Goal: Information Seeking & Learning: Learn about a topic

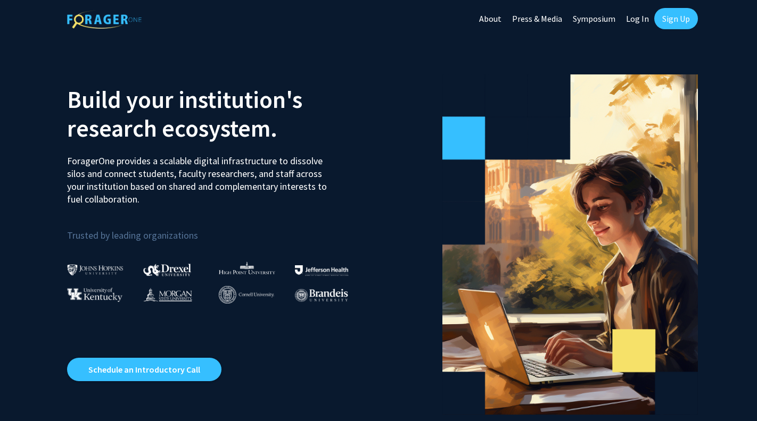
click at [106, 275] on img at bounding box center [95, 269] width 56 height 11
click at [98, 269] on img at bounding box center [95, 269] width 56 height 11
click at [642, 15] on link "Log In" at bounding box center [637, 18] width 34 height 37
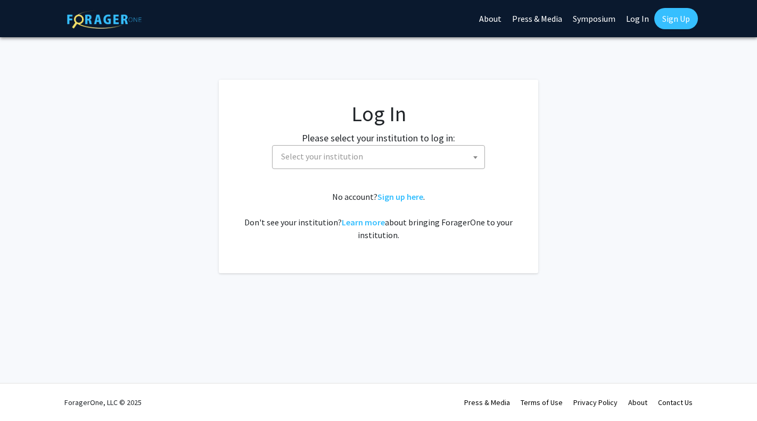
click at [368, 152] on span "Select your institution" at bounding box center [380, 157] width 207 height 22
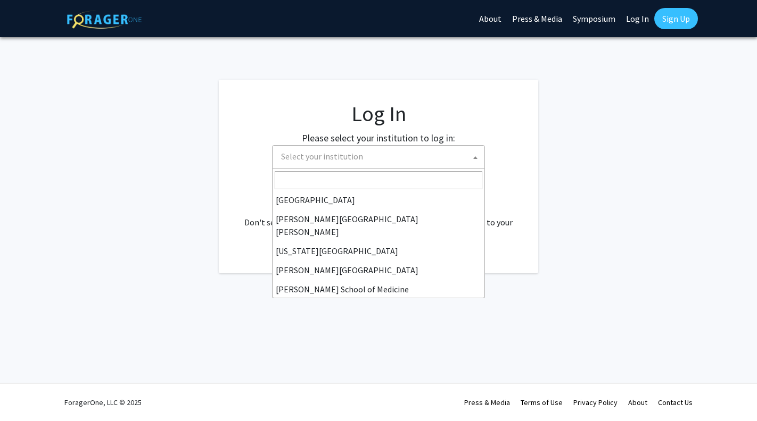
scroll to position [190, 0]
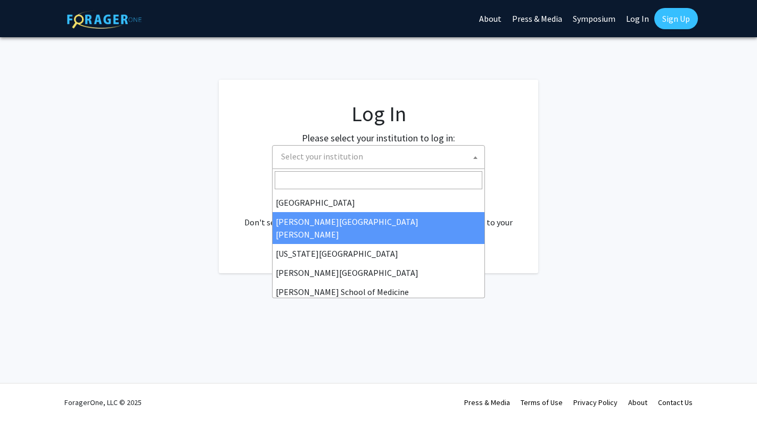
select select "1"
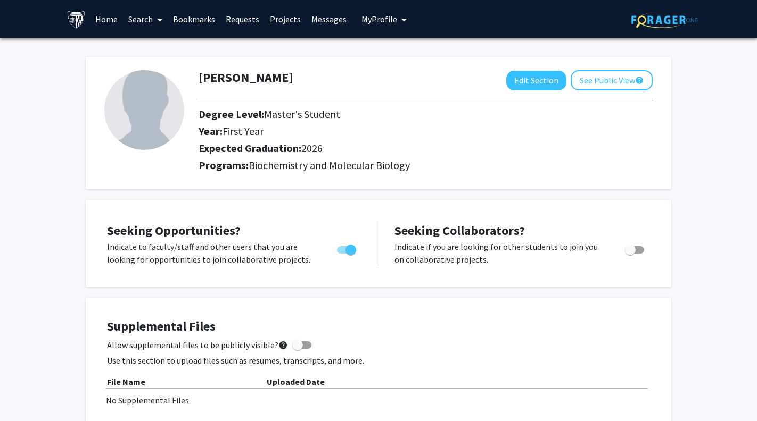
click at [149, 20] on link "Search" at bounding box center [145, 19] width 45 height 37
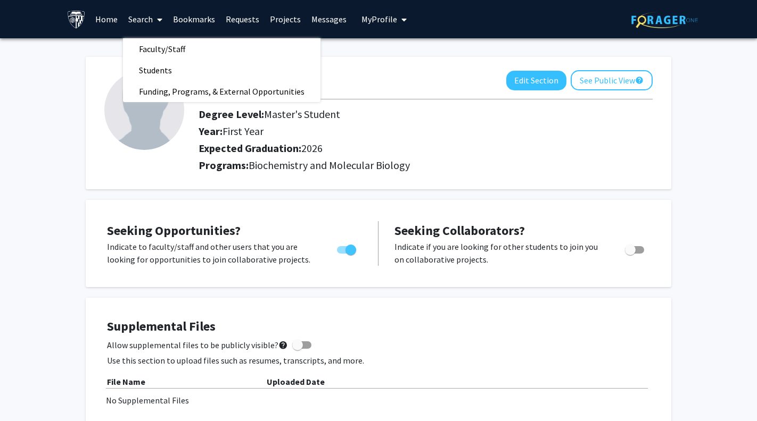
click at [413, 189] on div "Tazrin Rahman Edit Section See Public View help Degree Level: Master's Student …" at bounding box center [378, 123] width 585 height 132
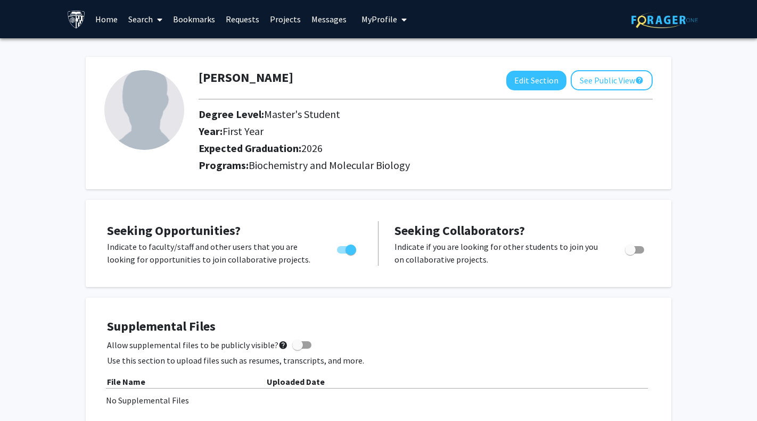
click at [662, 27] on img at bounding box center [664, 20] width 67 height 16
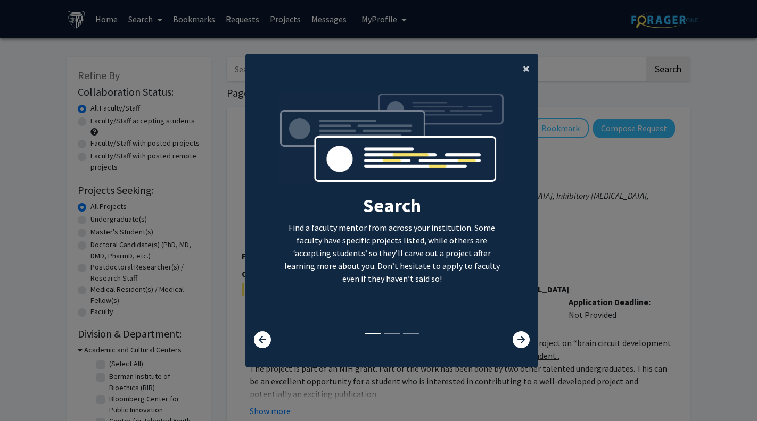
click at [523, 65] on span "×" at bounding box center [525, 68] width 7 height 16
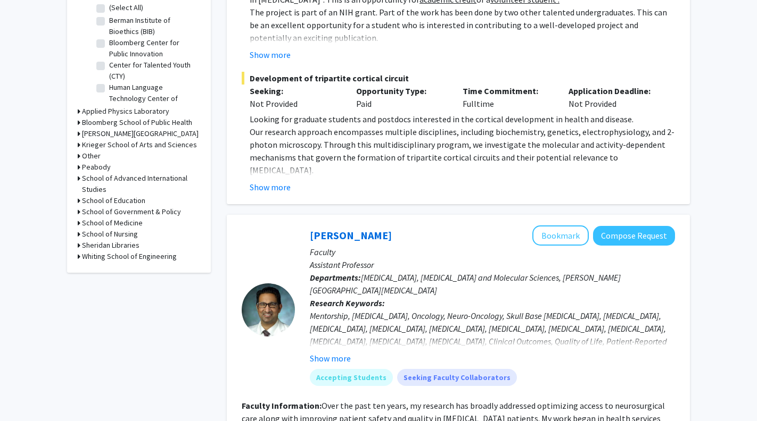
scroll to position [356, 0]
click at [78, 124] on icon at bounding box center [79, 123] width 3 height 11
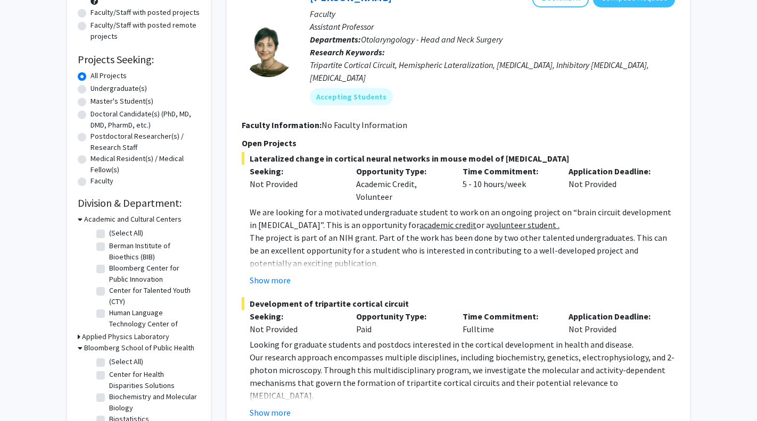
scroll to position [131, 0]
click at [280, 273] on button "Show more" at bounding box center [270, 279] width 41 height 13
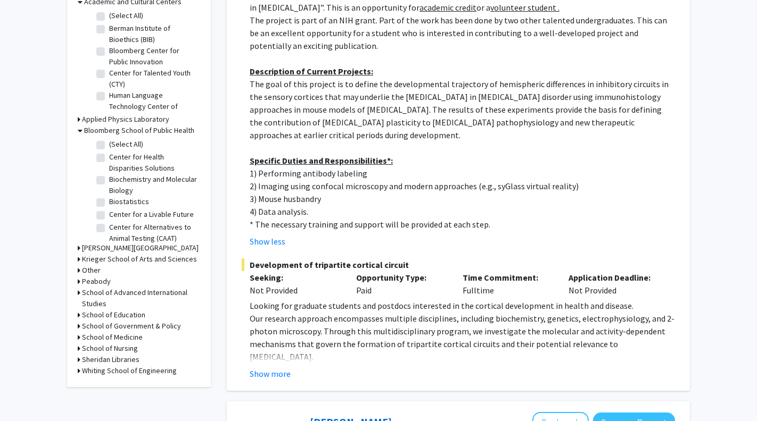
scroll to position [352, 0]
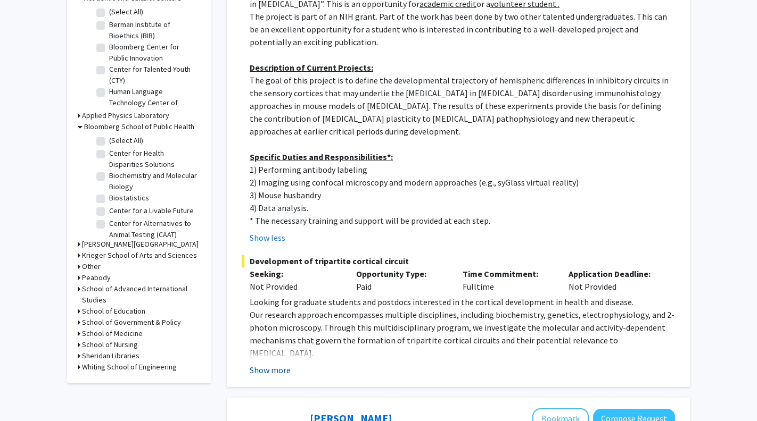
click at [271, 364] on button "Show more" at bounding box center [270, 370] width 41 height 13
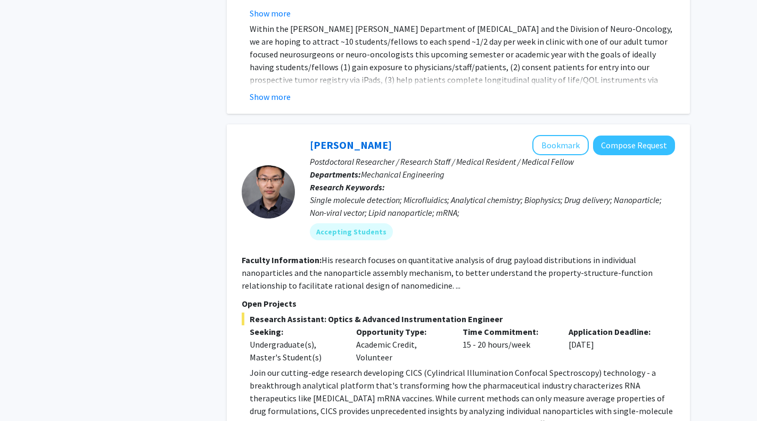
scroll to position [1288, 0]
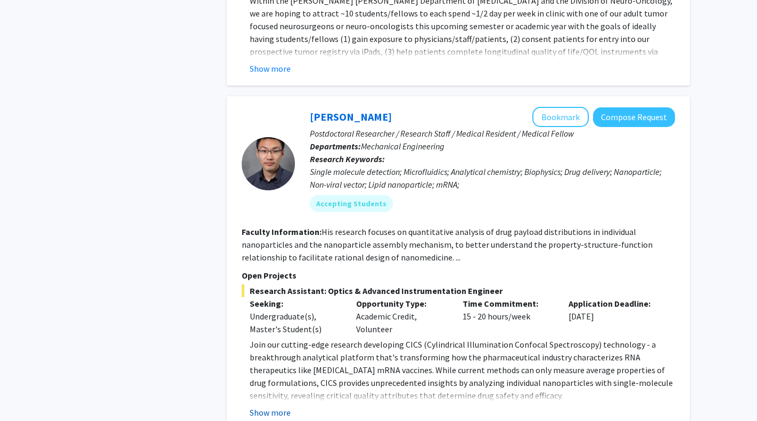
click at [268, 406] on button "Show more" at bounding box center [270, 412] width 41 height 13
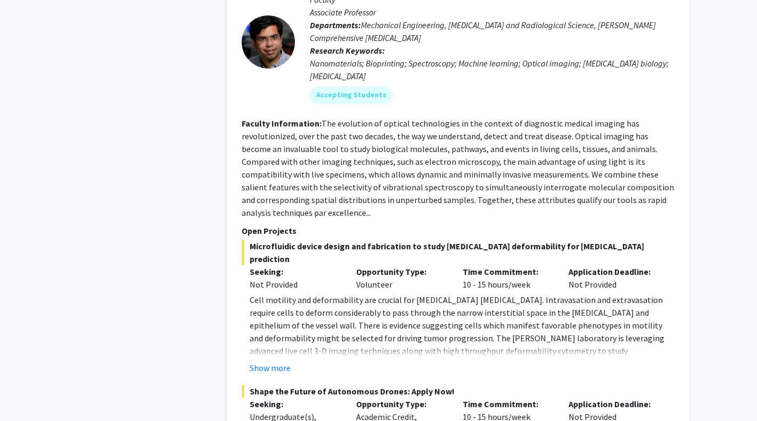
scroll to position [3018, 0]
click at [276, 361] on button "Show more" at bounding box center [270, 367] width 41 height 13
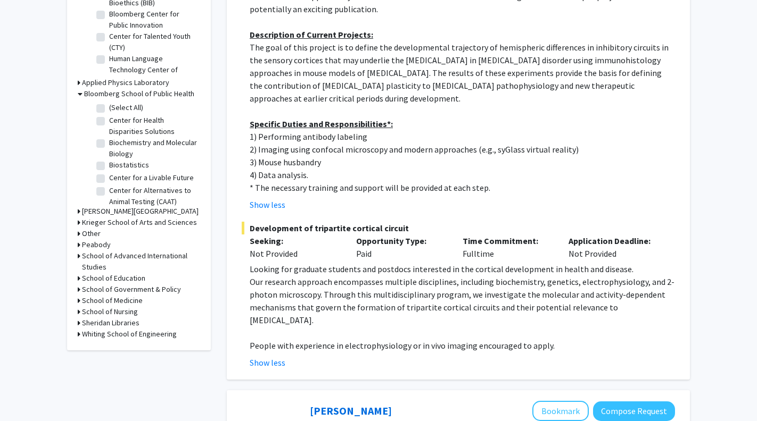
scroll to position [386, 0]
click at [78, 303] on icon at bounding box center [79, 300] width 3 height 11
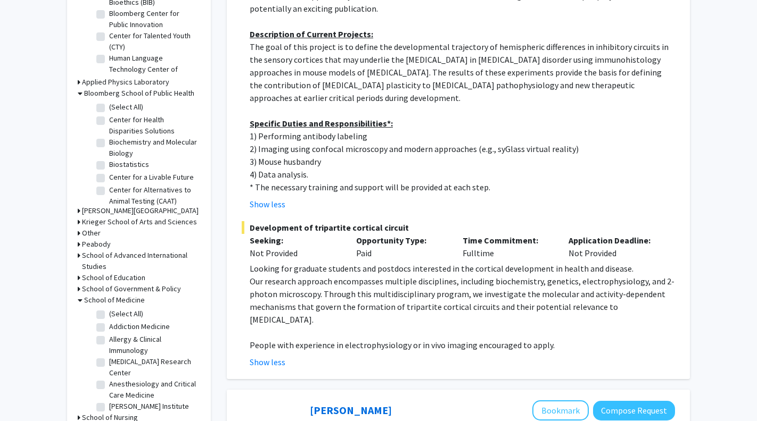
scroll to position [0, 0]
click at [109, 316] on label "(Select All)" at bounding box center [126, 314] width 34 height 11
click at [109, 315] on input "(Select All)" at bounding box center [112, 312] width 7 height 7
checkbox input "true"
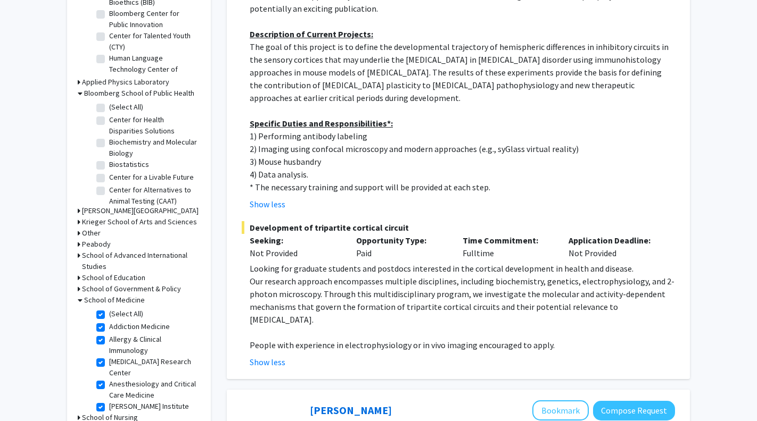
checkbox input "true"
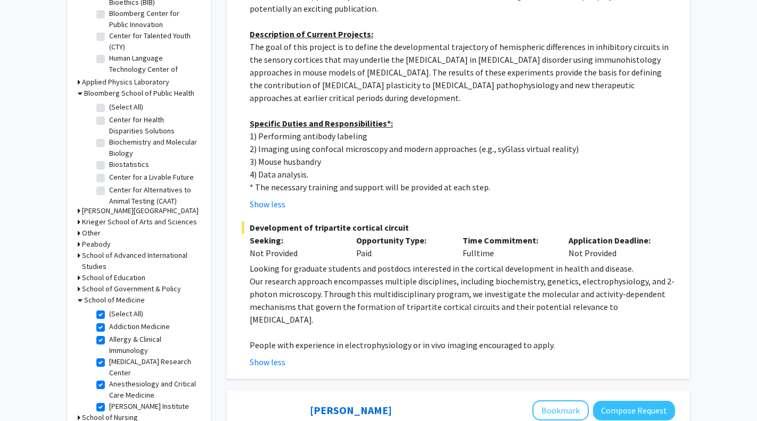
checkbox input "true"
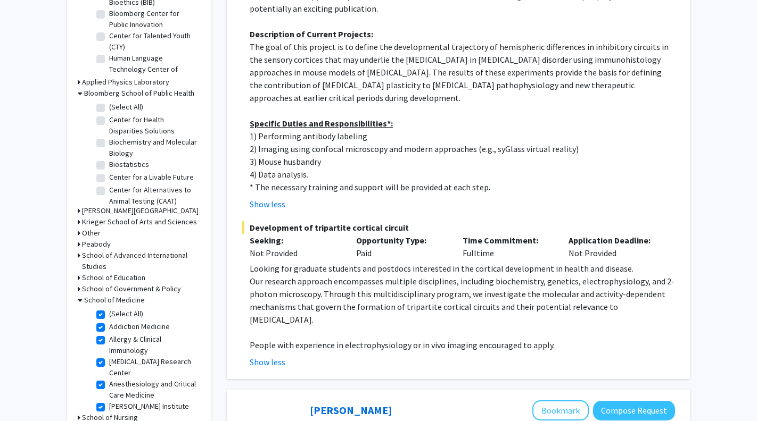
checkbox input "true"
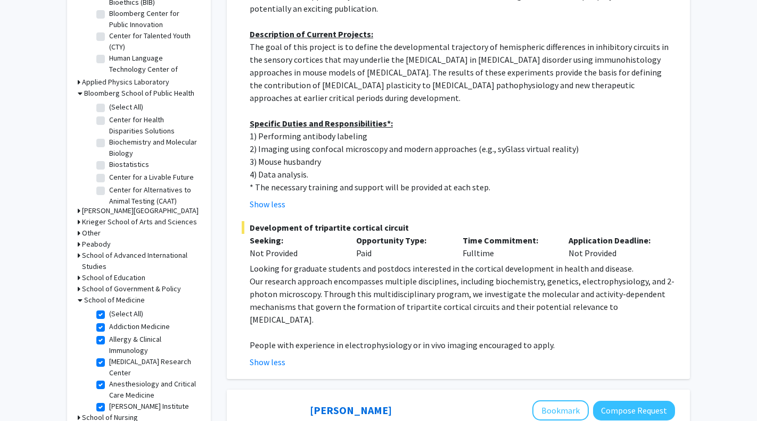
checkbox input "true"
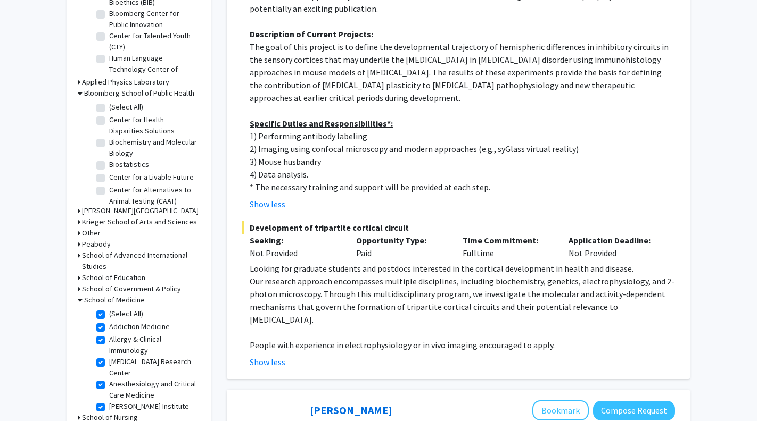
checkbox input "true"
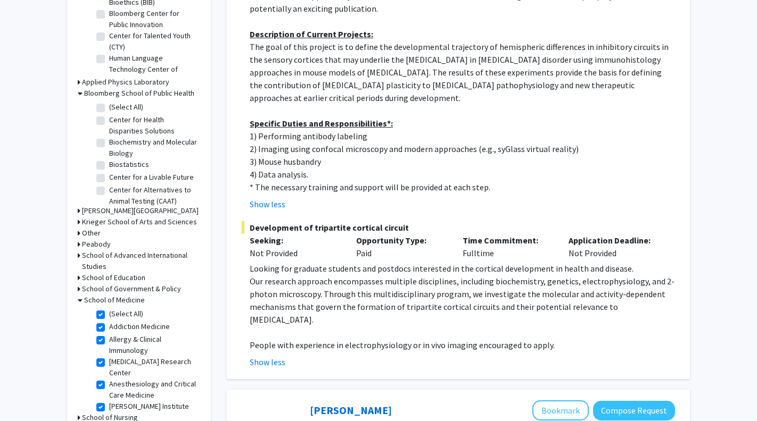
checkbox input "true"
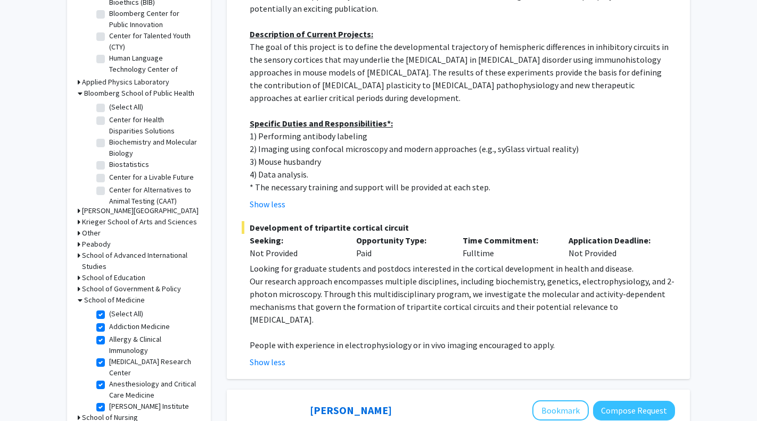
checkbox input "true"
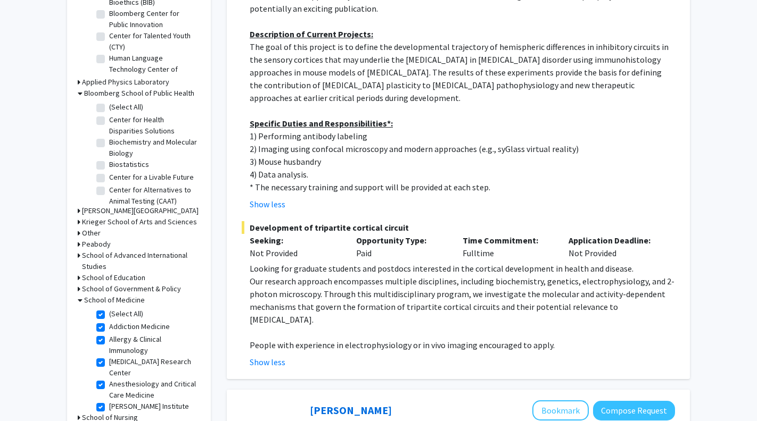
checkbox input "true"
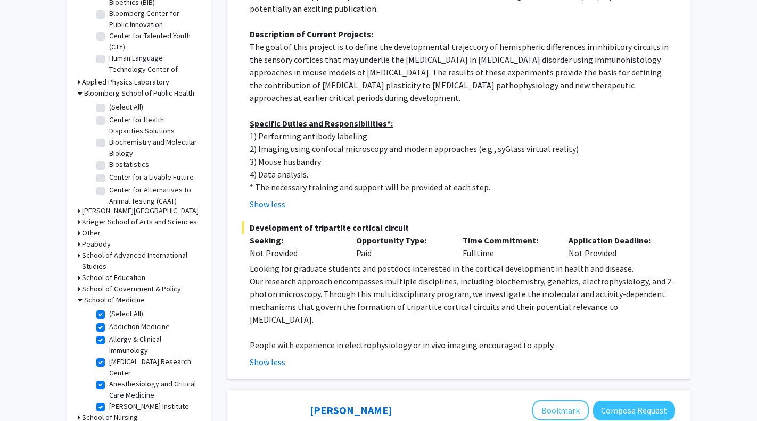
checkbox input "true"
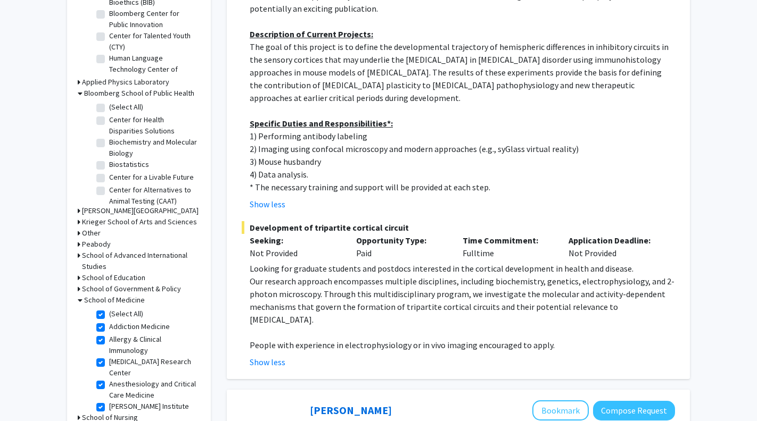
checkbox input "true"
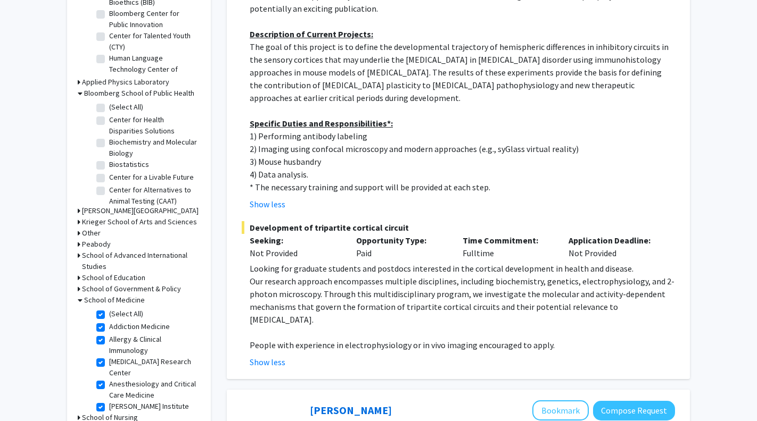
checkbox input "true"
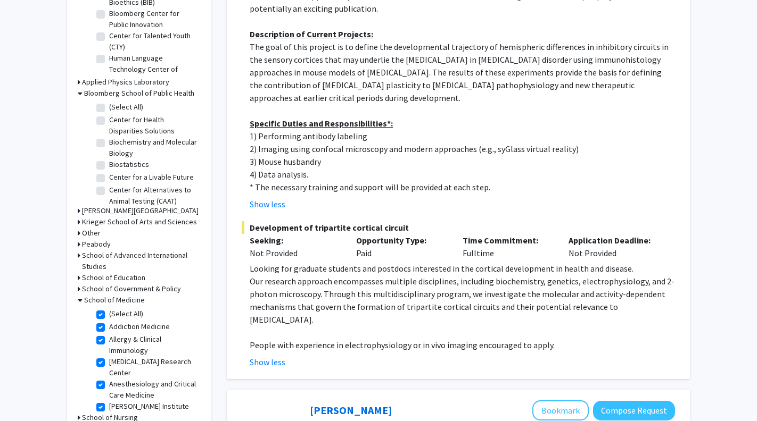
checkbox input "true"
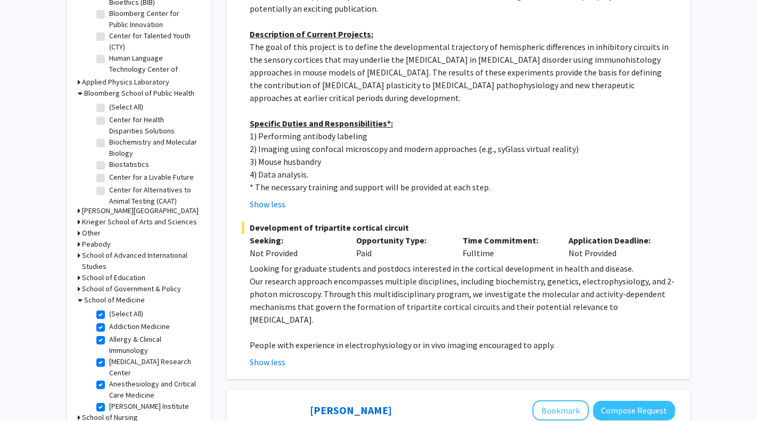
checkbox input "true"
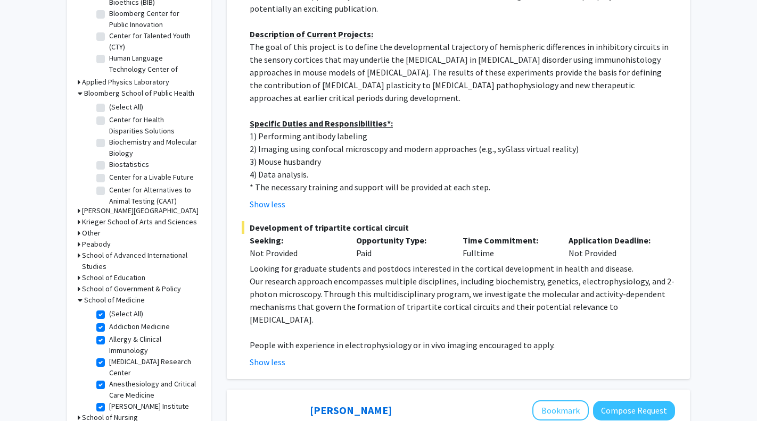
checkbox input "true"
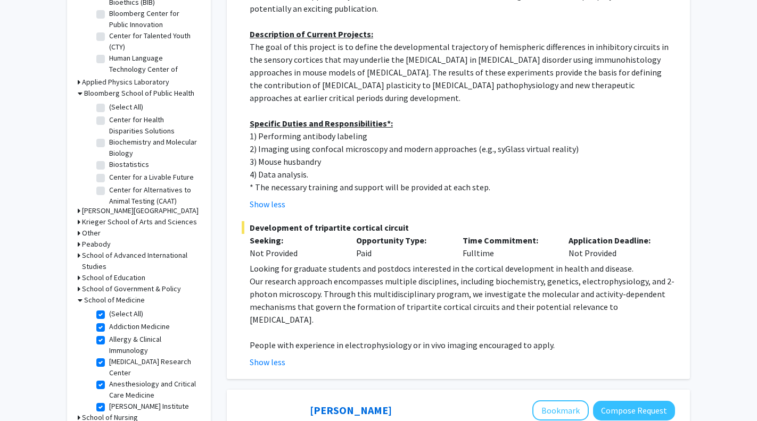
checkbox input "true"
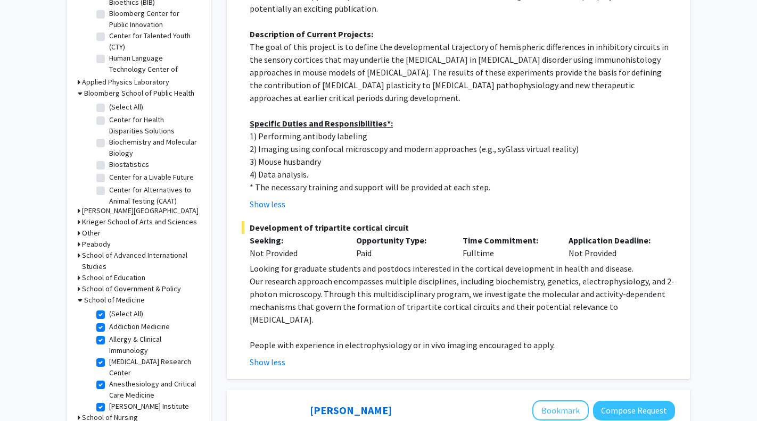
checkbox input "true"
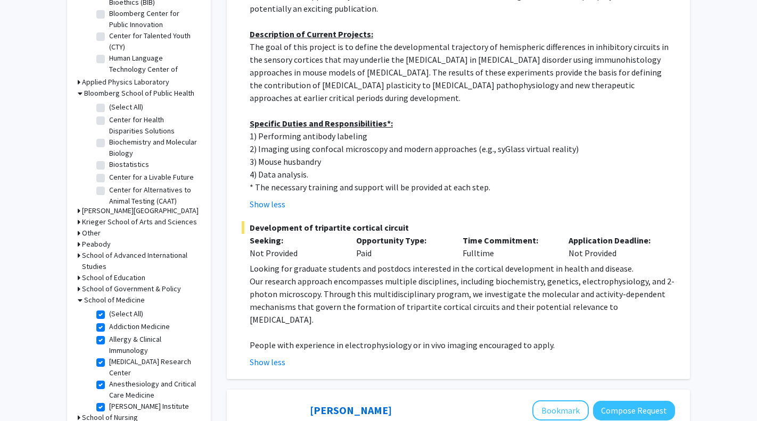
checkbox input "true"
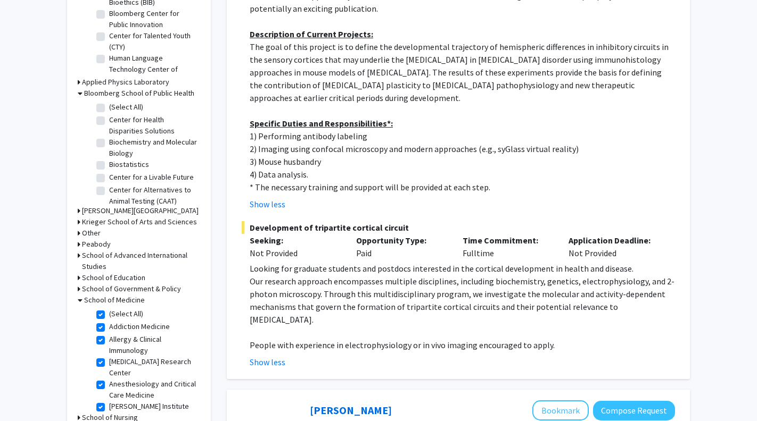
checkbox input "true"
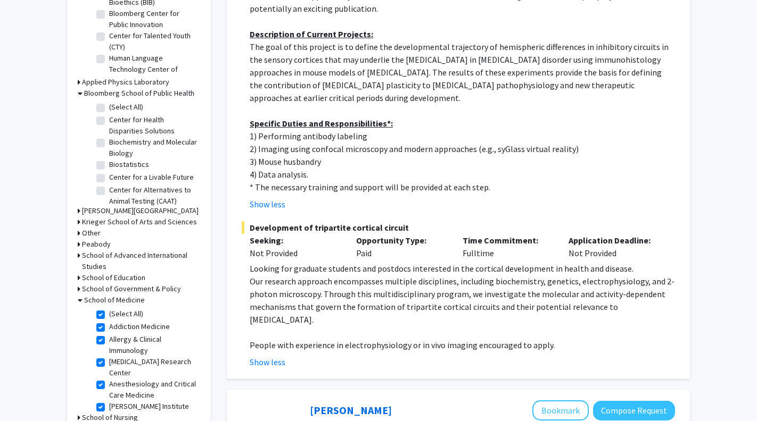
checkbox input "true"
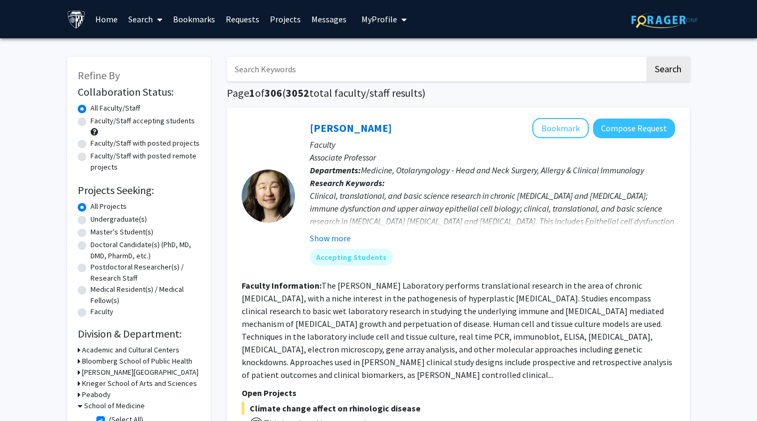
click at [301, 72] on input "Search Keywords" at bounding box center [436, 69] width 418 height 24
type input "dry"
click at [667, 71] on button "Search" at bounding box center [668, 69] width 44 height 24
checkbox input "false"
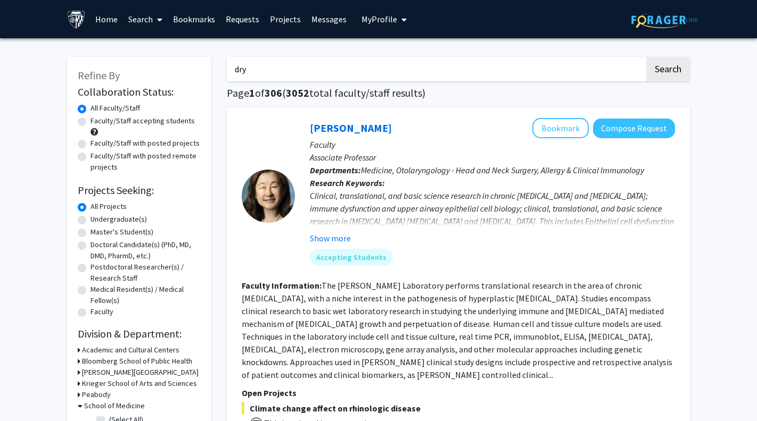
checkbox input "false"
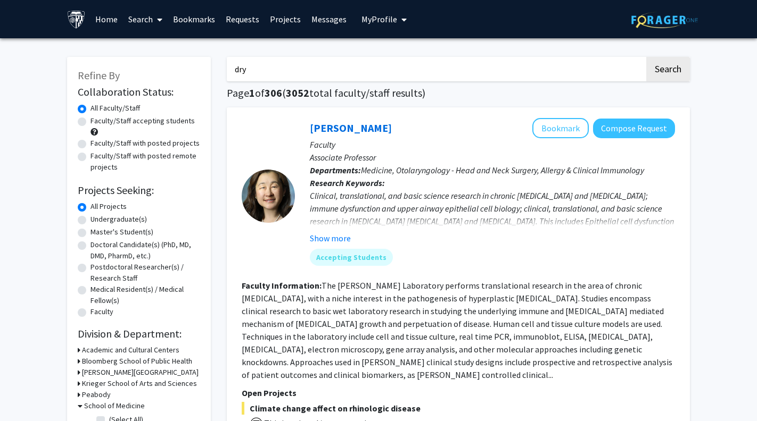
checkbox input "false"
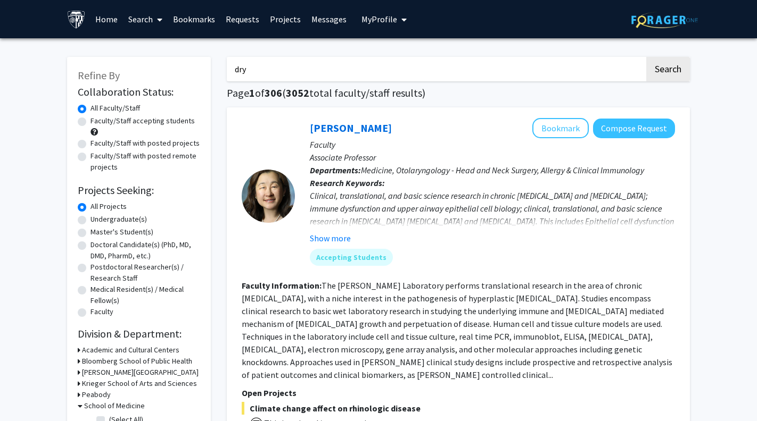
checkbox input "false"
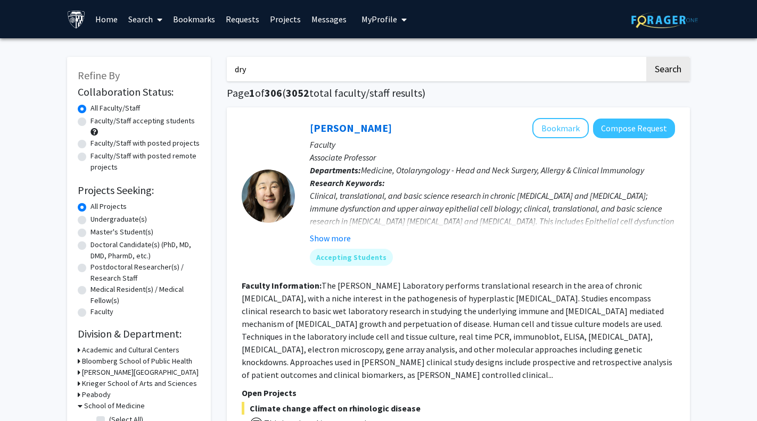
checkbox input "false"
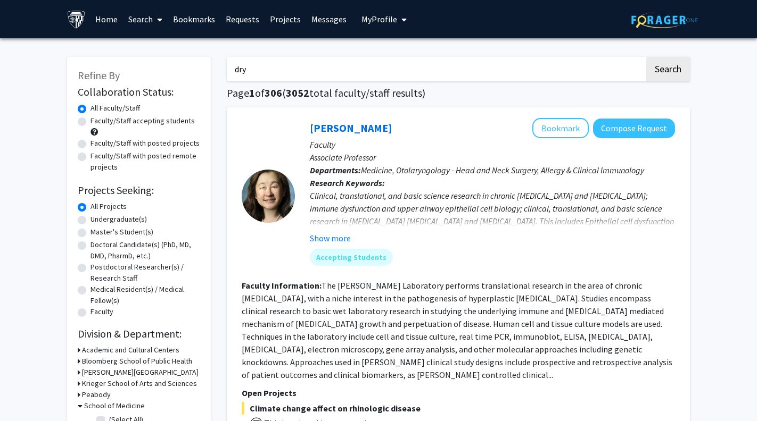
checkbox input "false"
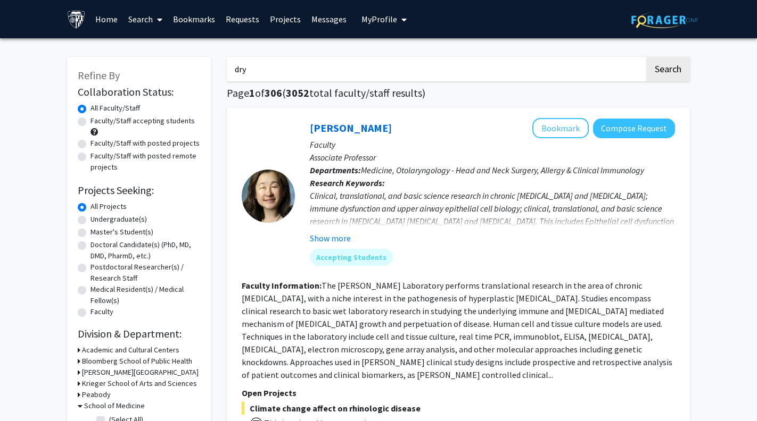
checkbox input "false"
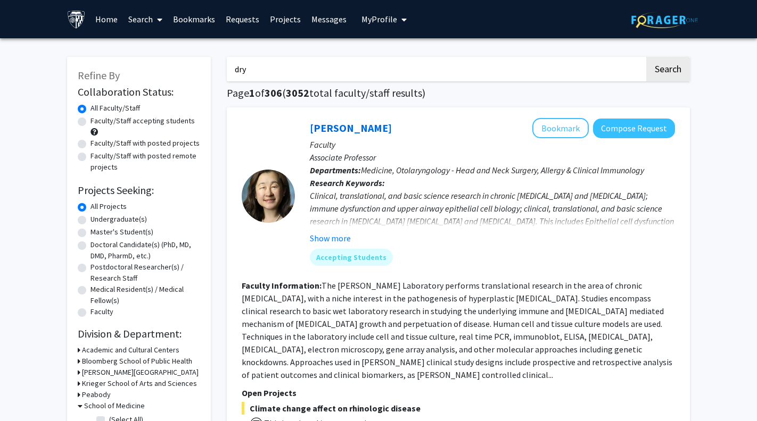
checkbox input "false"
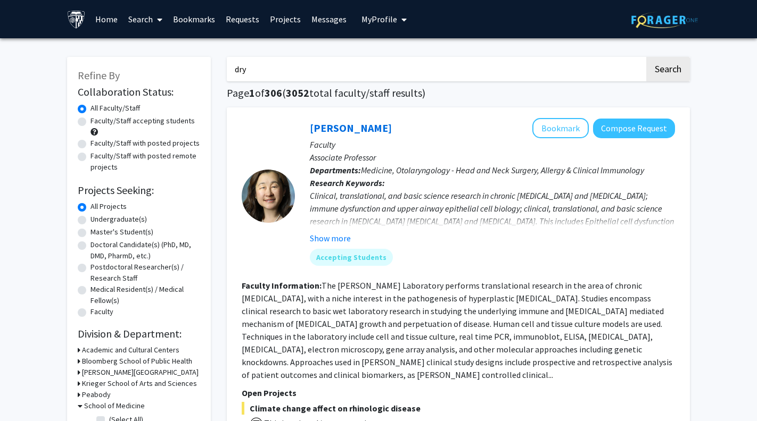
checkbox input "false"
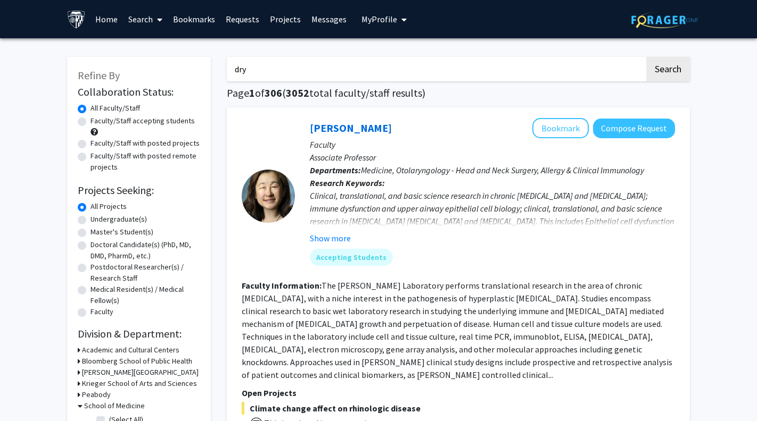
checkbox input "false"
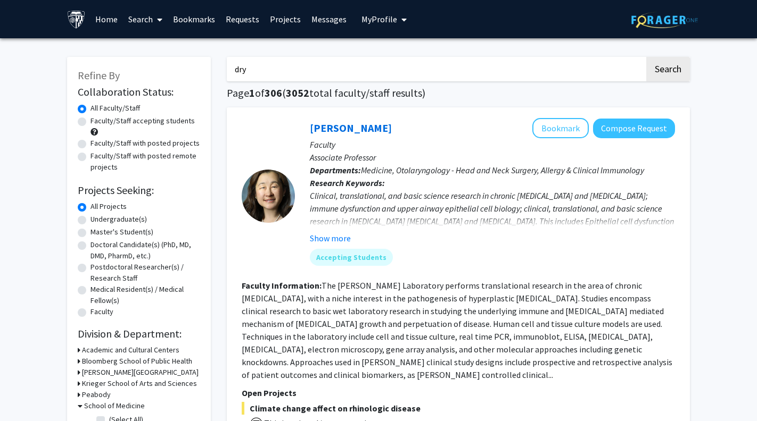
checkbox input "false"
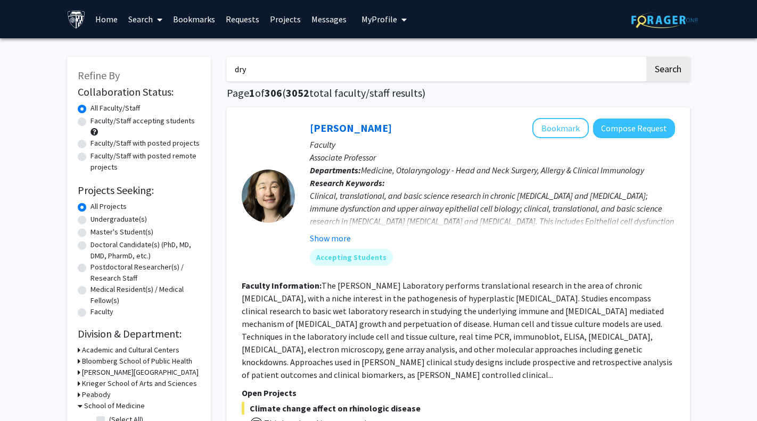
checkbox input "false"
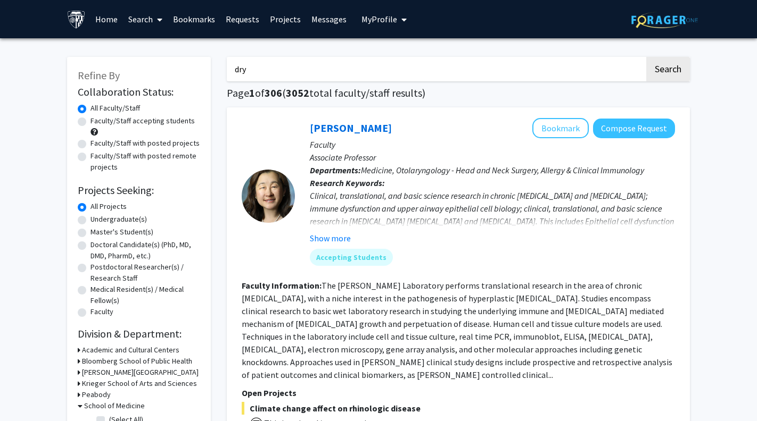
checkbox input "false"
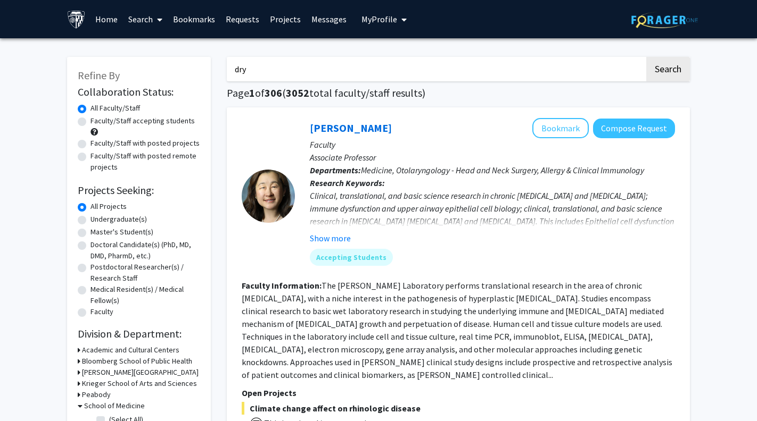
checkbox input "false"
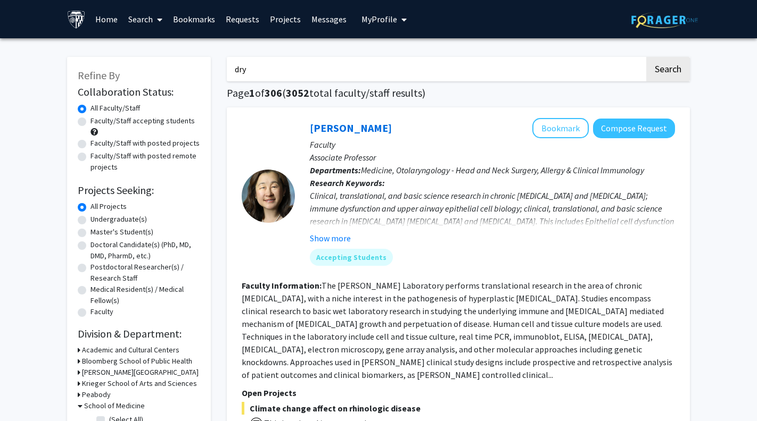
checkbox input "false"
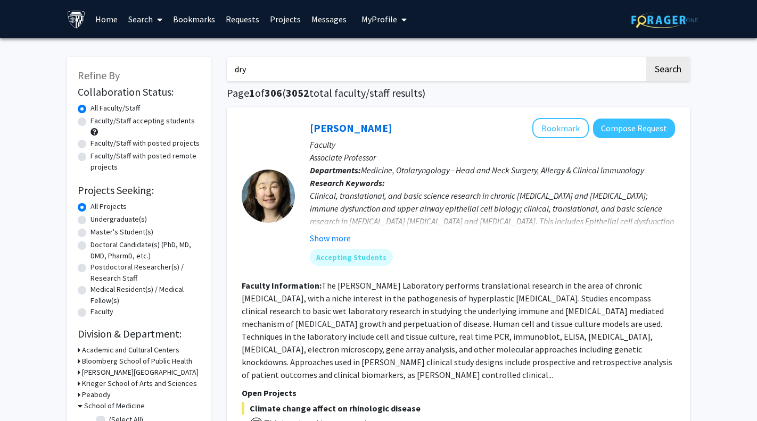
checkbox input "false"
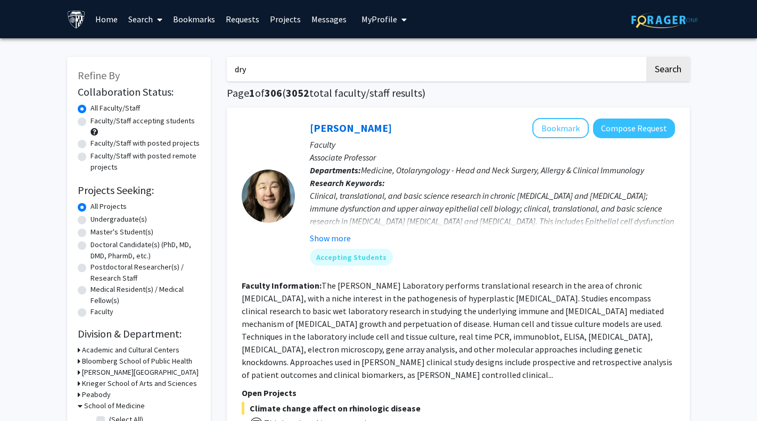
checkbox input "false"
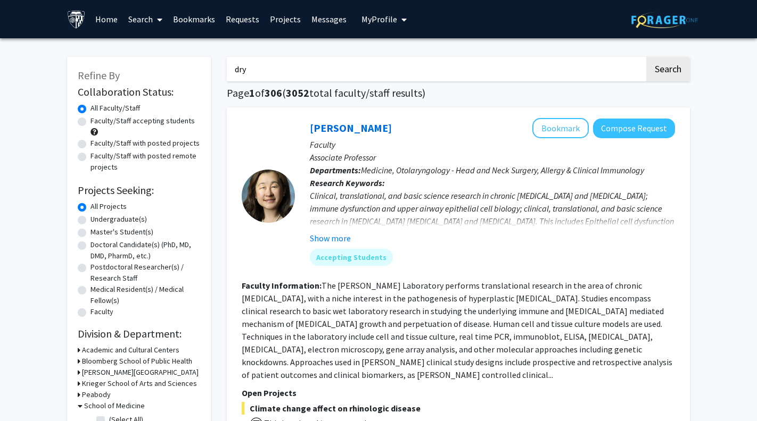
checkbox input "false"
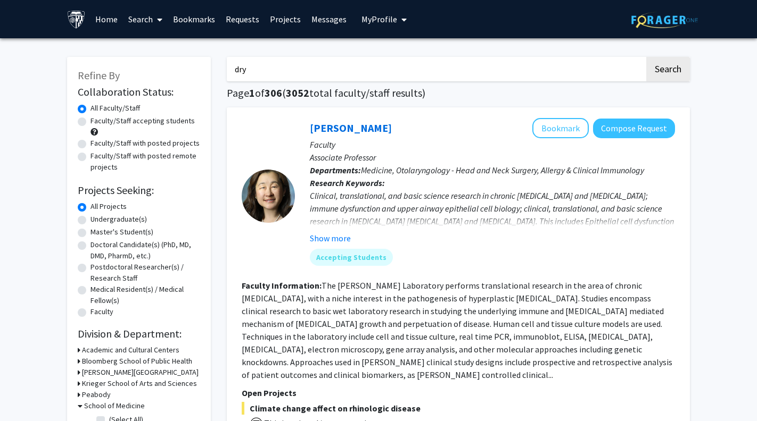
checkbox input "false"
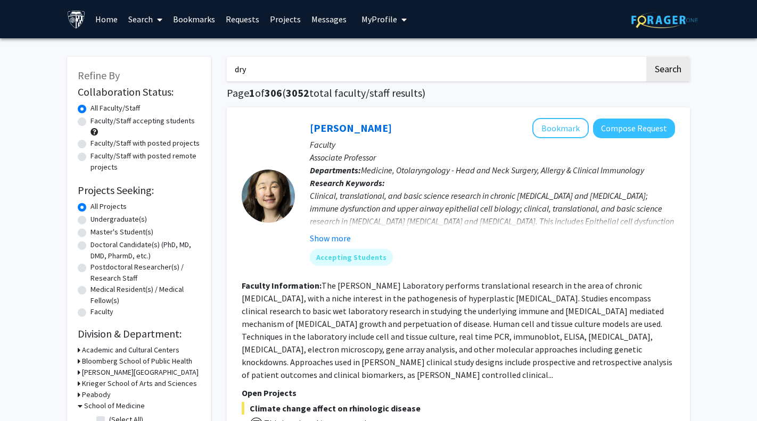
checkbox input "false"
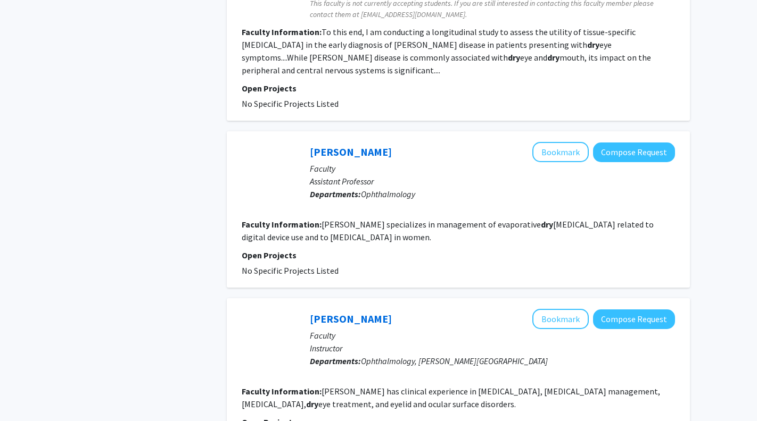
scroll to position [1614, 0]
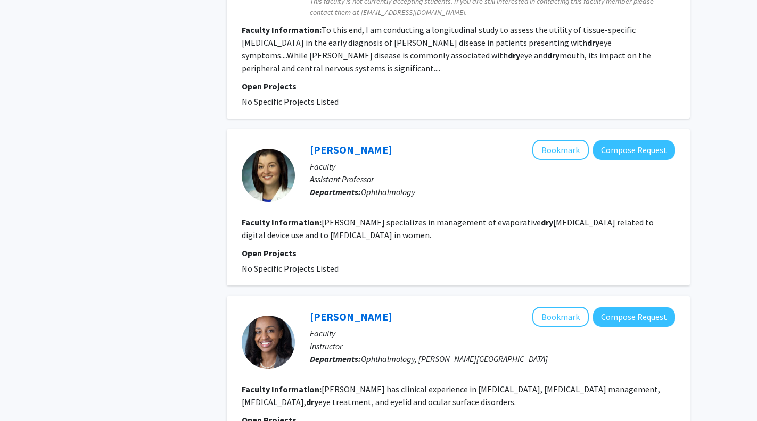
click at [422, 216] on section "Faculty Information: Gormley specializes in management of evaporative dry eye d…" at bounding box center [458, 229] width 433 height 26
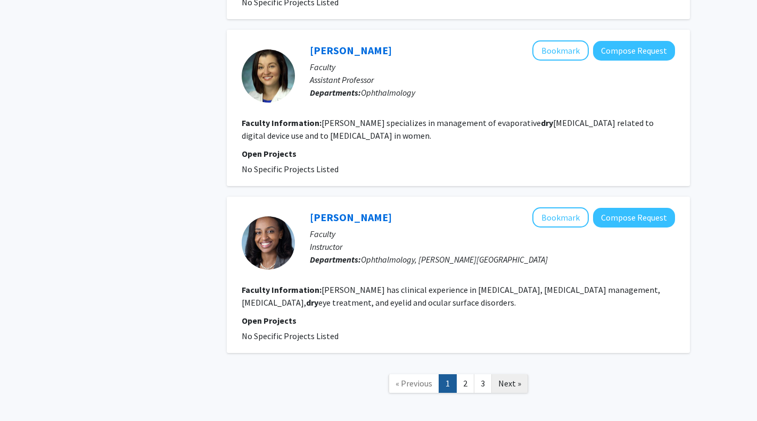
scroll to position [1713, 0]
click at [468, 375] on link "2" at bounding box center [465, 384] width 18 height 19
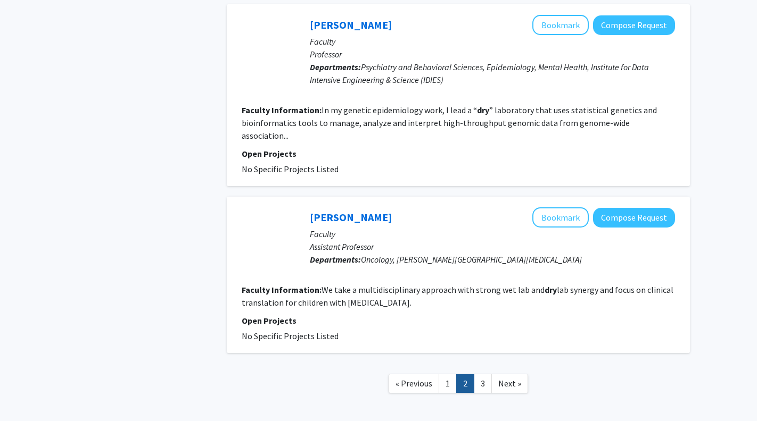
scroll to position [1490, 0]
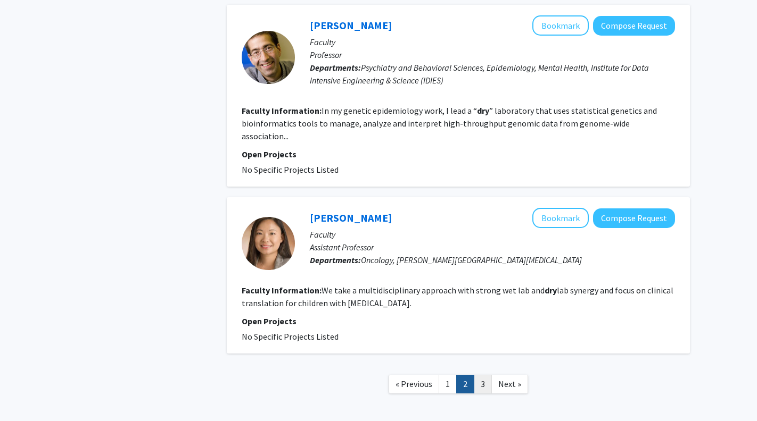
click at [483, 375] on link "3" at bounding box center [482, 384] width 18 height 19
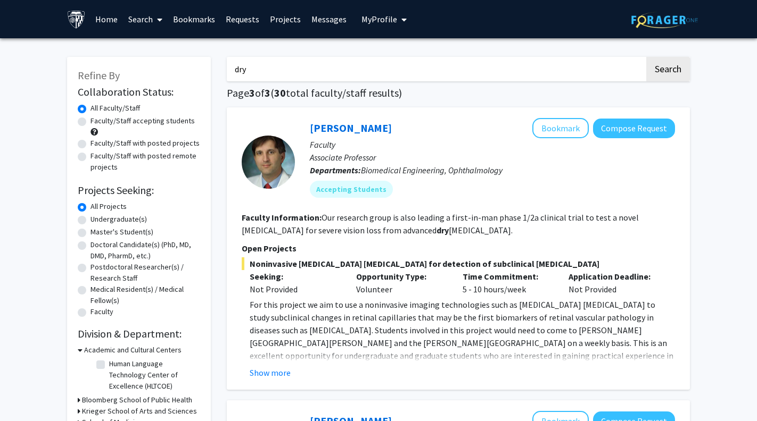
scroll to position [23, 0]
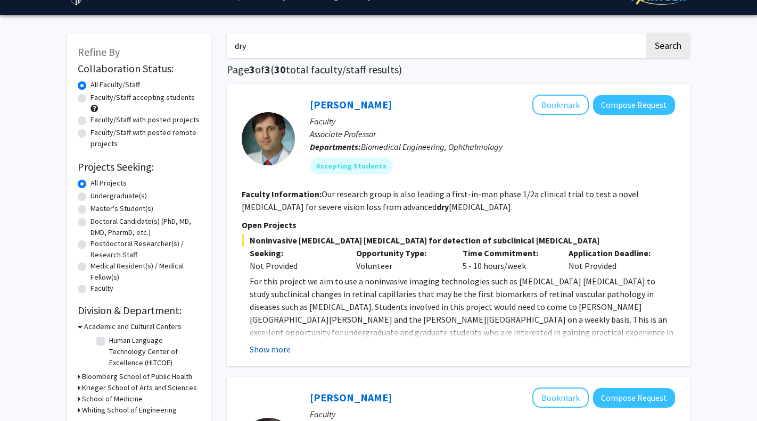
click at [278, 347] on button "Show more" at bounding box center [270, 349] width 41 height 13
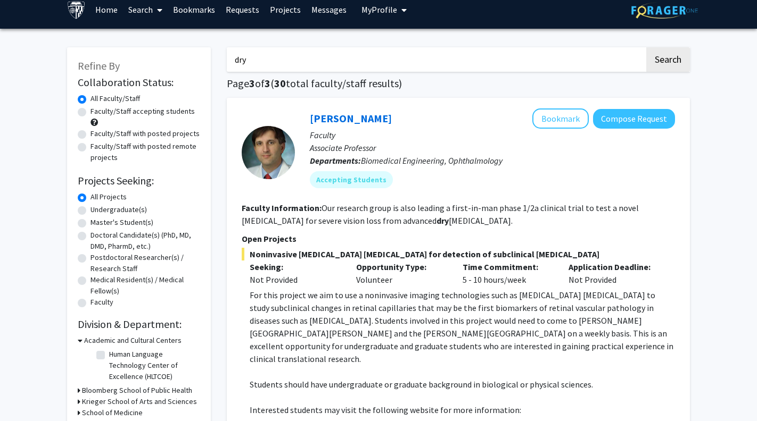
scroll to position [6, 0]
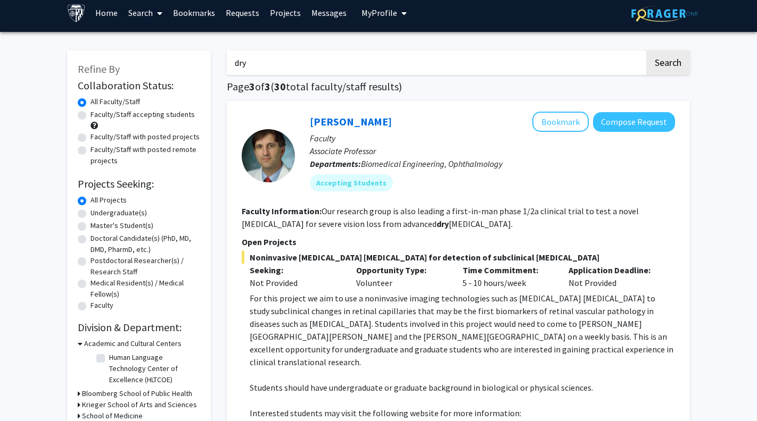
click at [264, 71] on input "dry" at bounding box center [436, 63] width 418 height 24
click at [251, 69] on input "dry" at bounding box center [436, 63] width 418 height 24
type input "d"
click at [667, 64] on button "Search" at bounding box center [668, 63] width 44 height 24
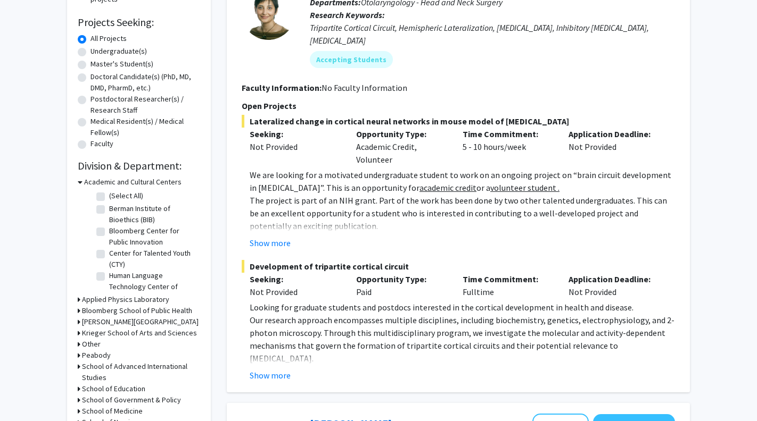
scroll to position [172, 0]
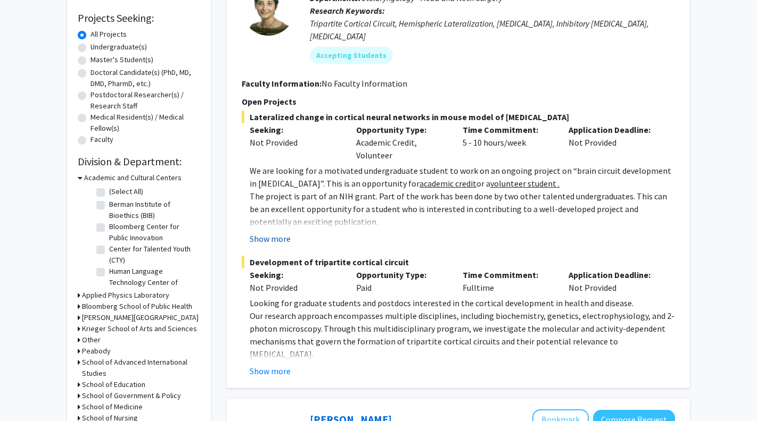
click at [279, 232] on button "Show more" at bounding box center [270, 238] width 41 height 13
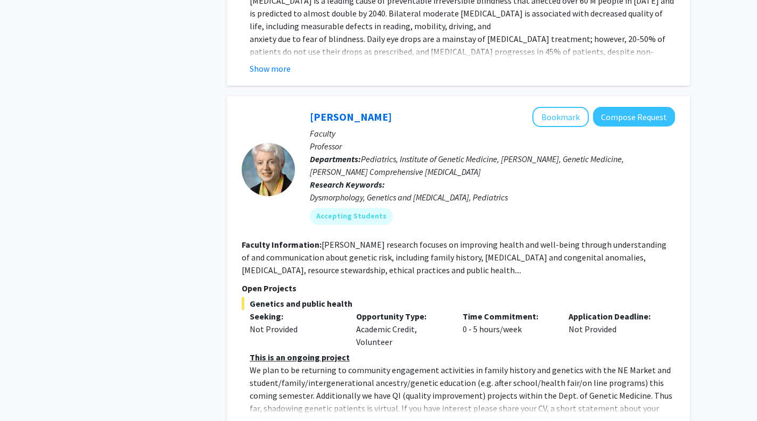
scroll to position [5272, 0]
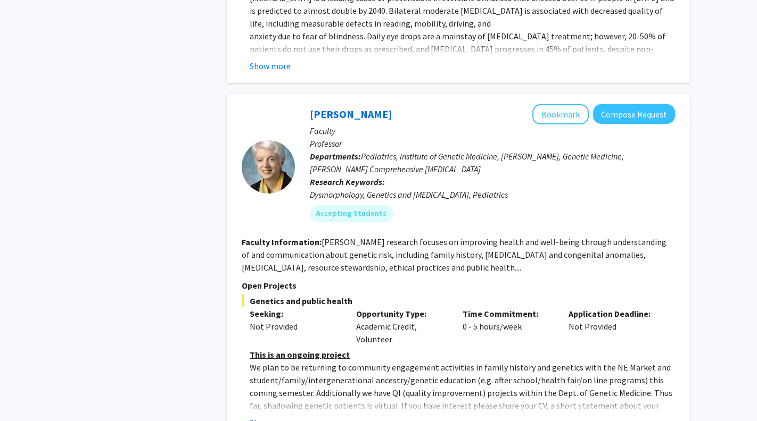
click at [275, 417] on button "Show more" at bounding box center [270, 423] width 41 height 13
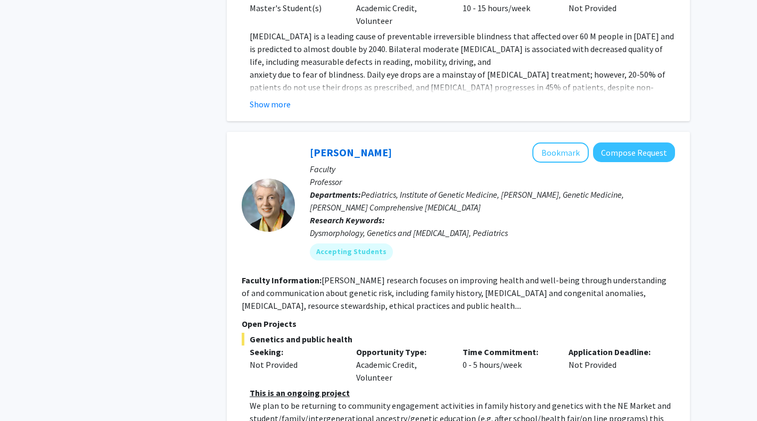
scroll to position [5256, 0]
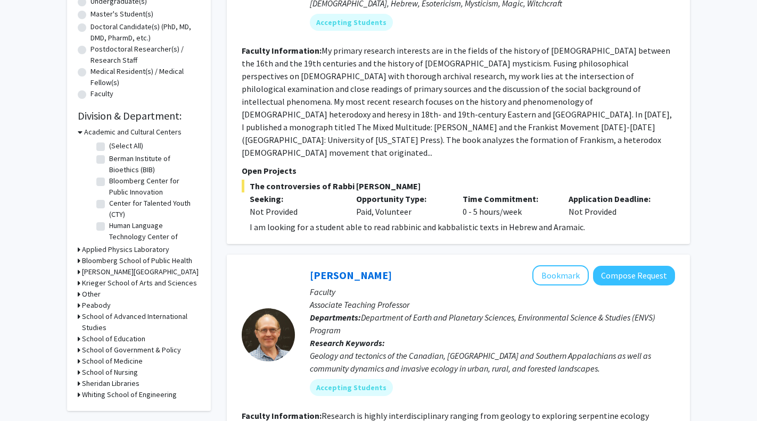
scroll to position [271, 0]
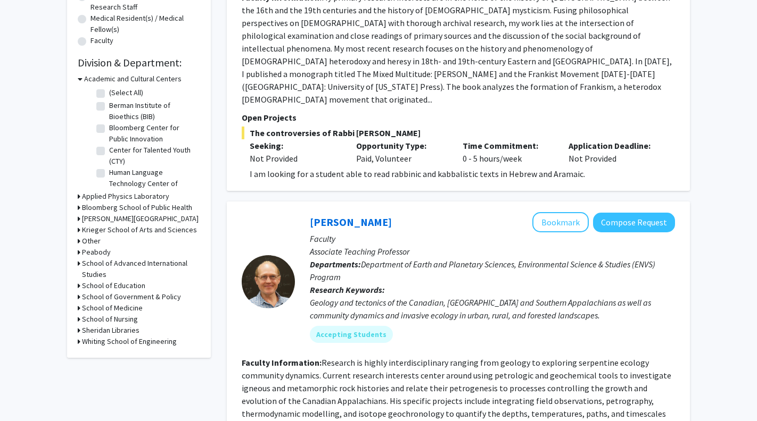
click at [79, 307] on icon at bounding box center [79, 308] width 3 height 11
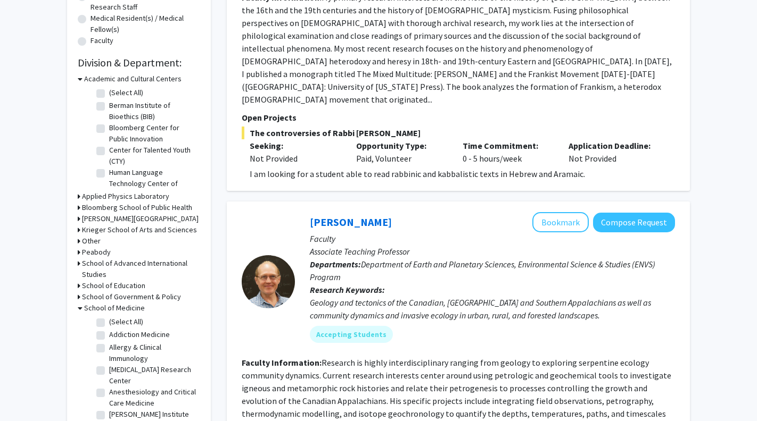
scroll to position [0, 0]
click at [109, 322] on label "(Select All)" at bounding box center [126, 322] width 34 height 11
click at [109, 322] on input "(Select All)" at bounding box center [112, 320] width 7 height 7
checkbox input "true"
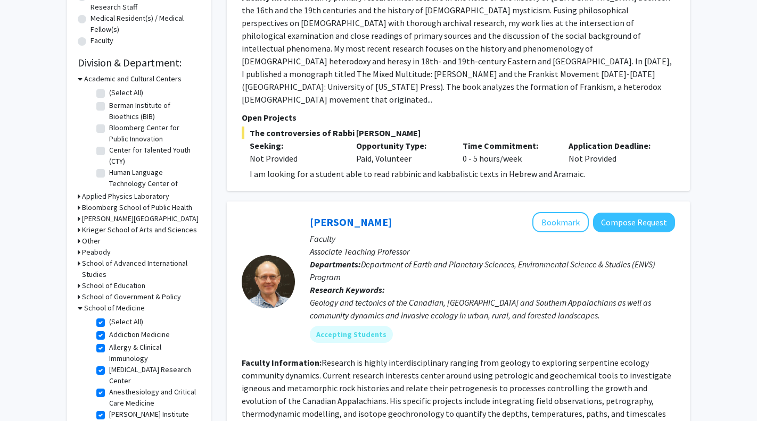
checkbox input "true"
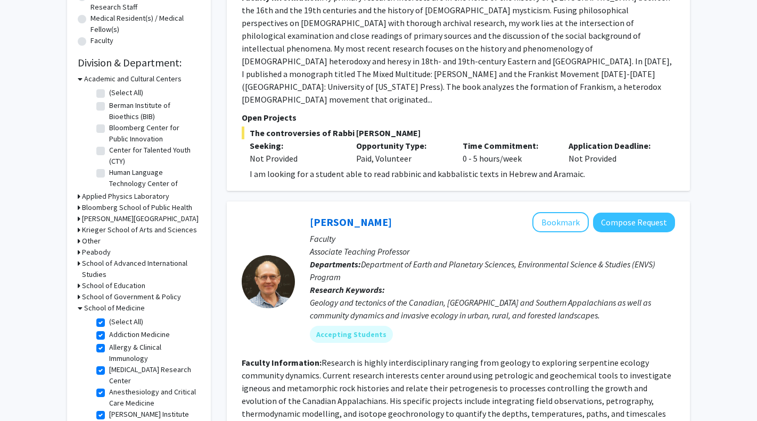
checkbox input "true"
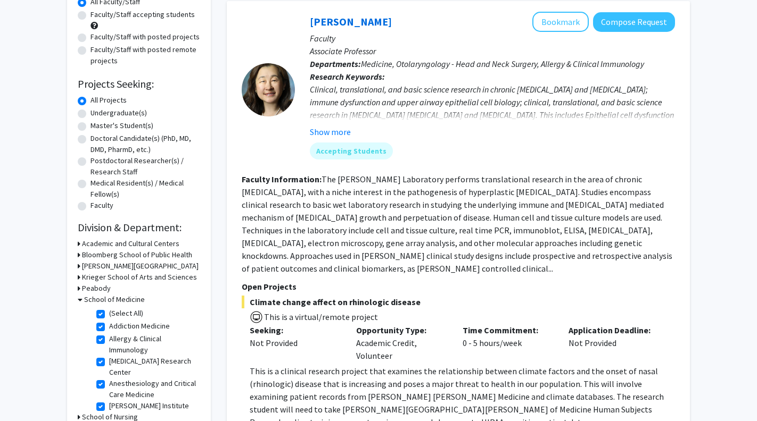
scroll to position [106, 0]
click at [337, 132] on button "Show more" at bounding box center [330, 132] width 41 height 13
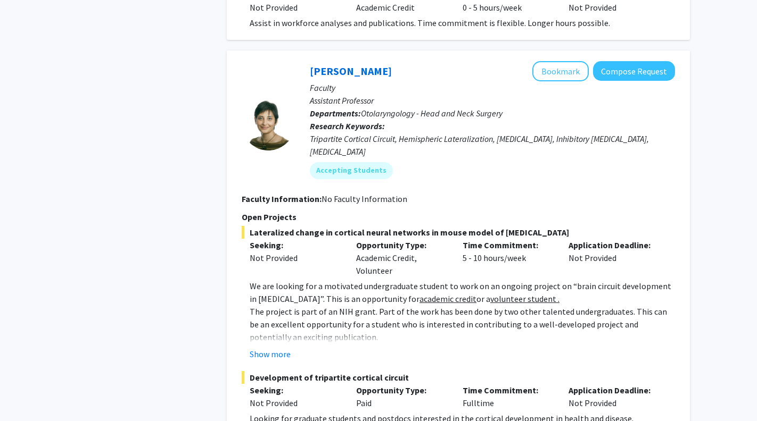
scroll to position [1946, 0]
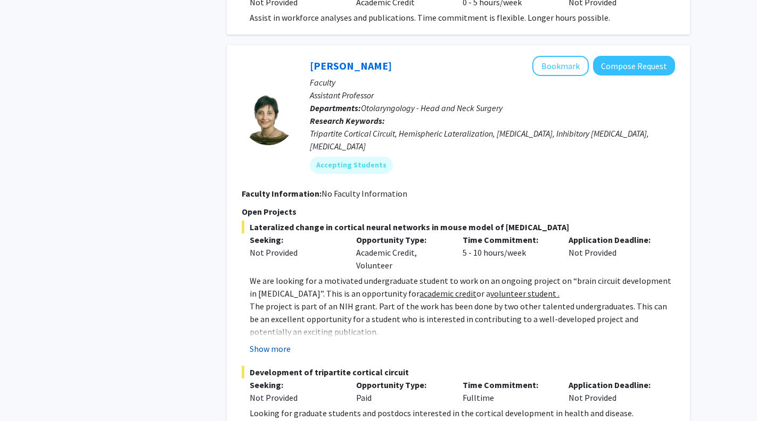
click at [282, 343] on button "Show more" at bounding box center [270, 349] width 41 height 13
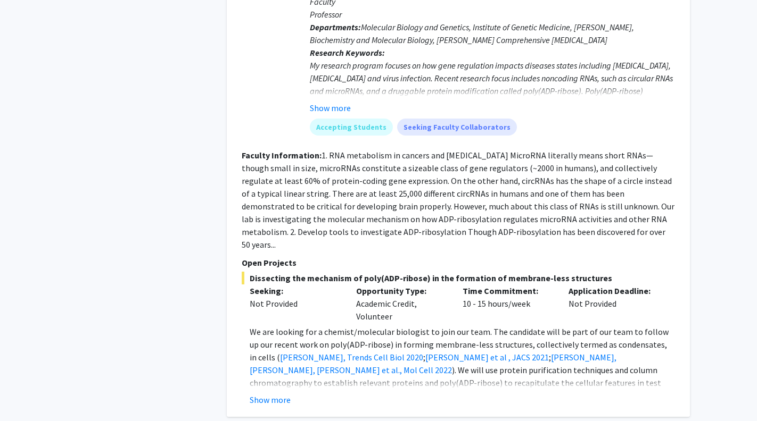
scroll to position [4959, 0]
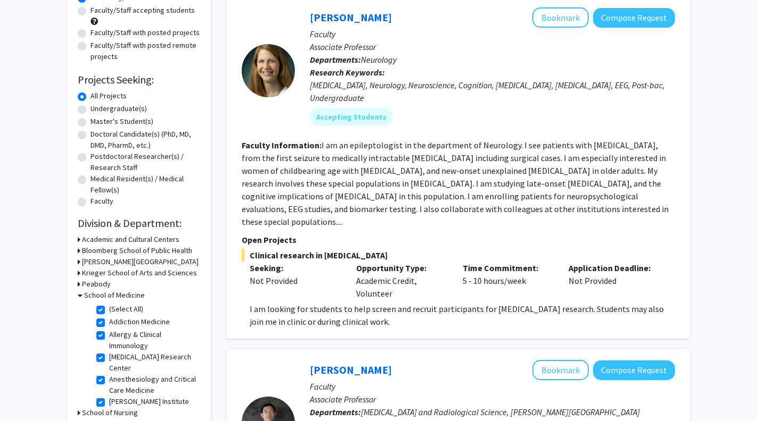
scroll to position [60, 0]
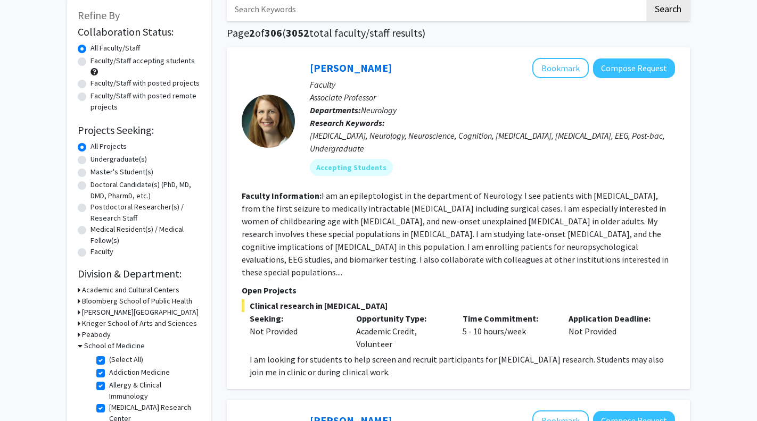
click at [458, 107] on p "Departments: Neurology" at bounding box center [492, 110] width 365 height 13
click at [570, 71] on button "Bookmark" at bounding box center [560, 68] width 56 height 20
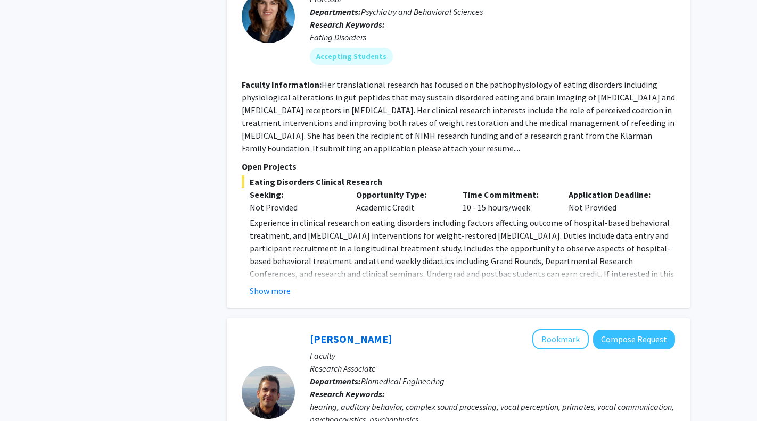
scroll to position [943, 0]
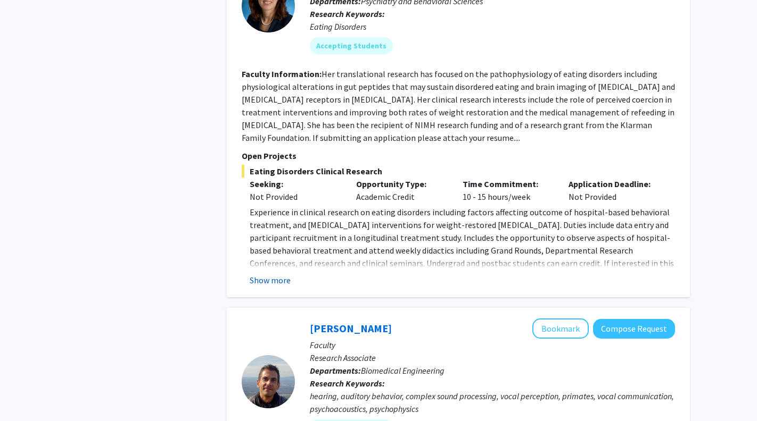
click at [273, 274] on button "Show more" at bounding box center [270, 280] width 41 height 13
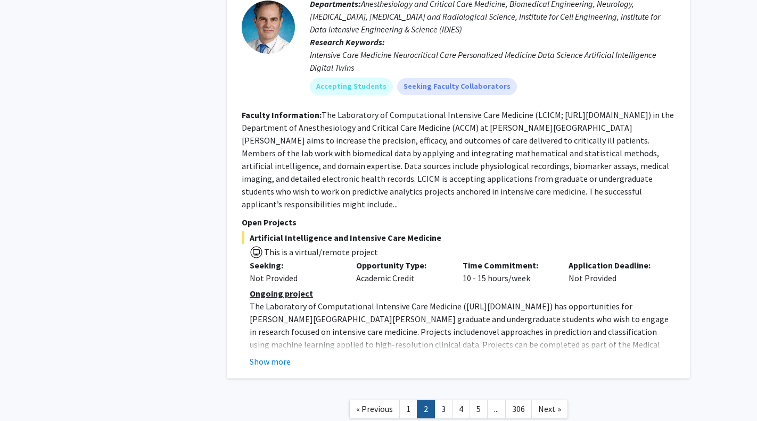
scroll to position [3858, 0]
click at [446, 401] on link "3" at bounding box center [443, 410] width 18 height 19
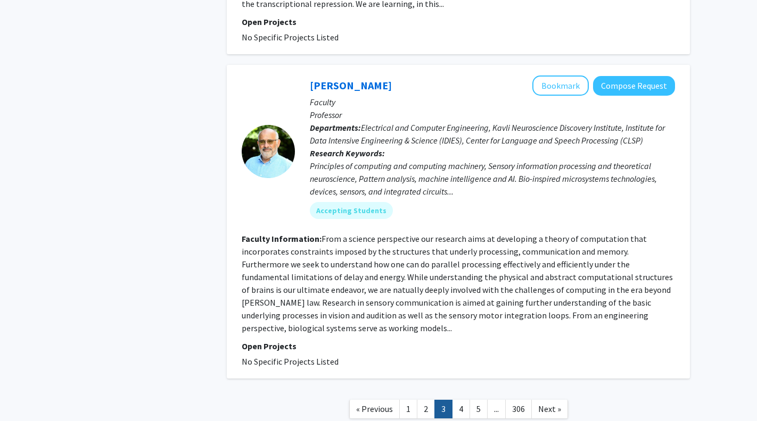
scroll to position [2657, 0]
click at [462, 401] on link "4" at bounding box center [461, 410] width 18 height 19
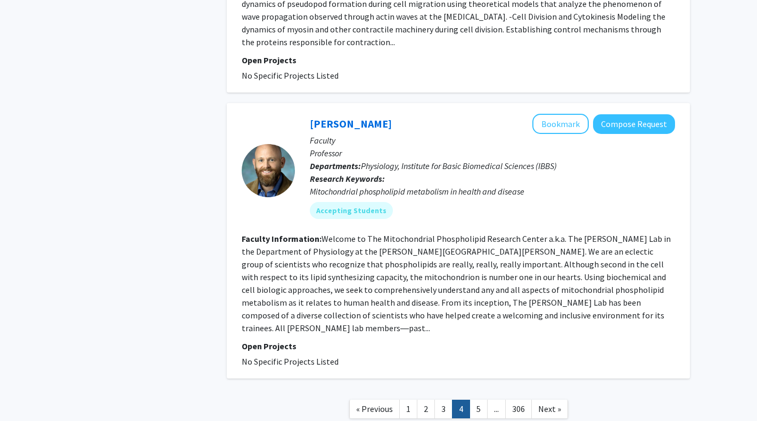
scroll to position [2673, 0]
click at [478, 401] on link "5" at bounding box center [478, 410] width 18 height 19
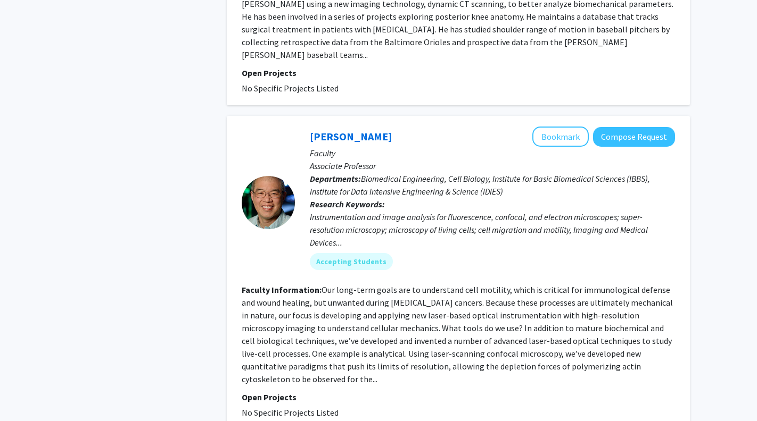
scroll to position [2661, 0]
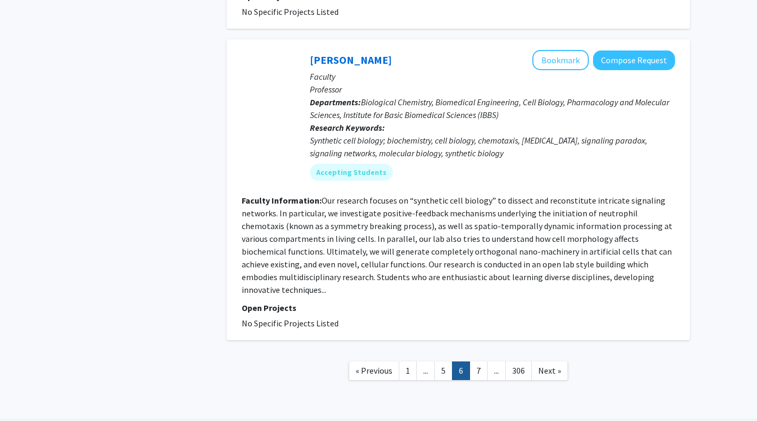
scroll to position [2490, 0]
click at [481, 362] on link "7" at bounding box center [478, 371] width 18 height 19
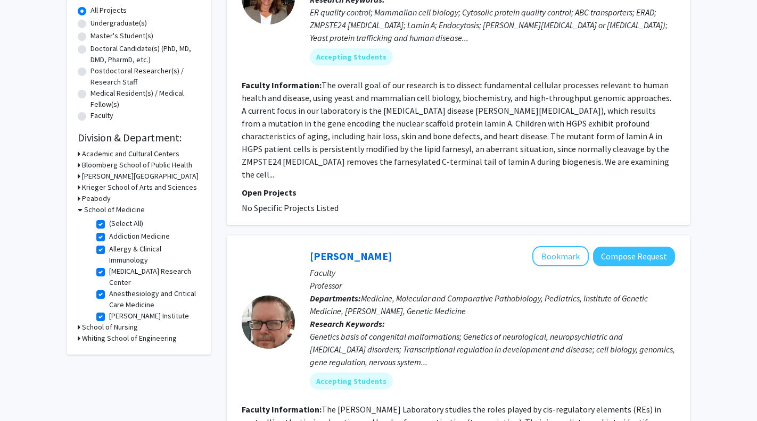
scroll to position [211, 0]
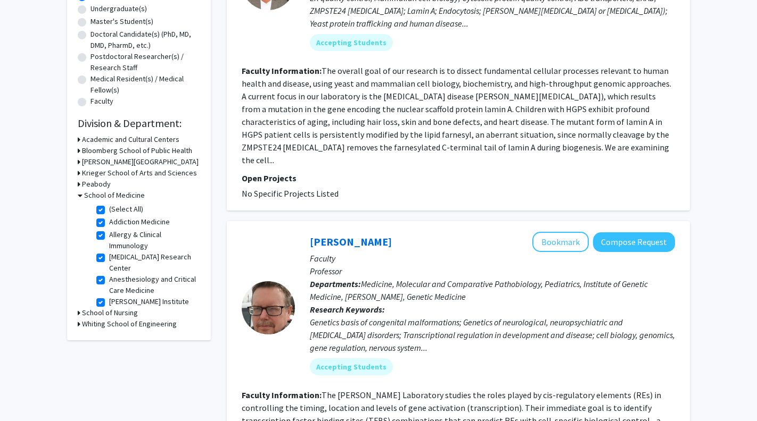
click at [98, 153] on h3 "Bloomberg School of Public Health" at bounding box center [137, 150] width 110 height 11
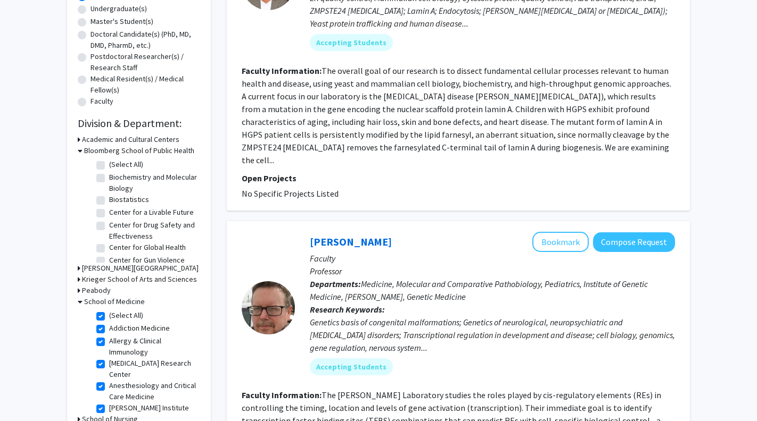
click at [106, 167] on fg-checkbox "(Select All) (Select All)" at bounding box center [146, 165] width 101 height 13
click at [109, 167] on label "(Select All)" at bounding box center [126, 164] width 34 height 11
click at [109, 166] on input "(Select All)" at bounding box center [112, 162] width 7 height 7
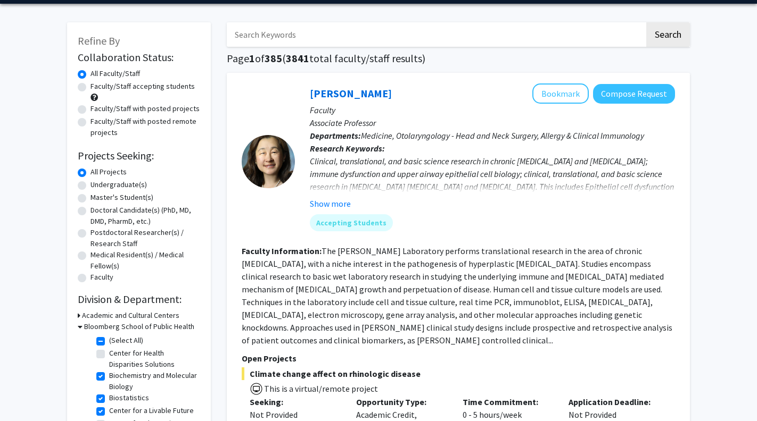
scroll to position [127, 0]
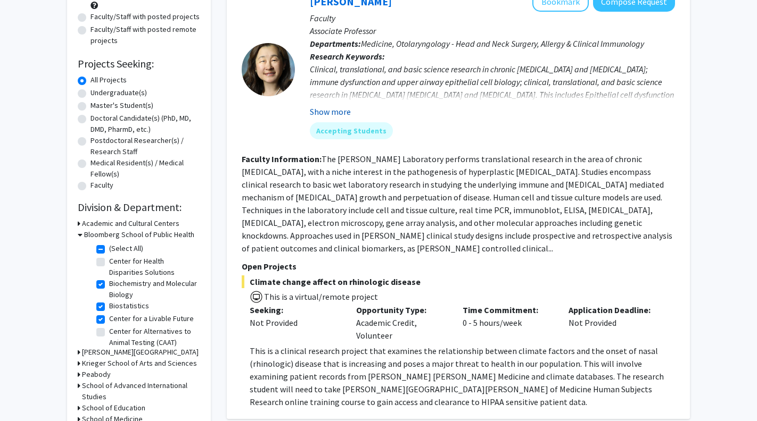
click at [336, 112] on button "Show more" at bounding box center [330, 111] width 41 height 13
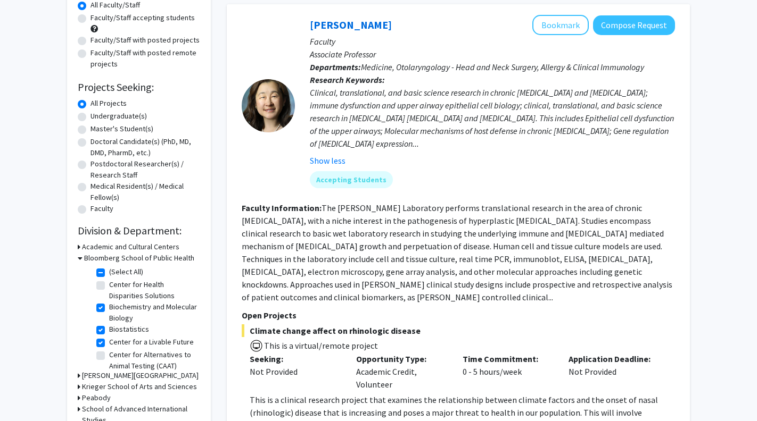
scroll to position [97, 0]
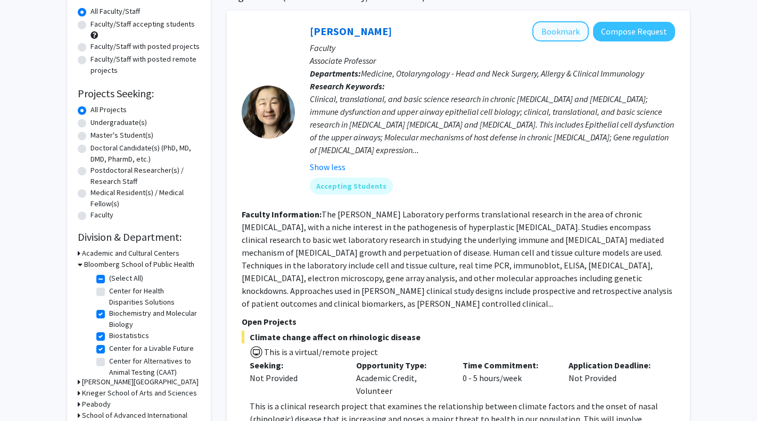
click at [576, 37] on button "Bookmark" at bounding box center [560, 31] width 56 height 20
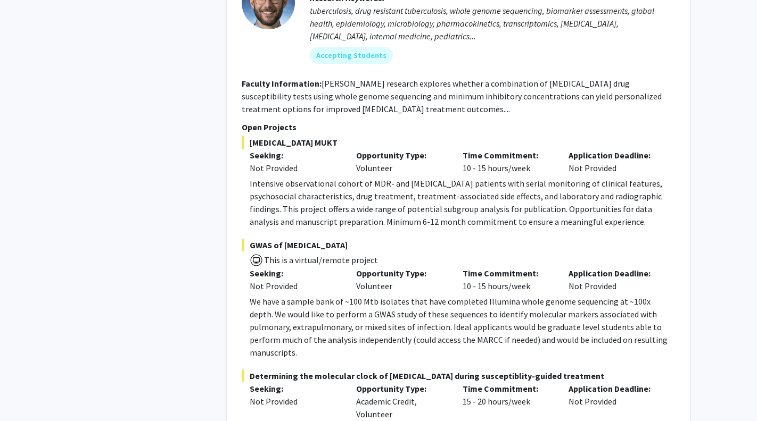
scroll to position [4222, 0]
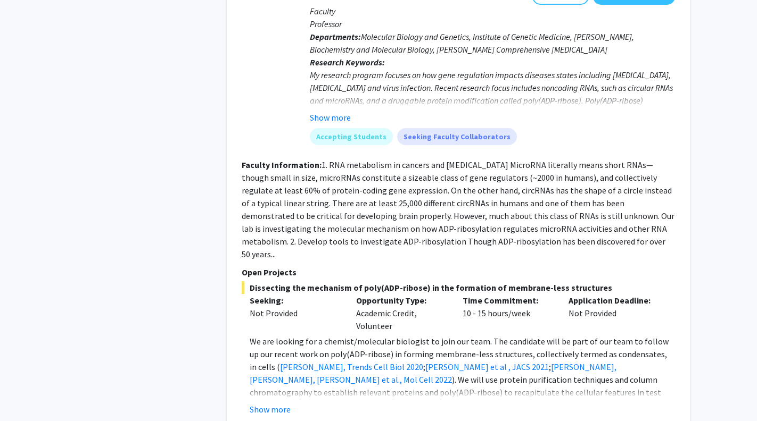
scroll to position [4819, 0]
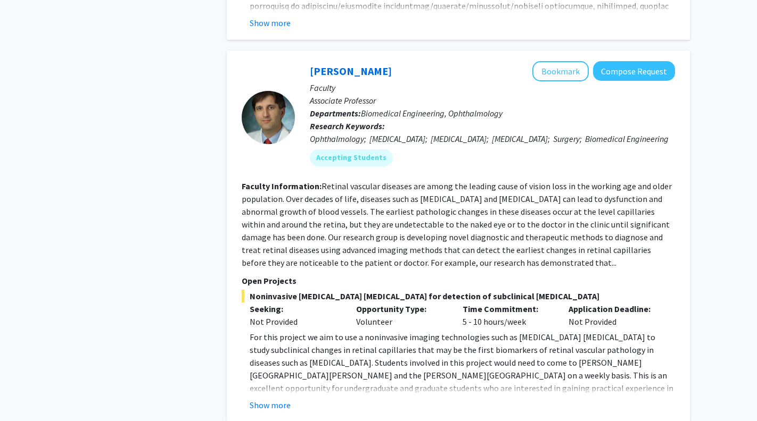
scroll to position [2922, 0]
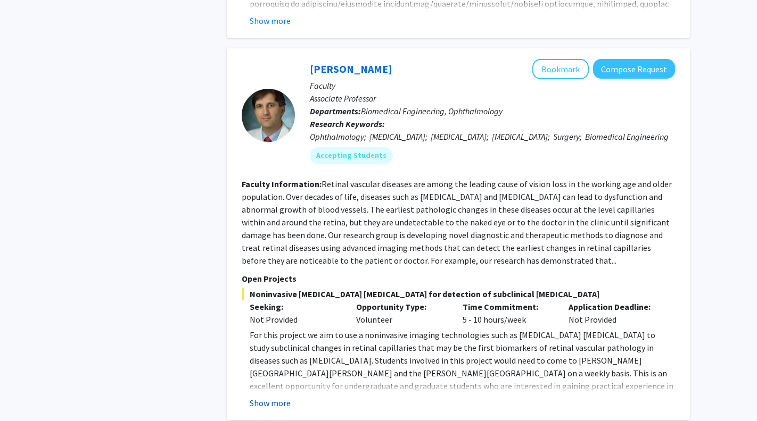
click at [275, 397] on button "Show more" at bounding box center [270, 403] width 41 height 13
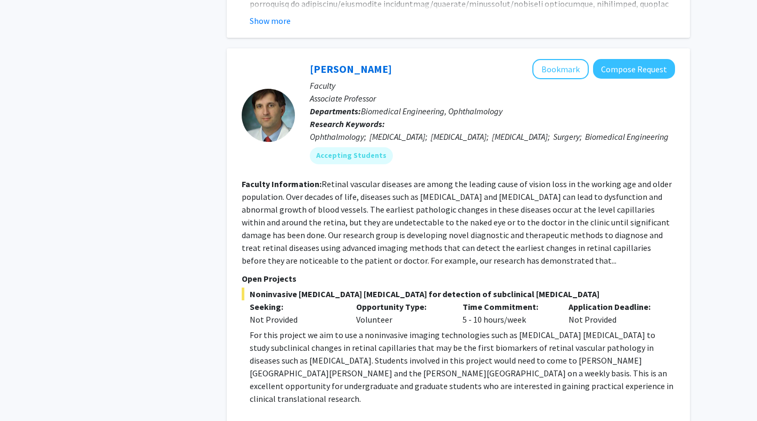
scroll to position [2970, 0]
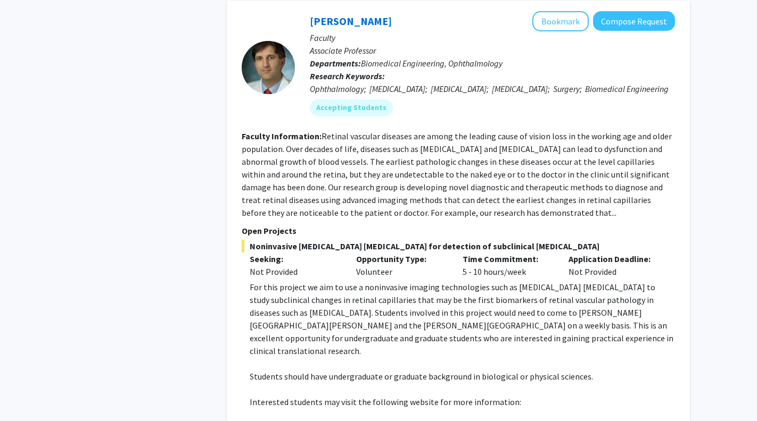
click at [505, 421] on p "[URL][DOMAIN_NAME][PERSON_NAME][PERSON_NAME]" at bounding box center [462, 427] width 425 height 13
click at [515, 421] on p "[URL][DOMAIN_NAME][PERSON_NAME][PERSON_NAME]" at bounding box center [462, 427] width 425 height 13
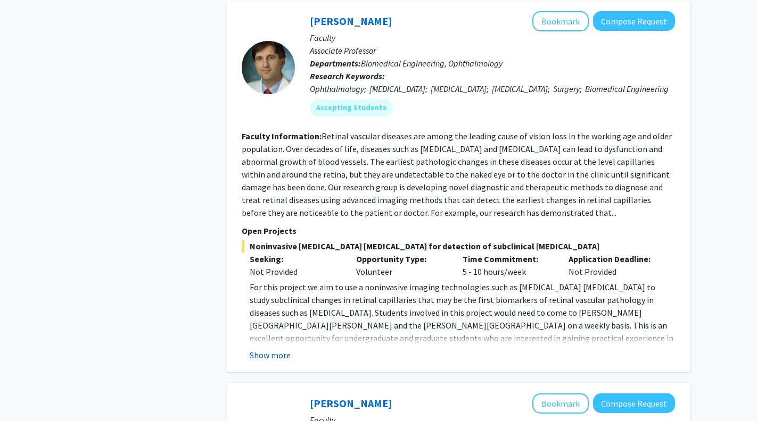
click at [268, 349] on button "Show more" at bounding box center [270, 355] width 41 height 13
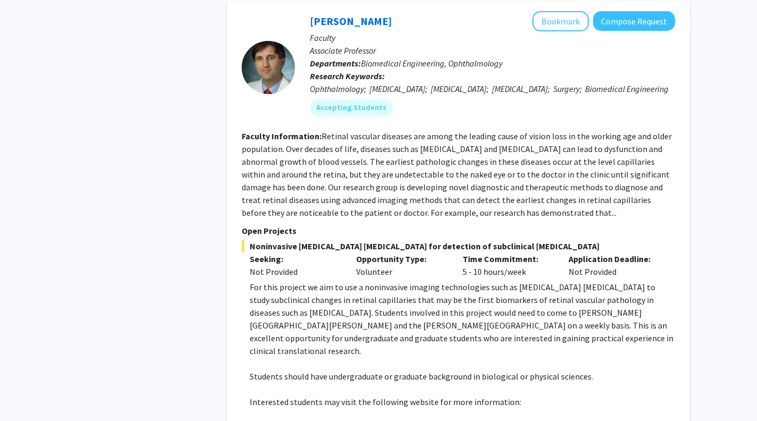
drag, startPoint x: 250, startPoint y: 365, endPoint x: 558, endPoint y: 365, distance: 308.0
click at [558, 421] on p "[URL][DOMAIN_NAME][PERSON_NAME][PERSON_NAME]" at bounding box center [462, 427] width 425 height 13
copy p "[URL][DOMAIN_NAME][PERSON_NAME][PERSON_NAME]"
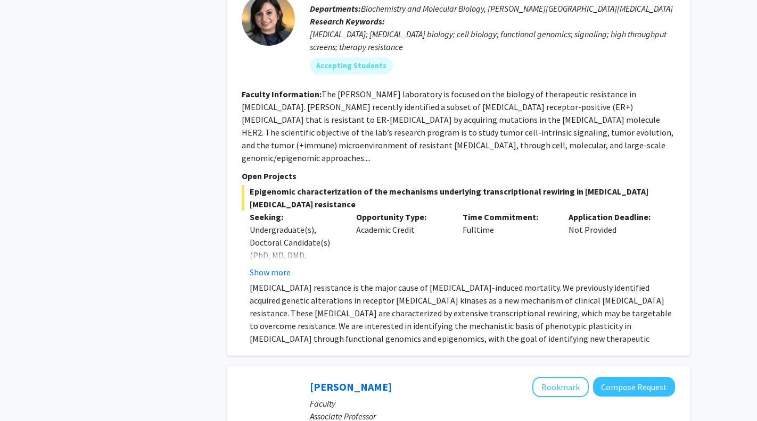
scroll to position [3509, 0]
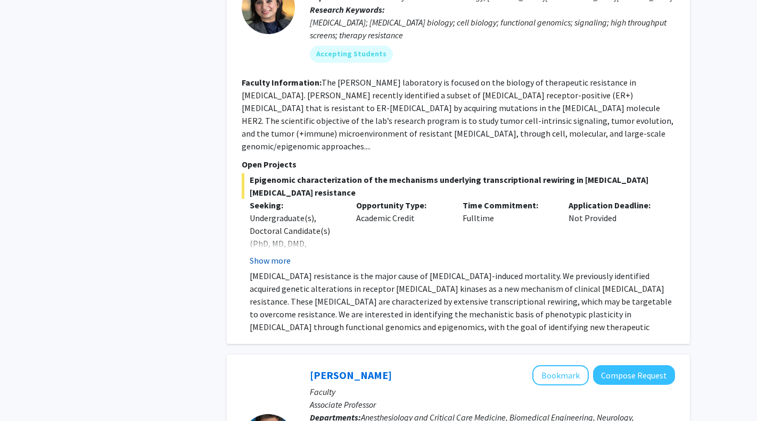
click at [261, 254] on button "Show more" at bounding box center [270, 260] width 41 height 13
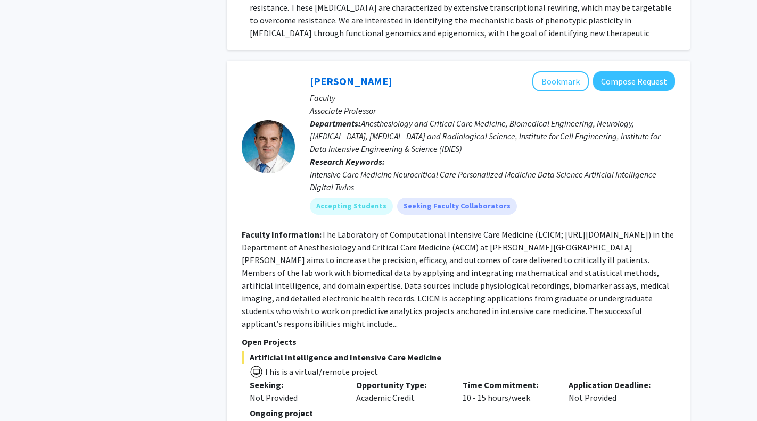
scroll to position [3880, 0]
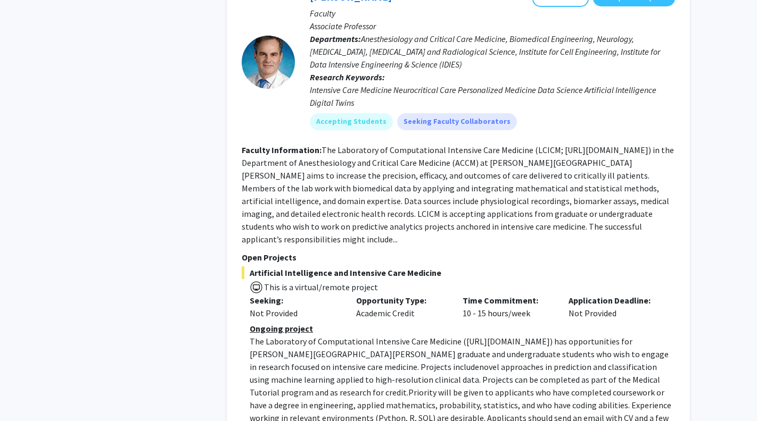
scroll to position [3980, 0]
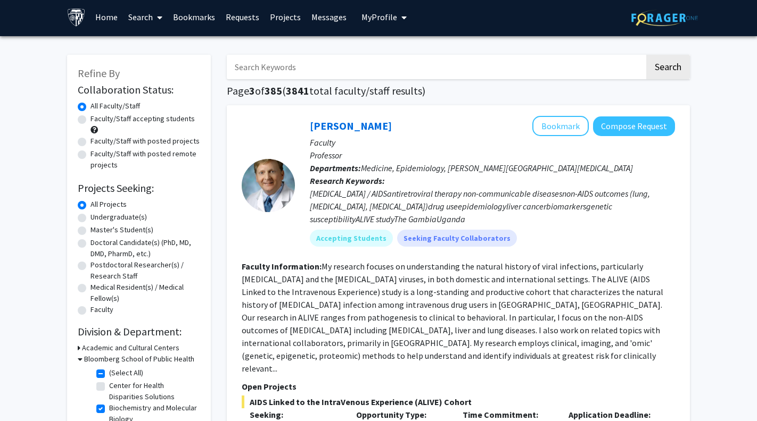
scroll to position [231, 0]
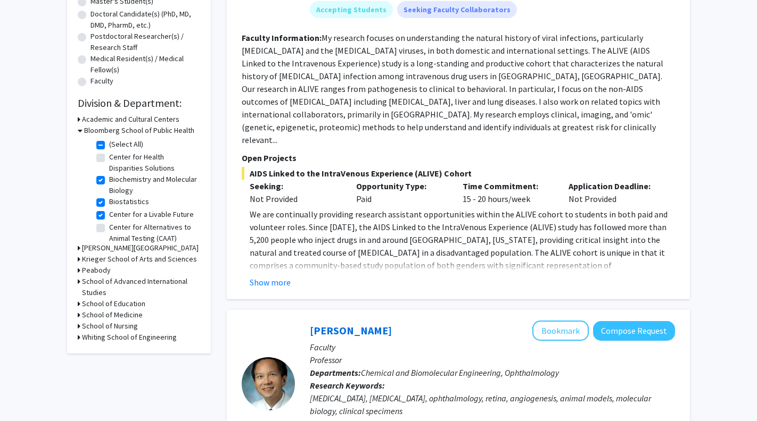
click at [78, 313] on icon at bounding box center [79, 315] width 3 height 11
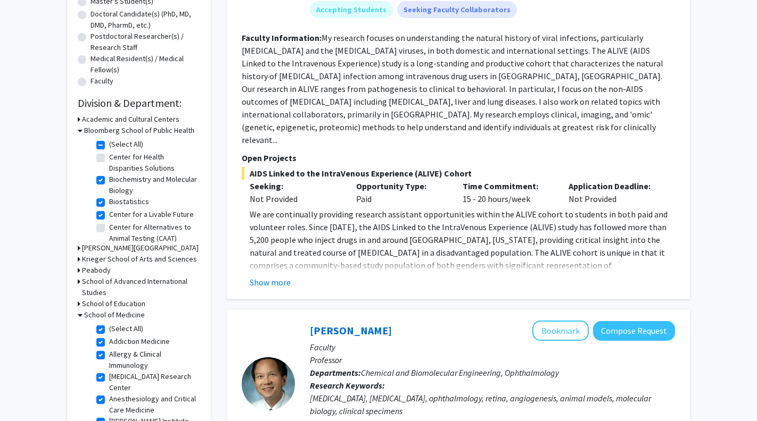
click at [78, 315] on icon at bounding box center [80, 315] width 5 height 11
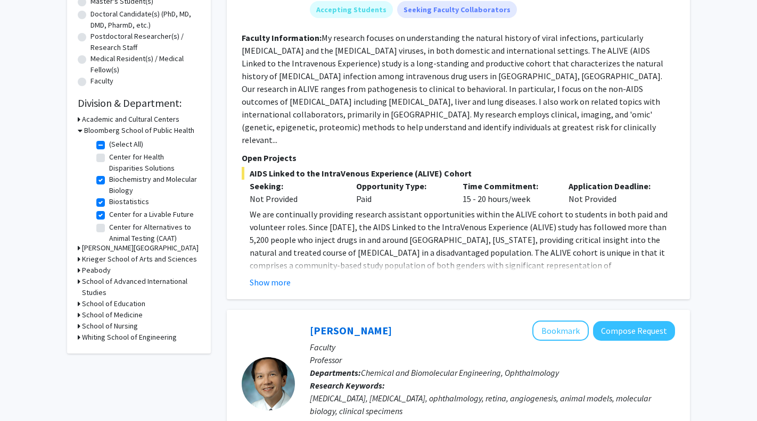
click at [78, 315] on icon at bounding box center [79, 315] width 3 height 11
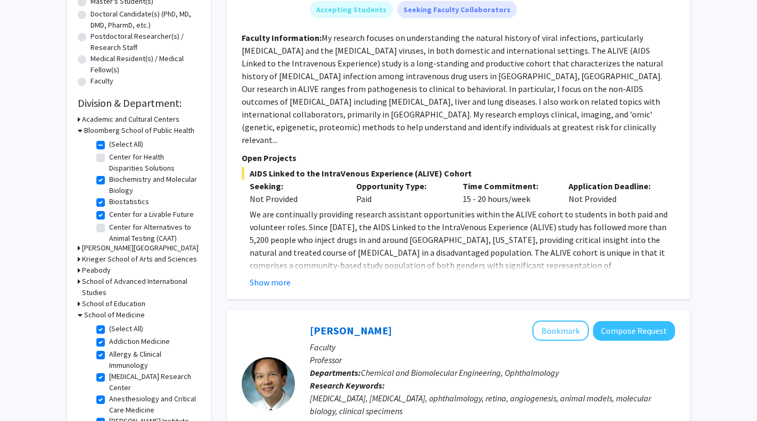
click at [109, 329] on label "(Select All)" at bounding box center [126, 328] width 34 height 11
click at [109, 329] on input "(Select All)" at bounding box center [112, 326] width 7 height 7
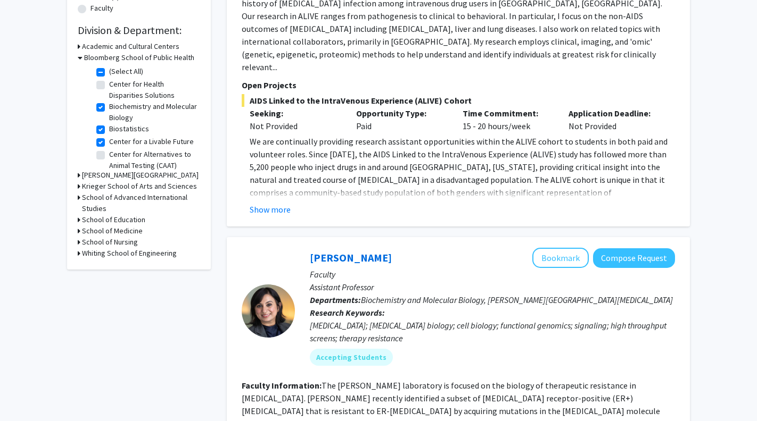
scroll to position [310, 0]
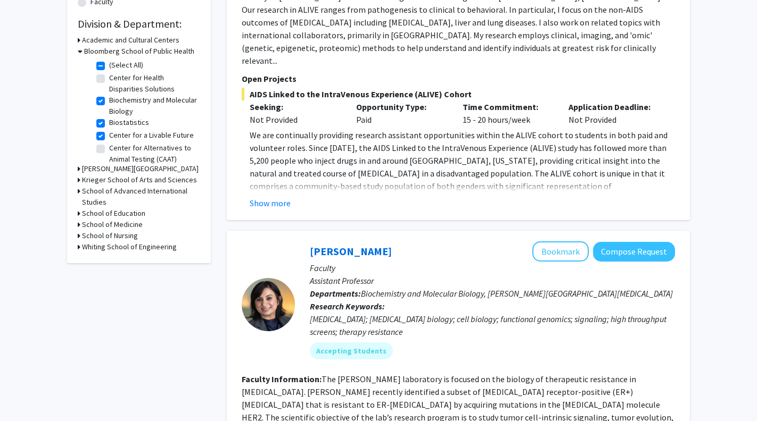
click at [80, 225] on div "School of Medicine" at bounding box center [139, 224] width 122 height 11
click at [78, 225] on icon at bounding box center [79, 224] width 3 height 11
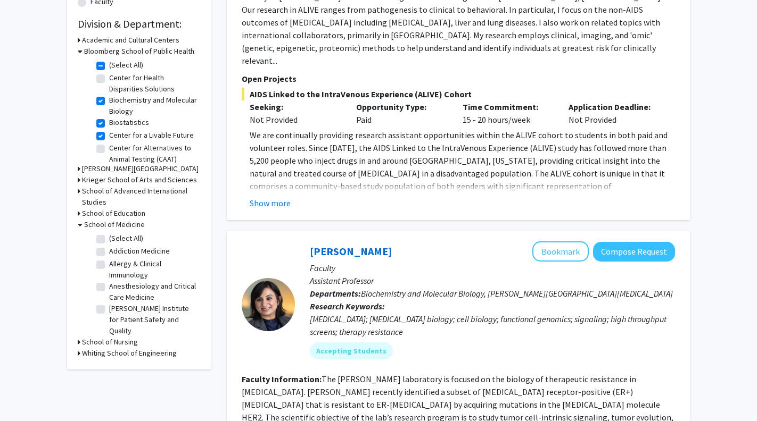
click at [78, 225] on icon at bounding box center [80, 224] width 5 height 11
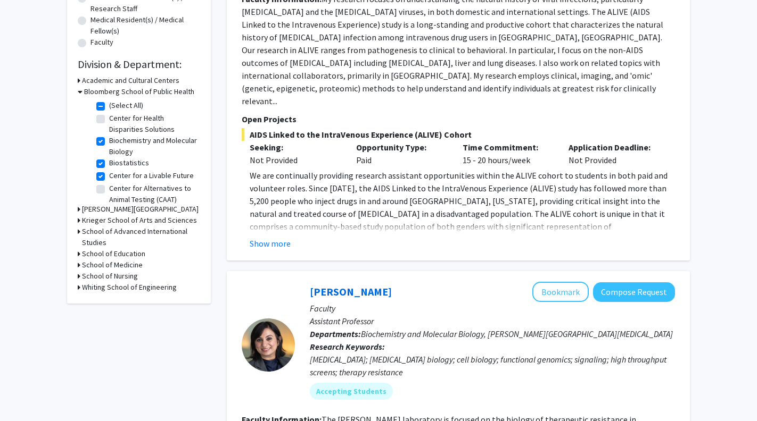
scroll to position [270, 0]
click at [109, 107] on label "(Select All)" at bounding box center [126, 105] width 34 height 11
click at [109, 107] on input "(Select All)" at bounding box center [112, 103] width 7 height 7
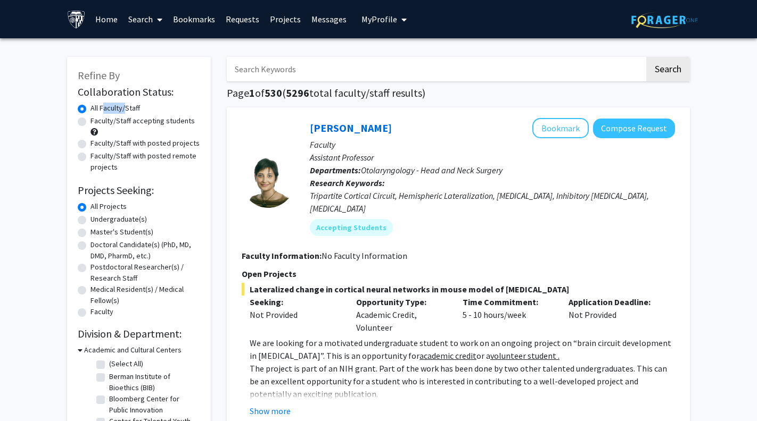
click at [103, 107] on label "All Faculty/Staff" at bounding box center [114, 108] width 49 height 11
click at [97, 107] on input "All Faculty/Staff" at bounding box center [93, 106] width 7 height 7
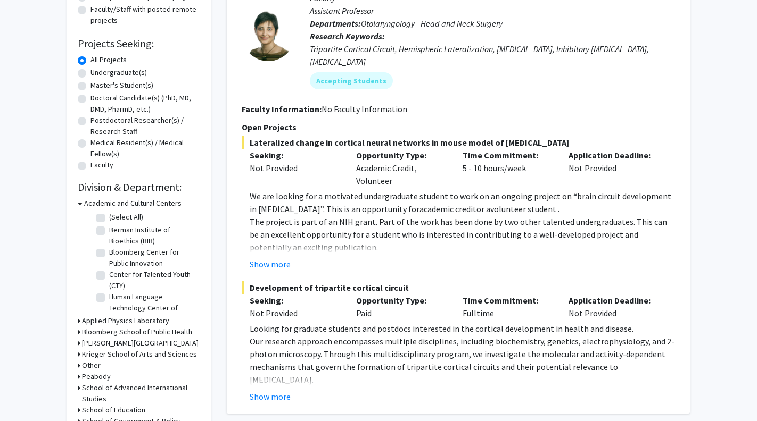
scroll to position [148, 0]
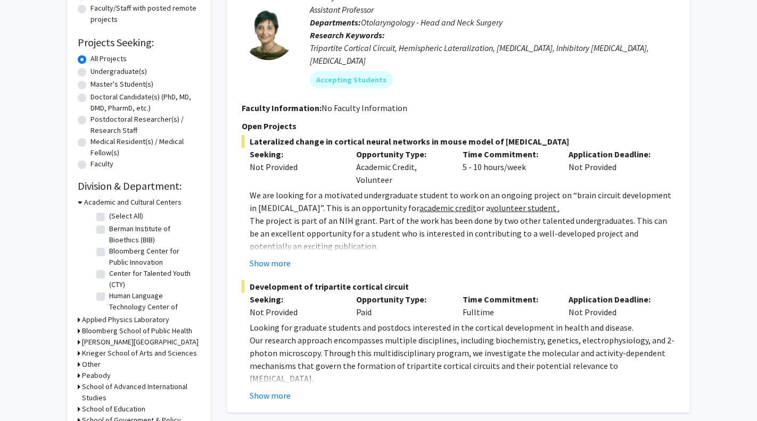
click at [77, 333] on div "Refine By Collaboration Status: Collaboration Status All Faculty/Staff Collabor…" at bounding box center [139, 195] width 144 height 572
click at [79, 332] on icon at bounding box center [79, 331] width 3 height 11
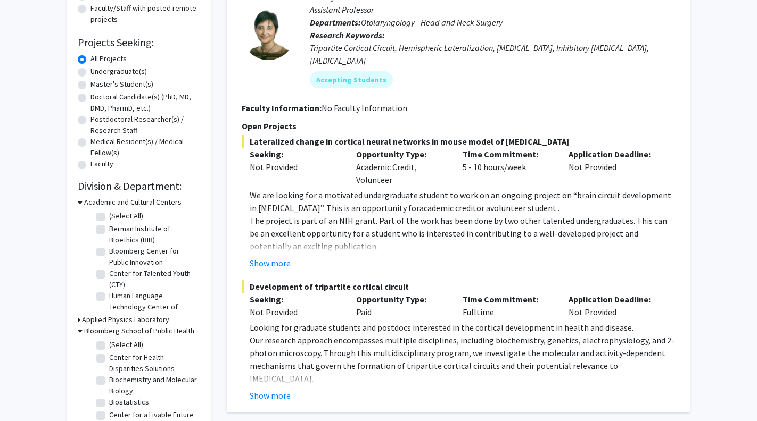
click at [109, 348] on label "(Select All)" at bounding box center [126, 344] width 34 height 11
click at [109, 346] on input "(Select All)" at bounding box center [112, 342] width 7 height 7
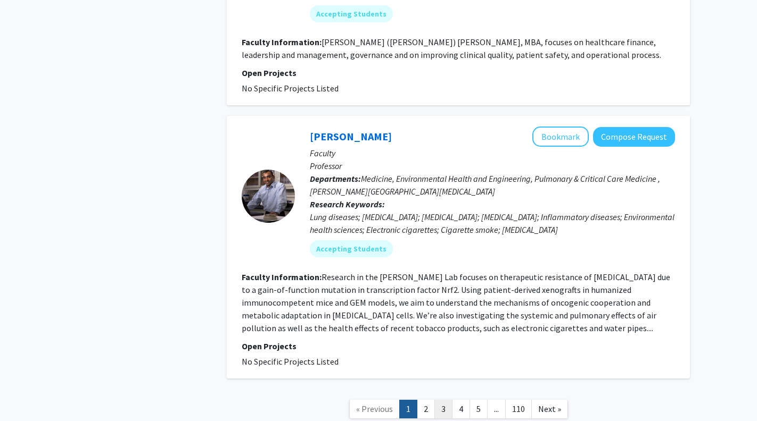
scroll to position [3024, 0]
click at [423, 401] on link "2" at bounding box center [426, 410] width 18 height 19
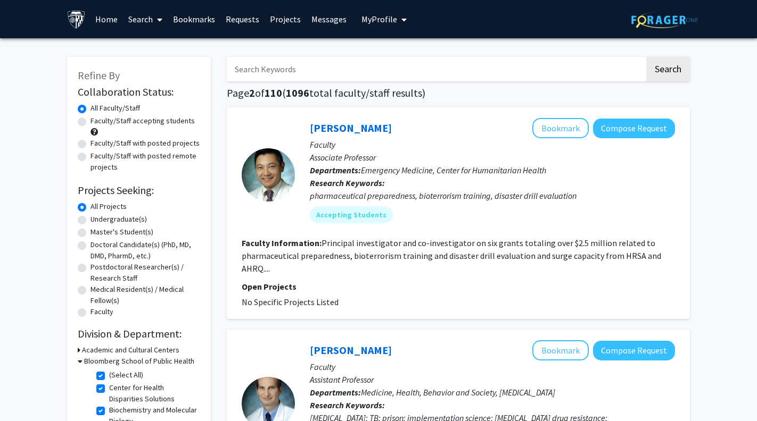
click at [194, 18] on link "Bookmarks" at bounding box center [194, 19] width 53 height 37
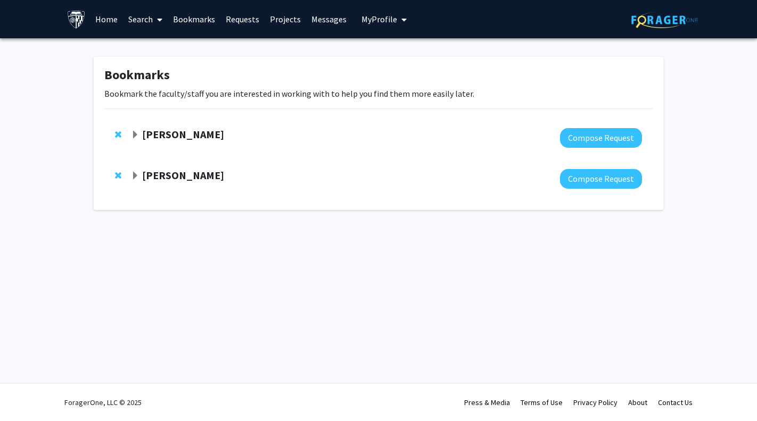
click at [135, 133] on span "Expand Emily Johnson Bookmark" at bounding box center [135, 135] width 9 height 9
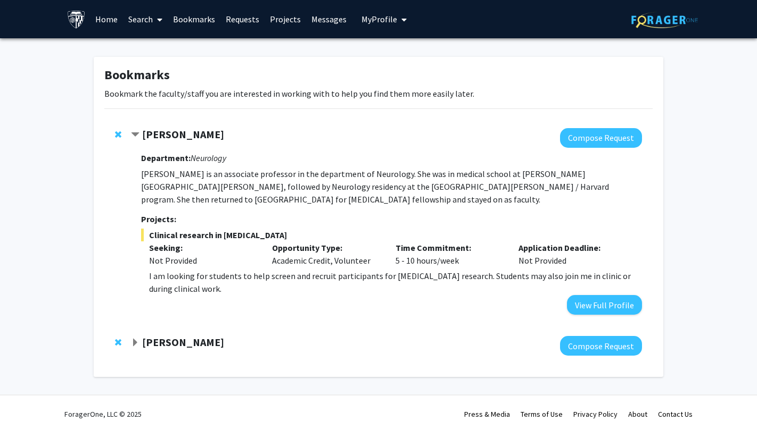
click at [305, 270] on p "I am looking for students to help screen and recruit participants for [MEDICAL_…" at bounding box center [395, 283] width 493 height 26
click at [599, 297] on button "View Full Profile" at bounding box center [604, 305] width 75 height 20
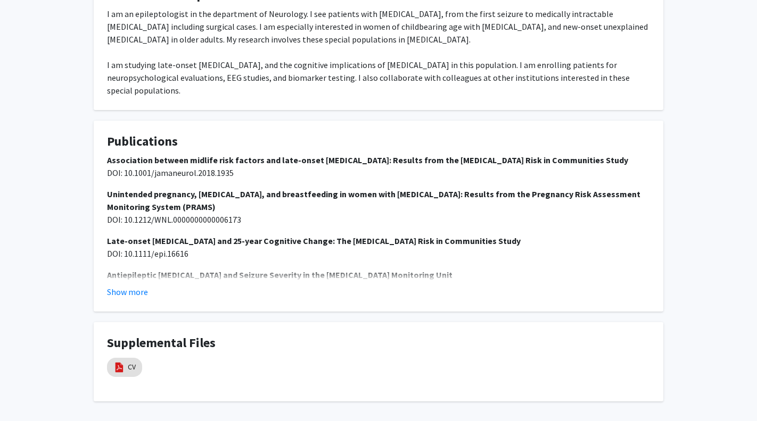
scroll to position [502, 0]
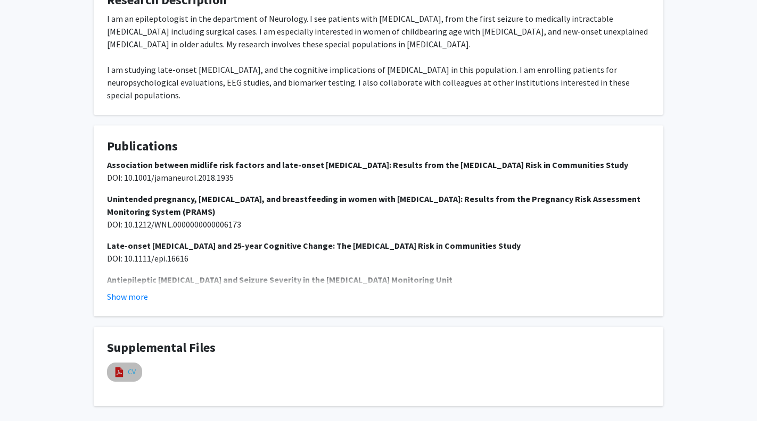
click at [128, 367] on link "CV" at bounding box center [132, 372] width 8 height 11
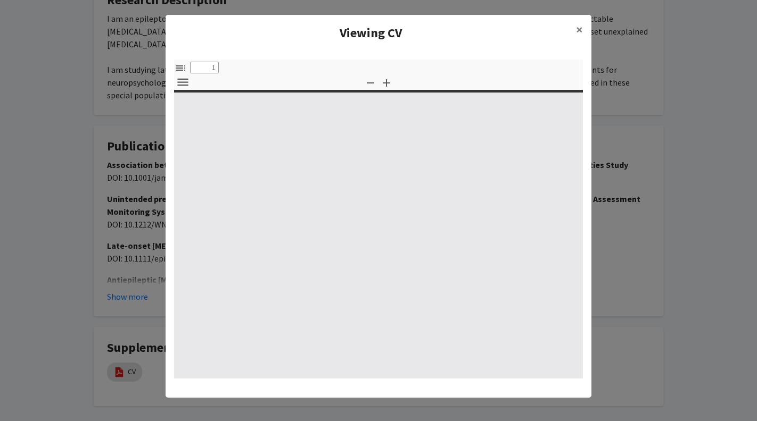
select select "custom"
type input "0"
select select "custom"
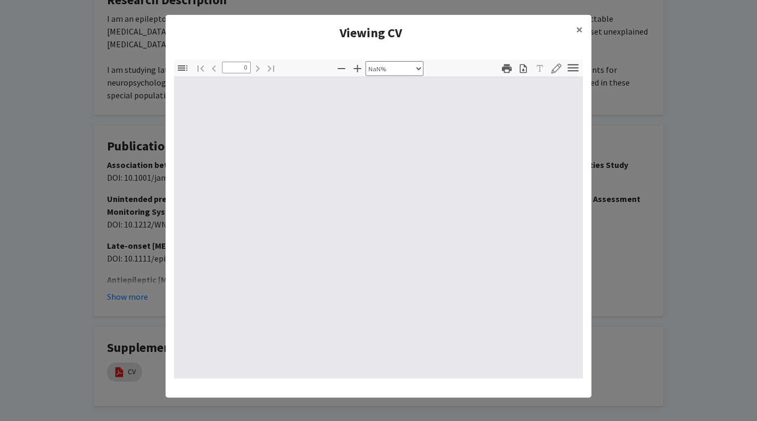
type input "1"
select select "auto"
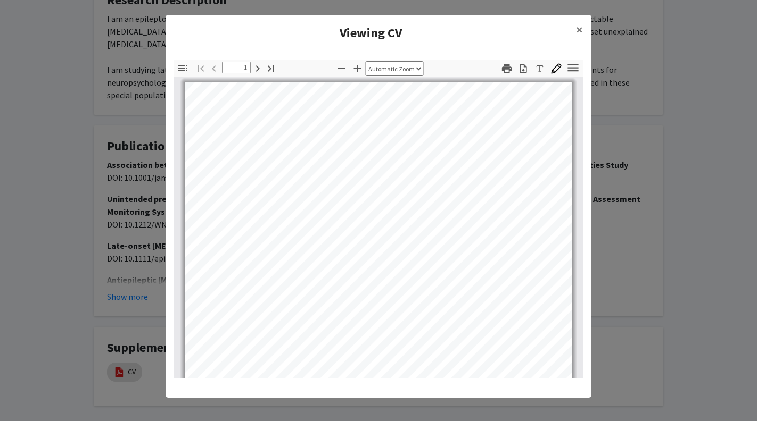
scroll to position [139, 0]
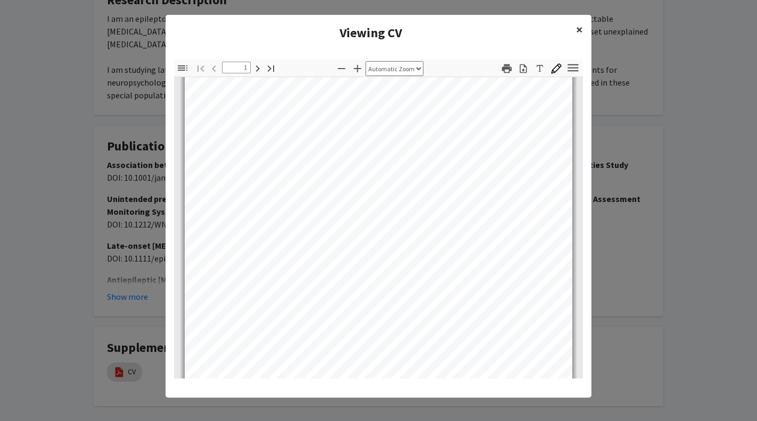
click at [575, 25] on button "×" at bounding box center [579, 30] width 24 height 30
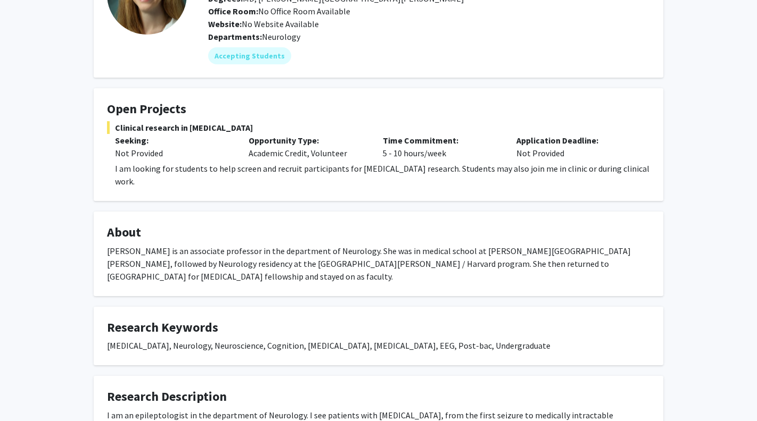
scroll to position [117, 0]
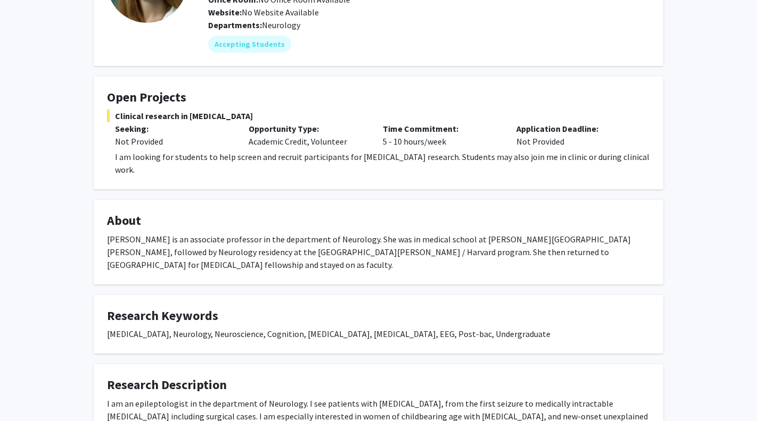
click at [488, 129] on p "Time Commitment:" at bounding box center [442, 128] width 118 height 13
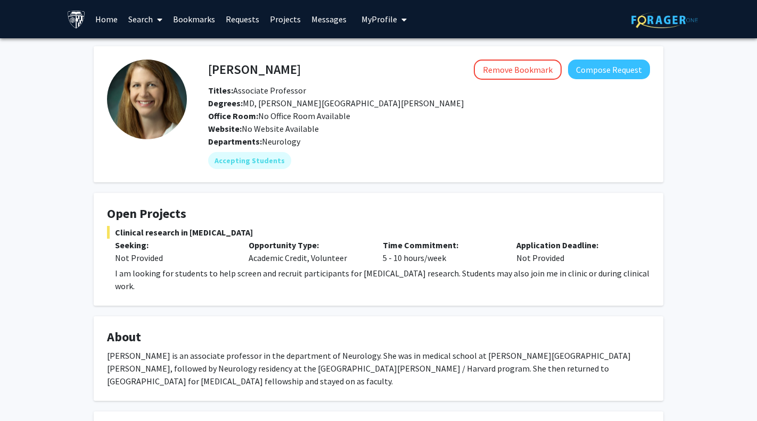
scroll to position [0, 0]
click at [134, 20] on link "Search" at bounding box center [145, 19] width 45 height 37
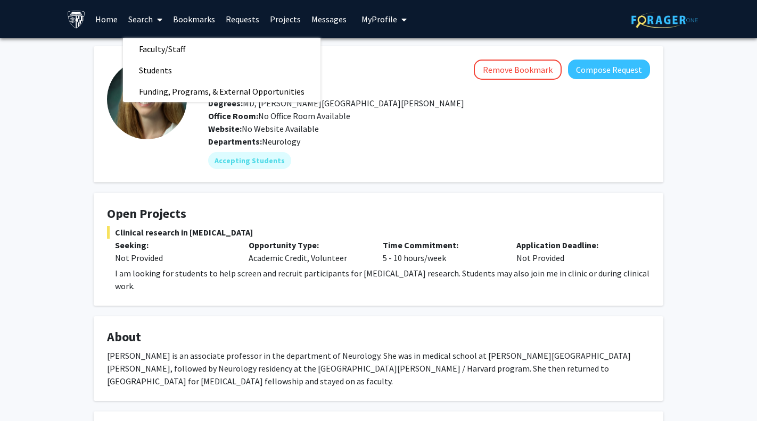
click at [118, 18] on link "Home" at bounding box center [106, 19] width 33 height 37
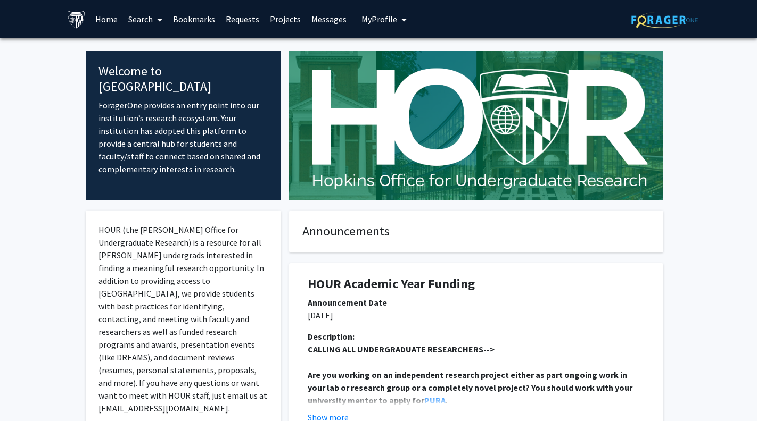
click at [156, 18] on span at bounding box center [158, 19] width 10 height 37
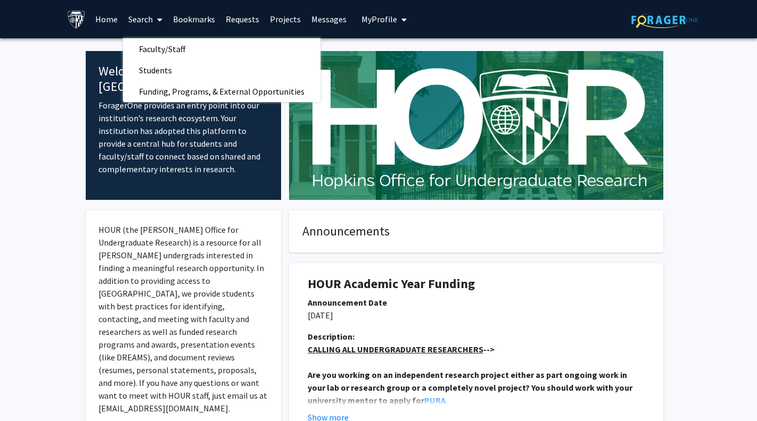
click at [657, 27] on img at bounding box center [664, 20] width 67 height 16
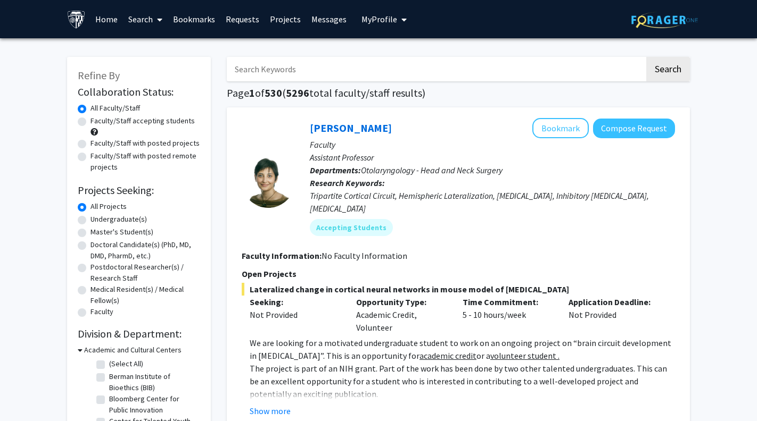
click at [360, 80] on input "Search Keywords" at bounding box center [436, 69] width 418 height 24
type input "[PERSON_NAME]"
click at [667, 71] on button "Search" at bounding box center [668, 69] width 44 height 24
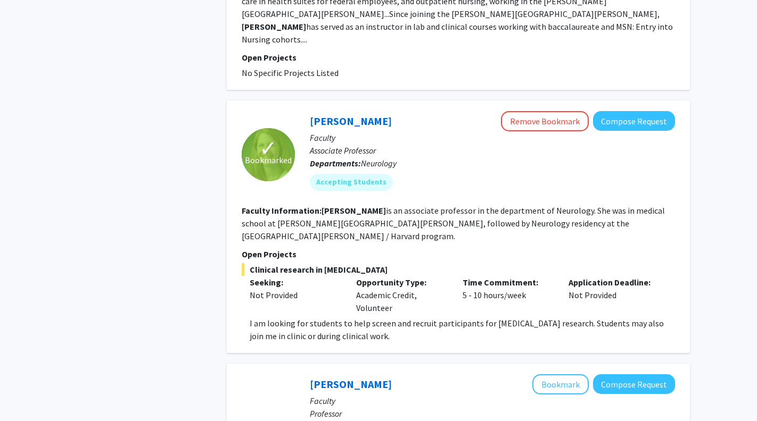
scroll to position [1466, 0]
click at [553, 111] on button "Remove Bookmark" at bounding box center [545, 121] width 88 height 20
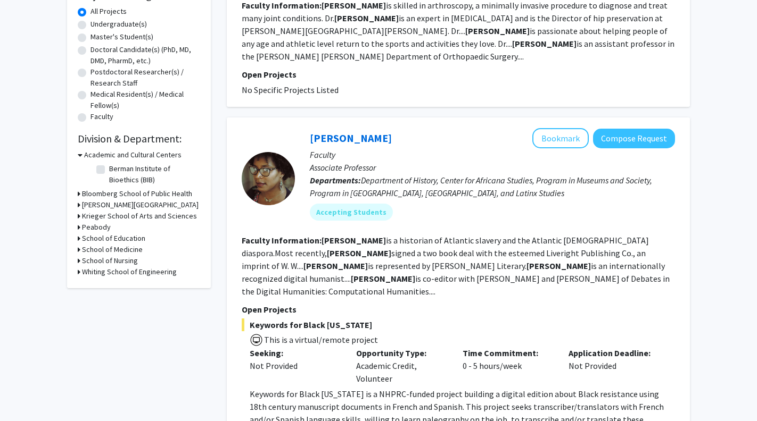
scroll to position [203, 0]
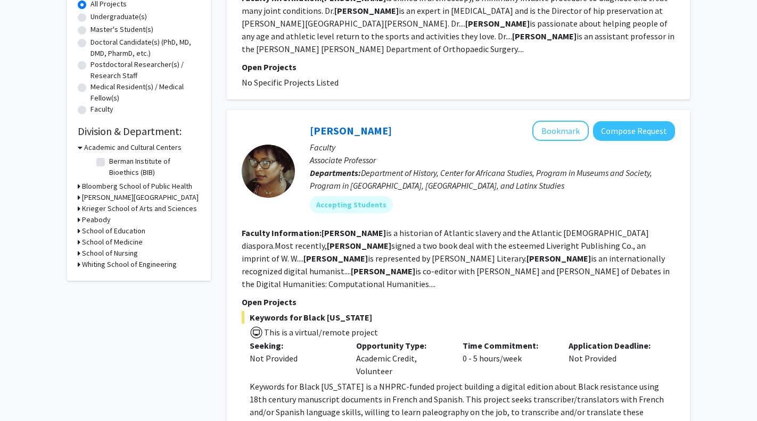
click at [78, 244] on icon at bounding box center [79, 242] width 3 height 11
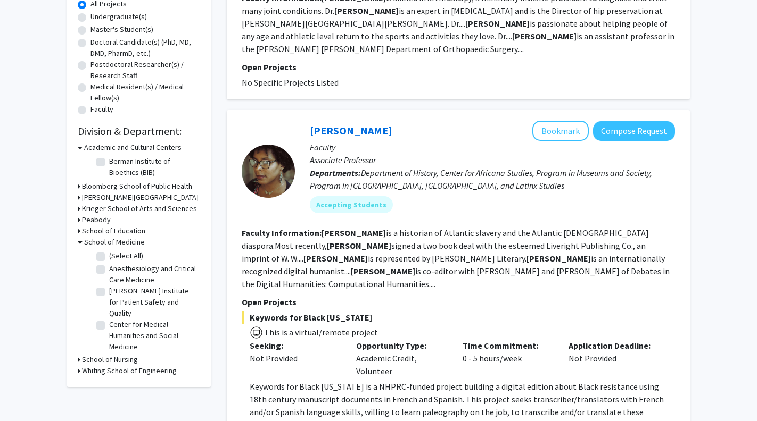
click at [109, 256] on label "(Select All)" at bounding box center [126, 256] width 34 height 11
click at [109, 256] on input "(Select All)" at bounding box center [112, 254] width 7 height 7
checkbox input "true"
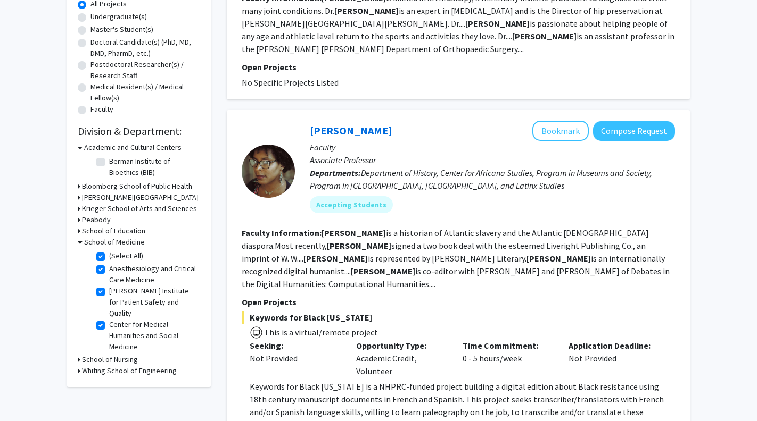
checkbox input "true"
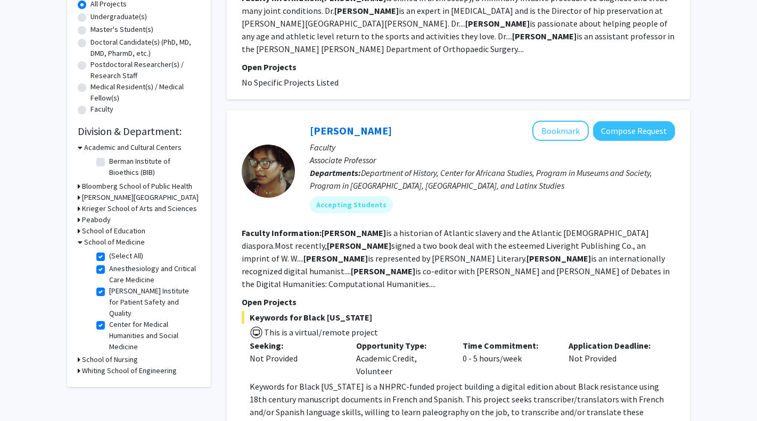
checkbox input "true"
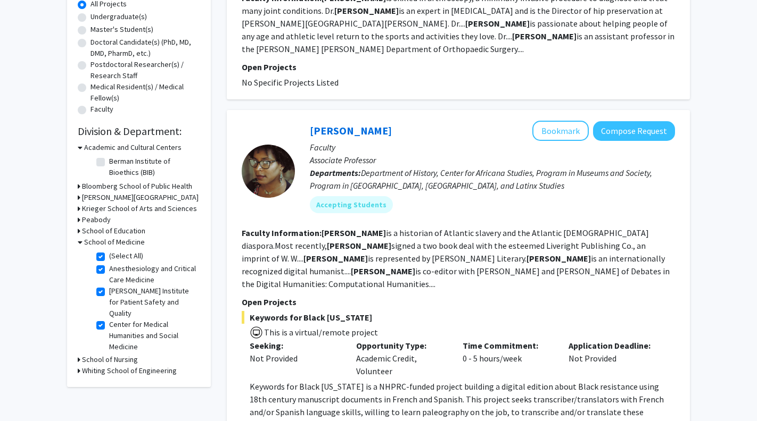
checkbox input "true"
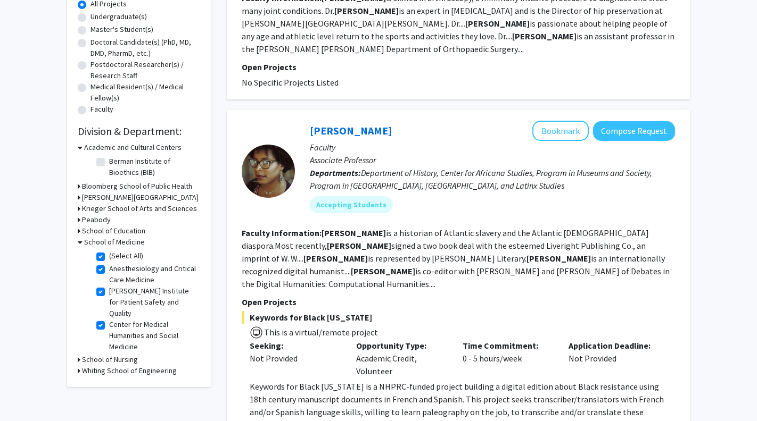
checkbox input "true"
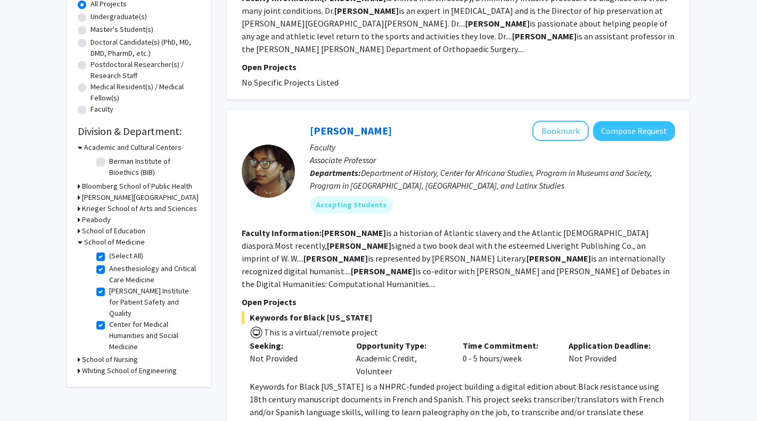
checkbox input "true"
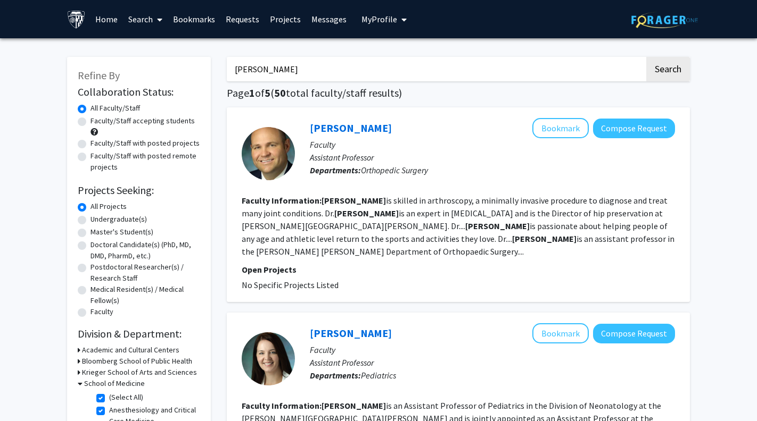
click at [80, 361] on icon at bounding box center [79, 361] width 3 height 11
click at [109, 380] on label "(Select All)" at bounding box center [126, 375] width 34 height 11
click at [109, 377] on input "(Select All)" at bounding box center [112, 373] width 7 height 7
checkbox input "true"
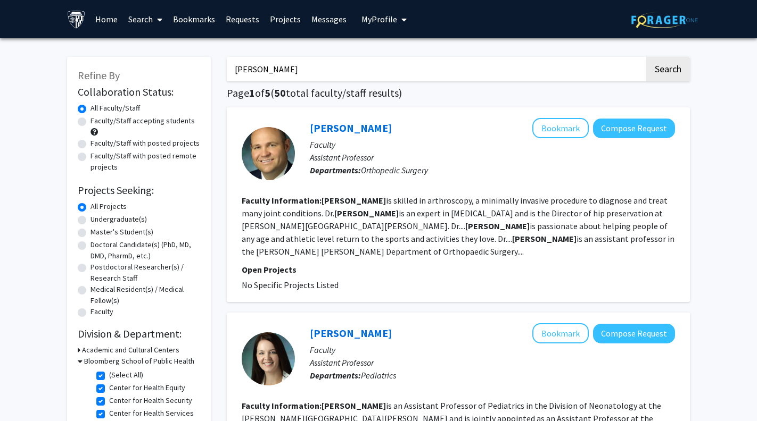
checkbox input "true"
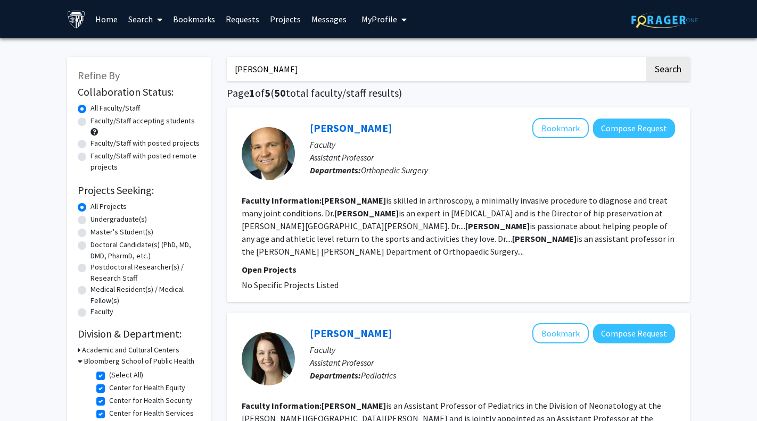
checkbox input "true"
click at [109, 380] on label "(Select All)" at bounding box center [126, 375] width 34 height 11
click at [109, 377] on input "(Select All)" at bounding box center [112, 373] width 7 height 7
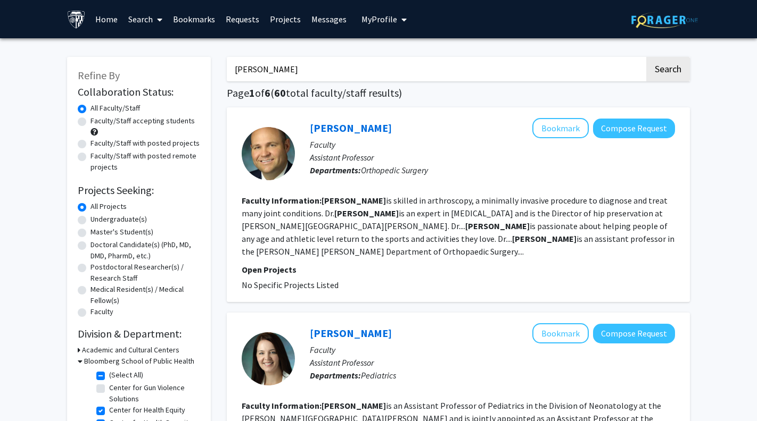
checkbox input "false"
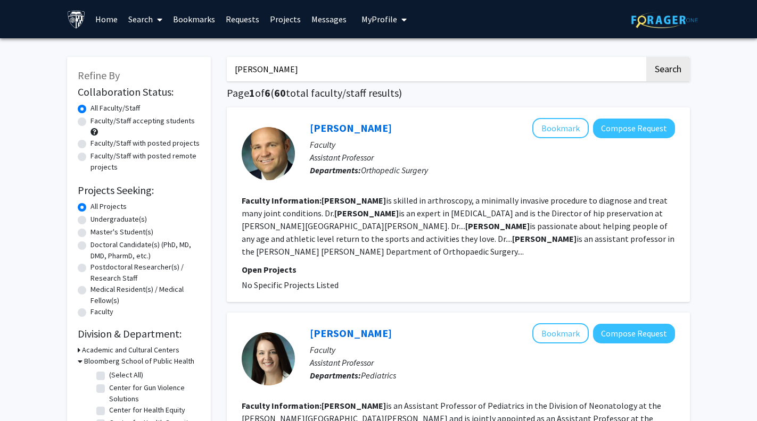
checkbox input "false"
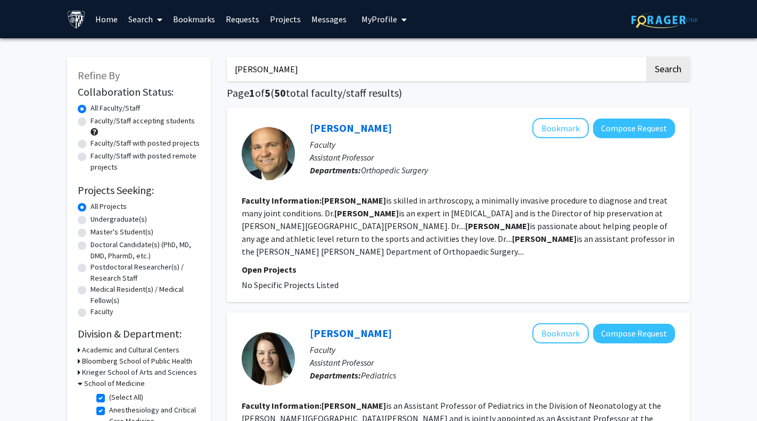
click at [286, 75] on input "[PERSON_NAME]" at bounding box center [436, 69] width 418 height 24
click at [667, 71] on button "Search" at bounding box center [668, 69] width 44 height 24
checkbox input "false"
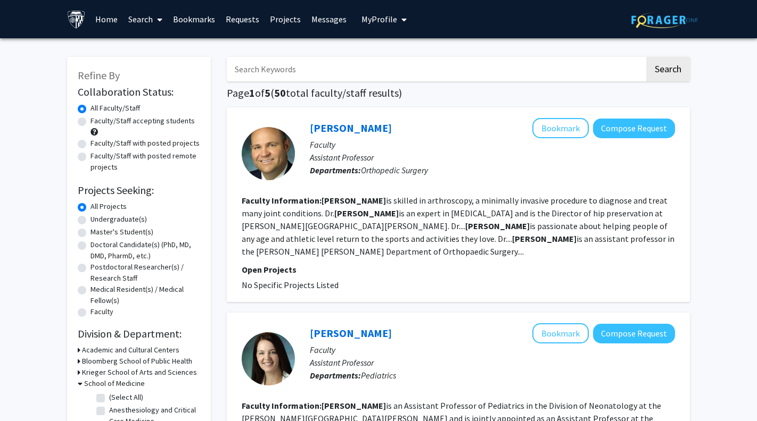
checkbox input "false"
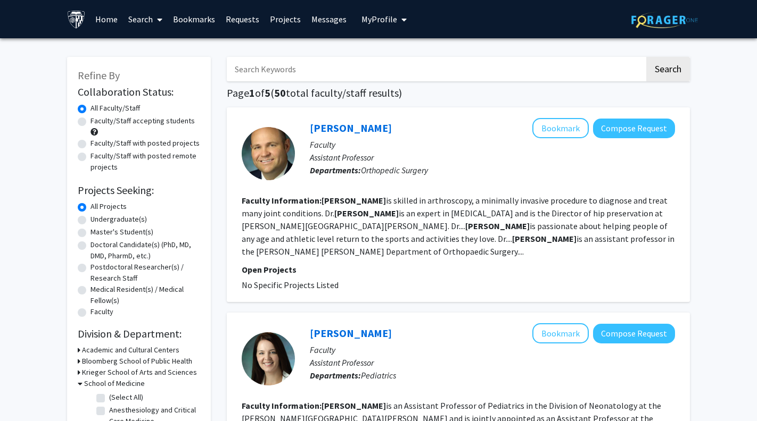
checkbox input "false"
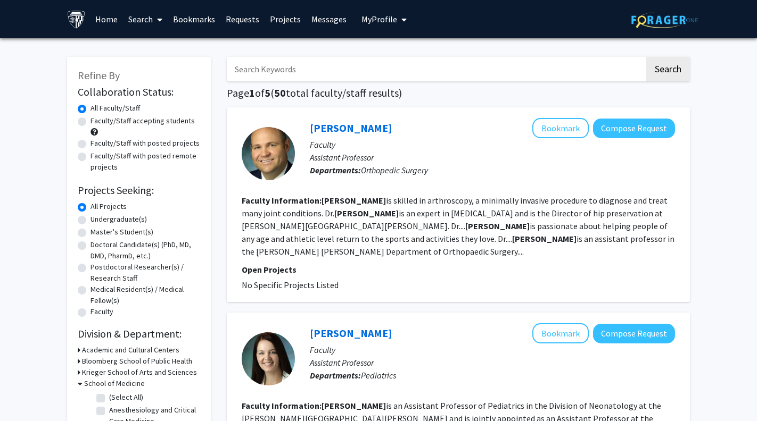
checkbox input "false"
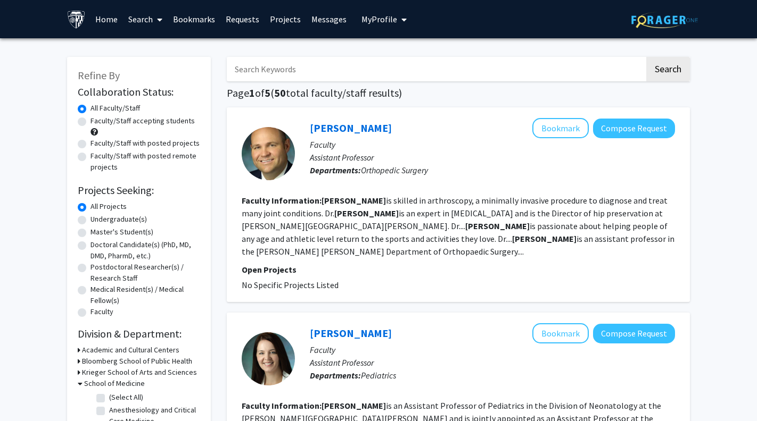
checkbox input "false"
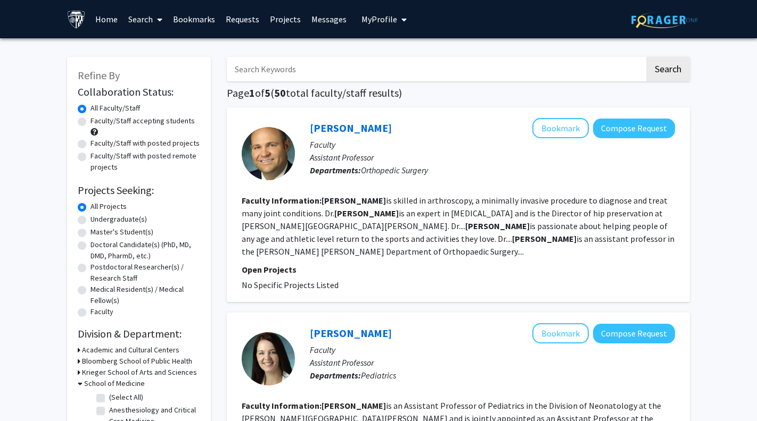
checkbox input "false"
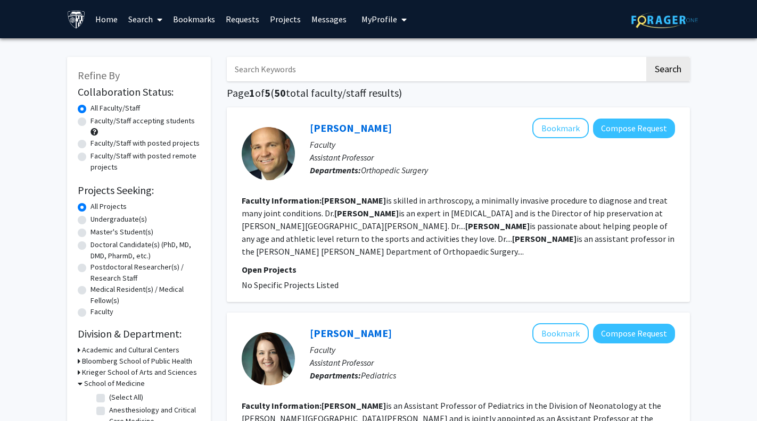
checkbox input "false"
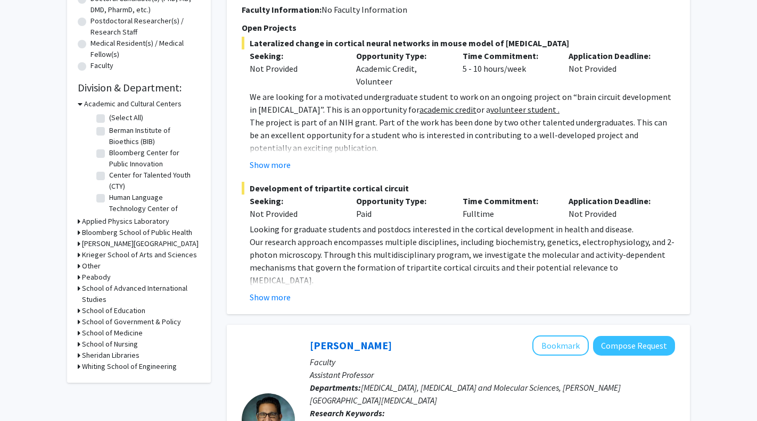
scroll to position [259, 0]
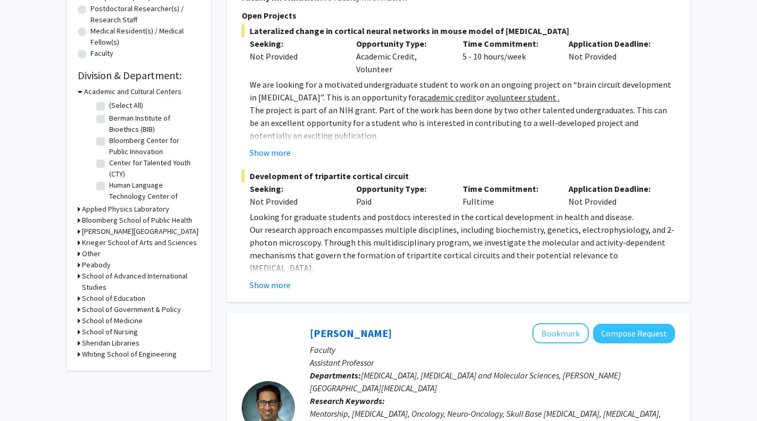
click at [79, 325] on icon at bounding box center [79, 320] width 3 height 11
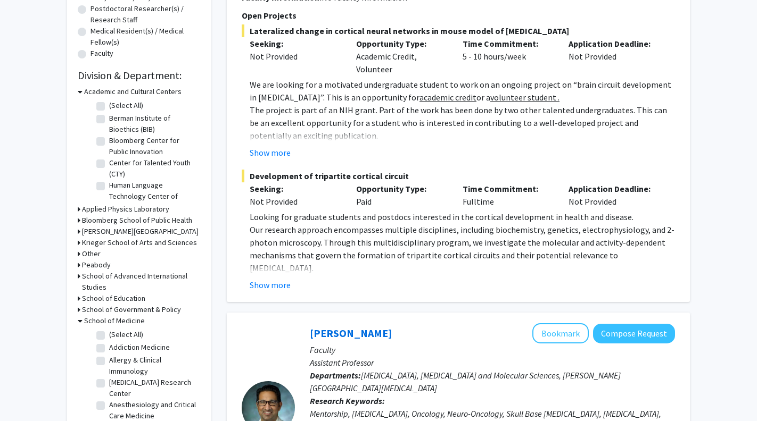
click at [109, 336] on label "(Select All)" at bounding box center [126, 334] width 34 height 11
click at [109, 336] on input "(Select All)" at bounding box center [112, 332] width 7 height 7
checkbox input "true"
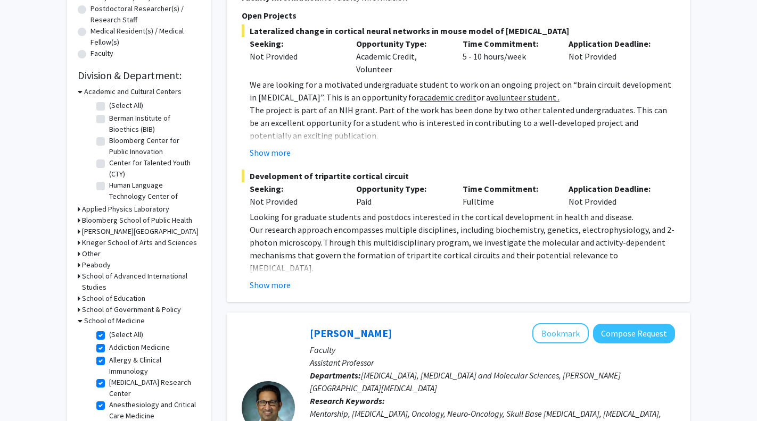
checkbox input "true"
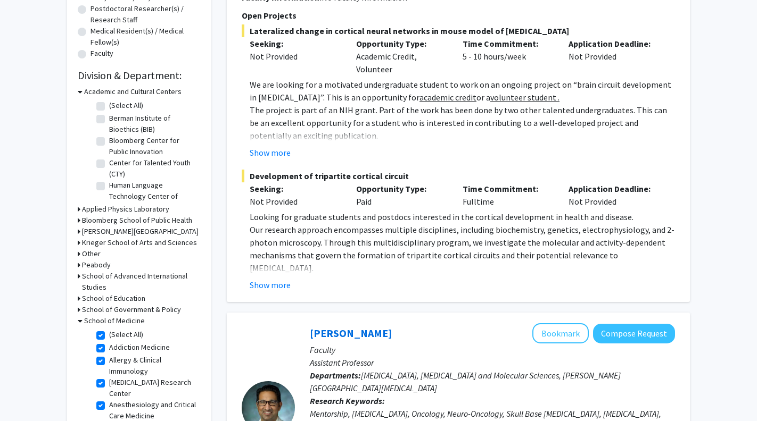
checkbox input "true"
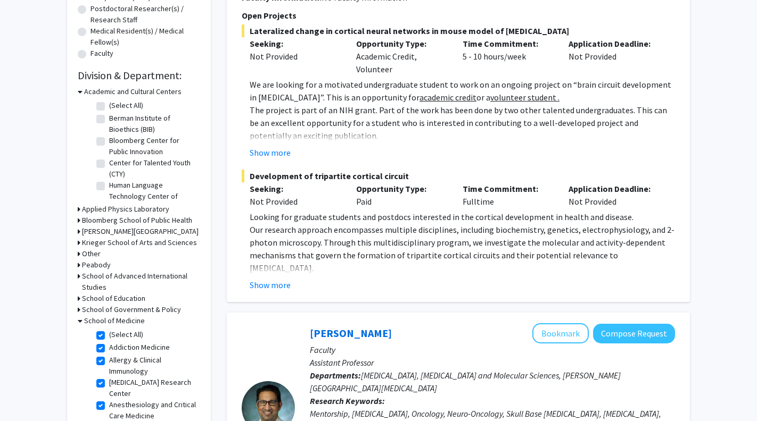
checkbox input "true"
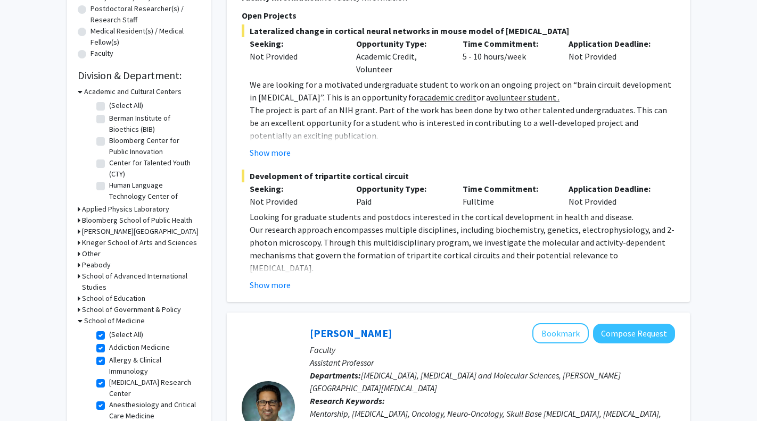
checkbox input "true"
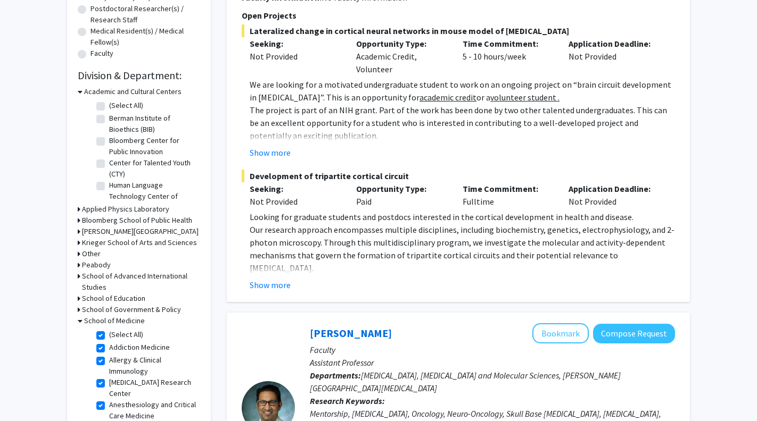
checkbox input "true"
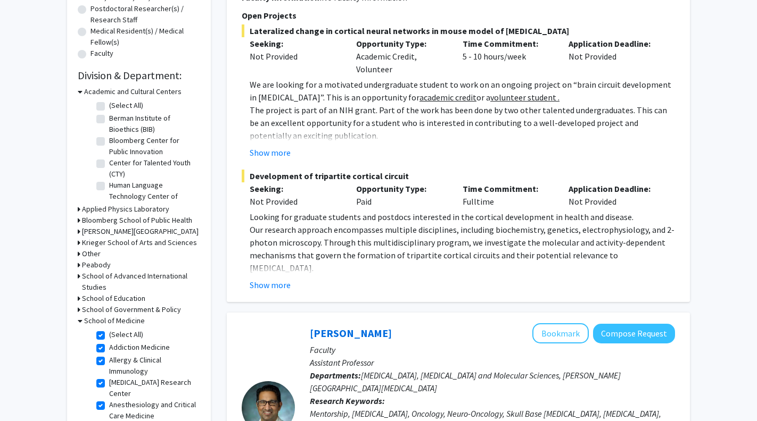
checkbox input "true"
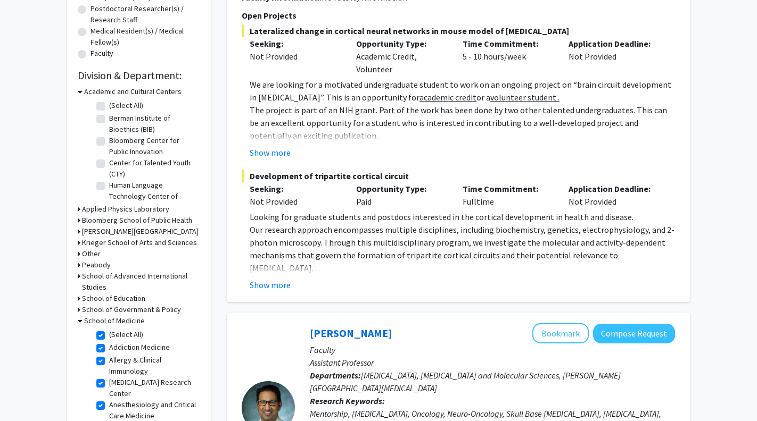
checkbox input "true"
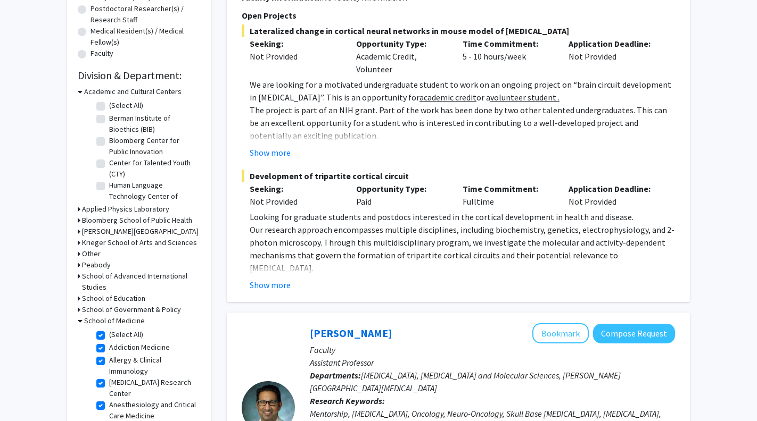
checkbox input "true"
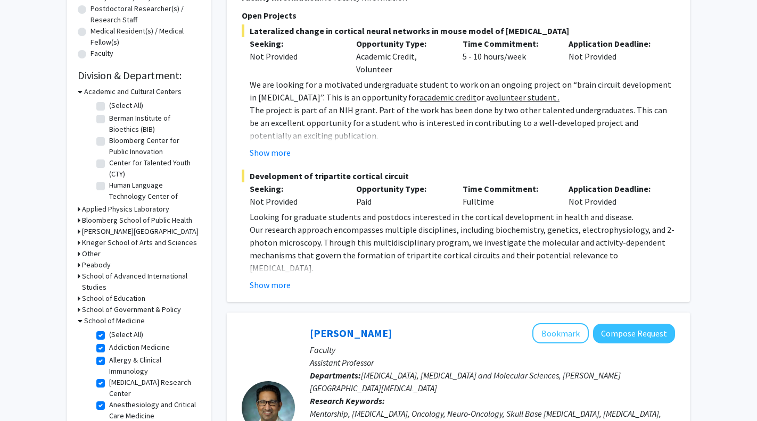
checkbox input "true"
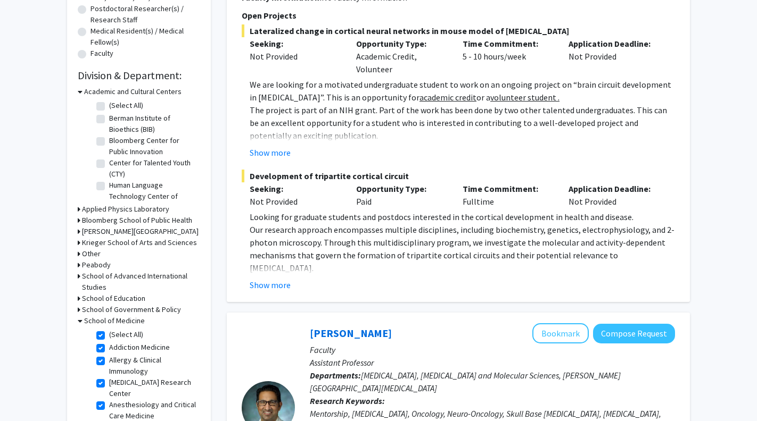
checkbox input "true"
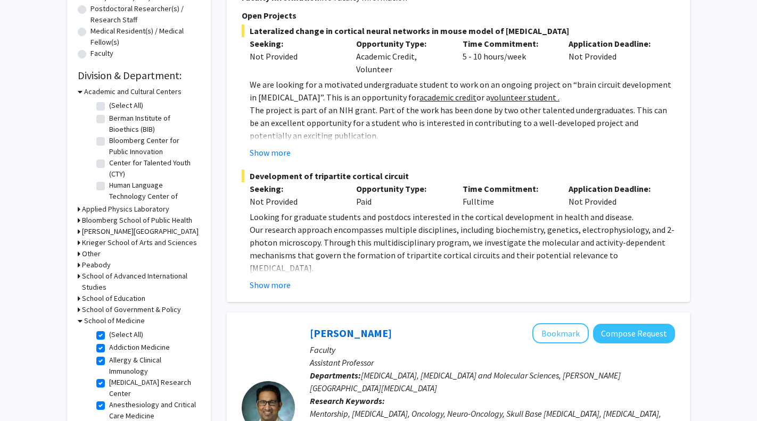
checkbox input "true"
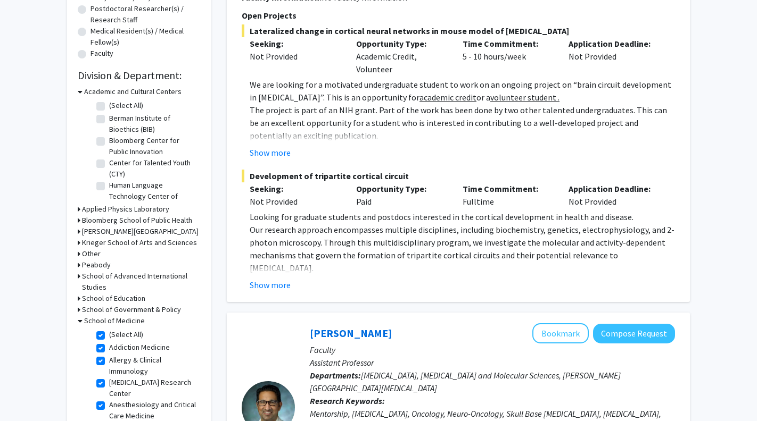
checkbox input "true"
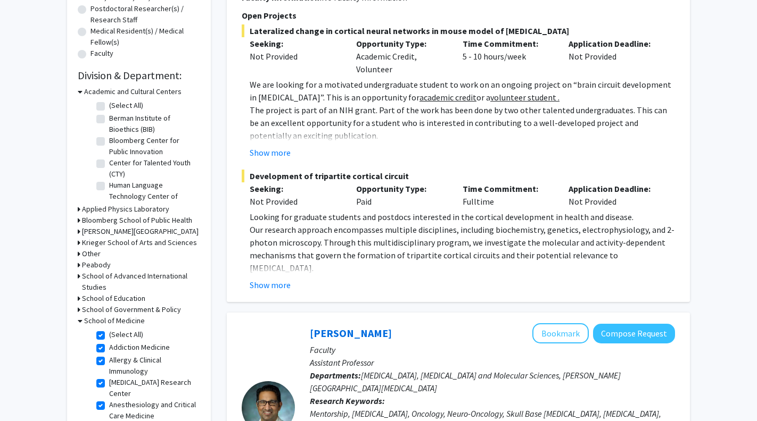
checkbox input "true"
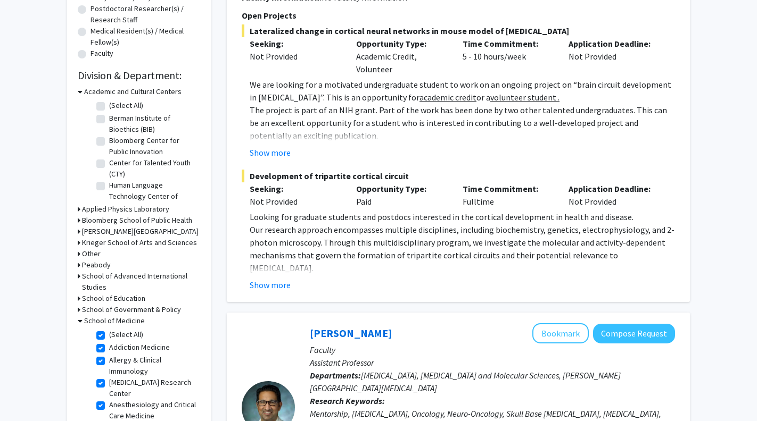
checkbox input "true"
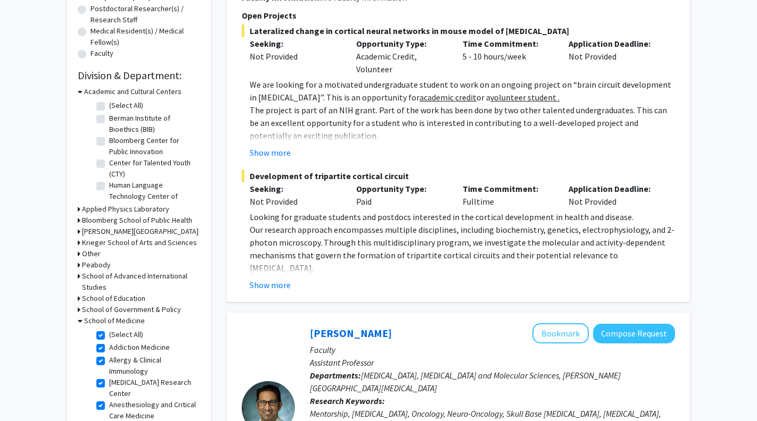
checkbox input "true"
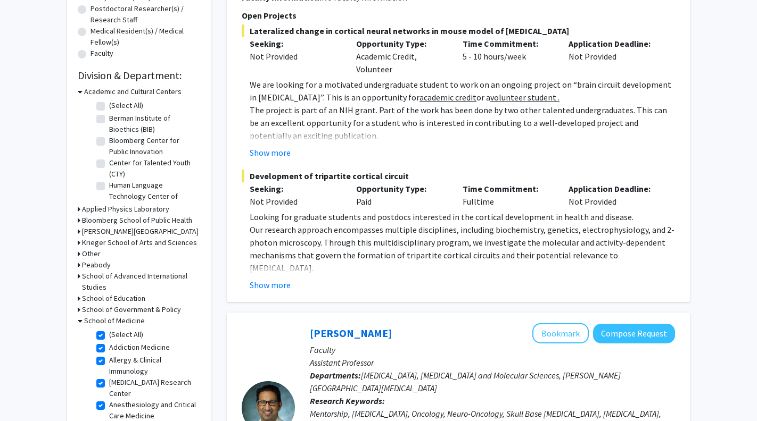
checkbox input "true"
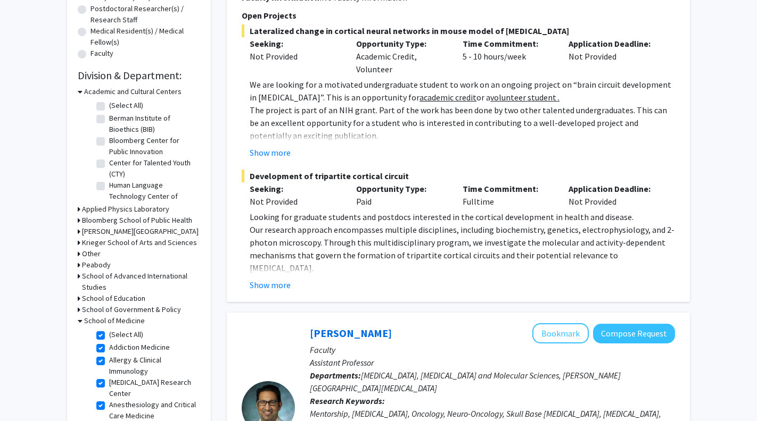
checkbox input "true"
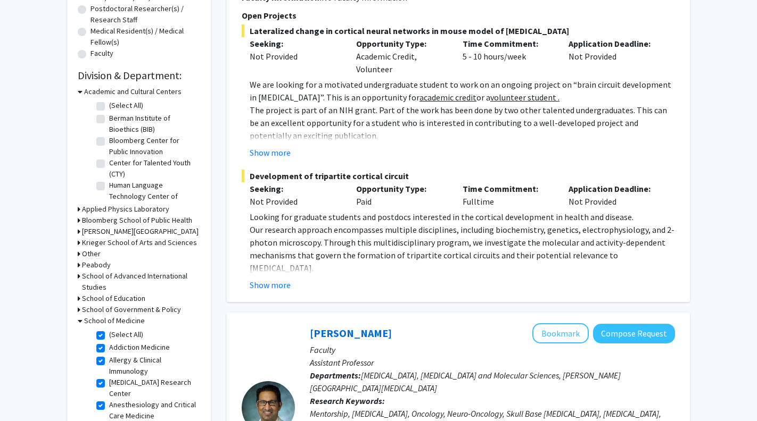
checkbox input "true"
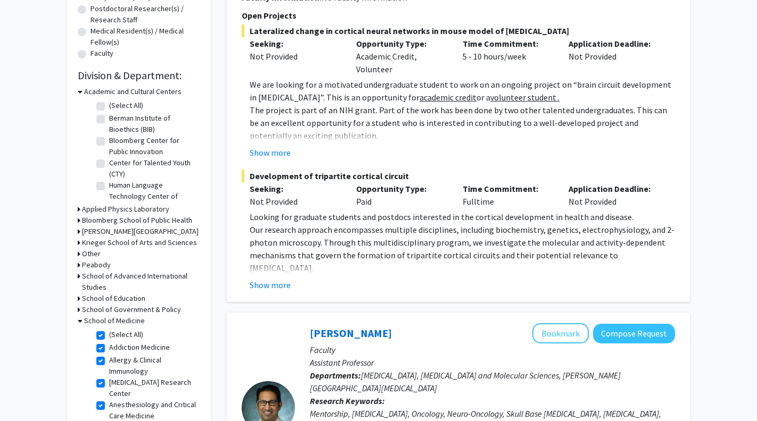
checkbox input "true"
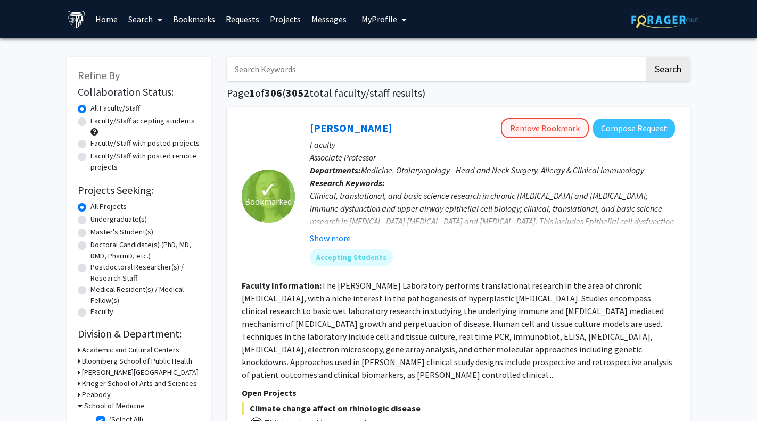
click at [550, 131] on button "Remove Bookmark" at bounding box center [545, 128] width 88 height 20
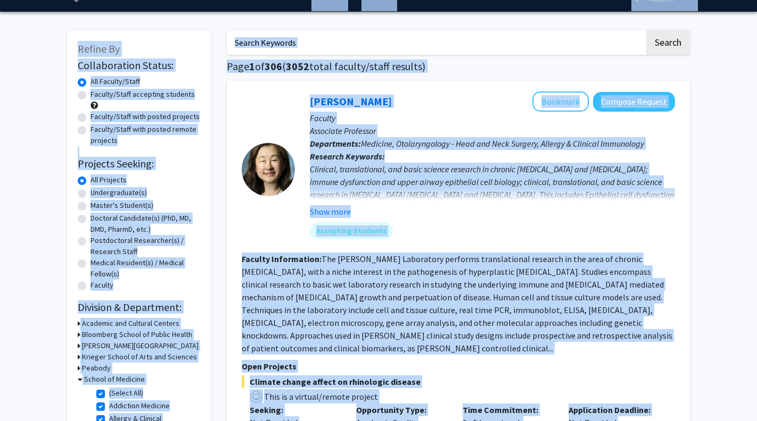
scroll to position [24, 0]
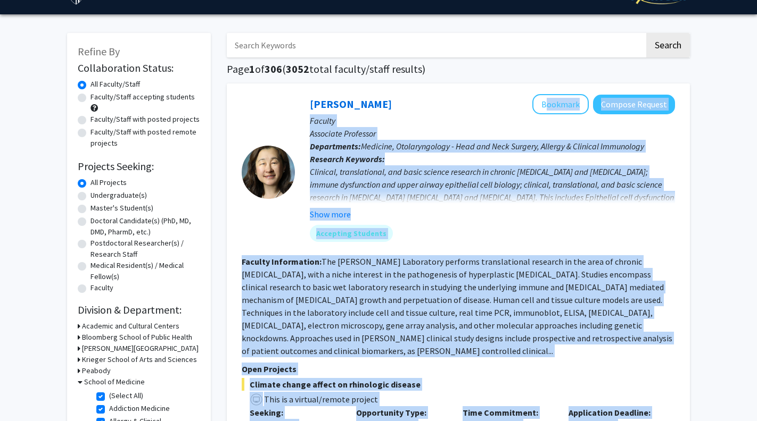
drag, startPoint x: 332, startPoint y: 415, endPoint x: 307, endPoint y: 102, distance: 313.8
click at [307, 102] on fg-search-faculty "[PERSON_NAME] Bookmark Compose Request Faculty Associate Professor Departments:…" at bounding box center [458, 302] width 433 height 417
copy fg-search-faculty "Loremips Dolorsi Ametcon Adipisc Elitseddo Eiusmodte Incididuntu: Laboreet, Dol…"
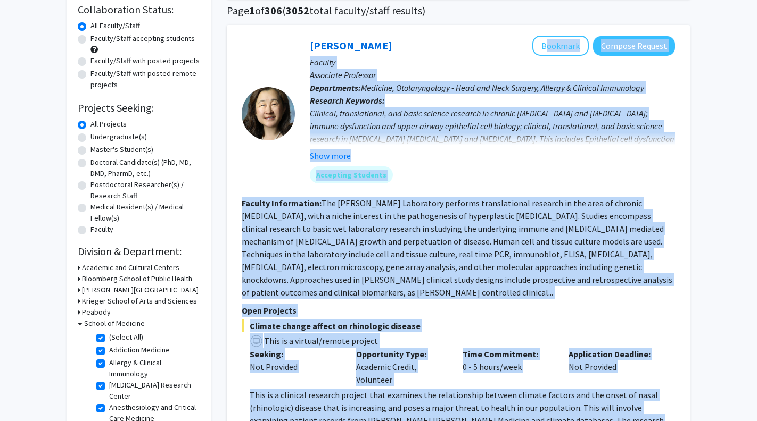
scroll to position [92, 0]
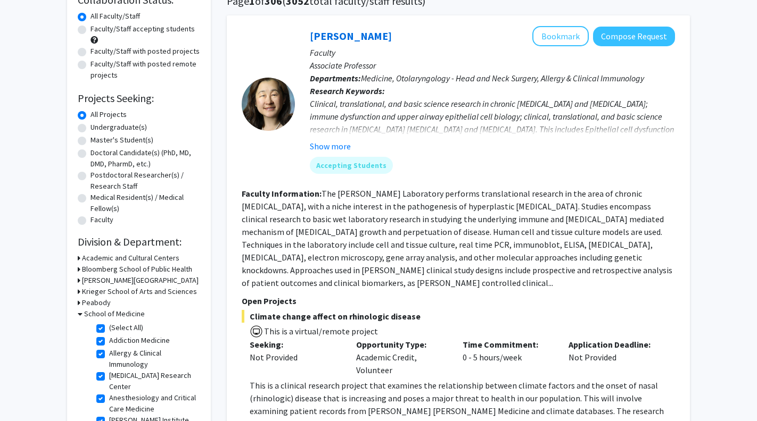
click at [444, 244] on fg-read-more "The [PERSON_NAME] Laboratory performs translational research in the area of chr…" at bounding box center [457, 238] width 430 height 100
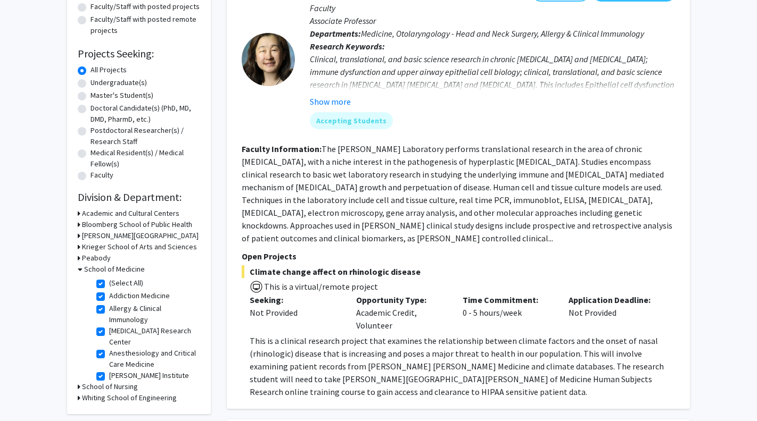
scroll to position [151, 0]
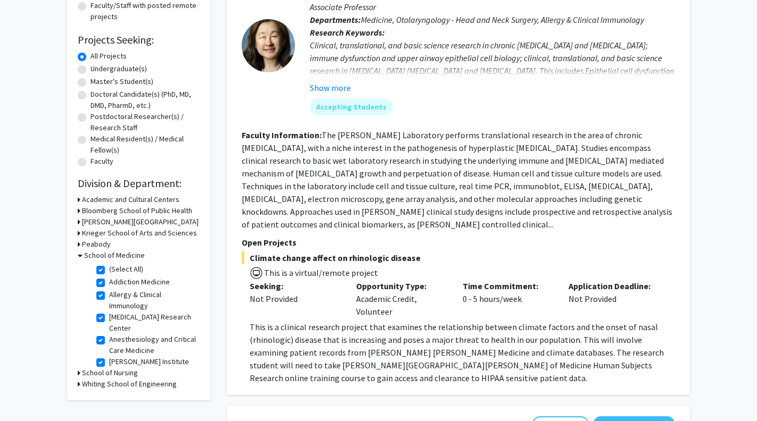
drag, startPoint x: 380, startPoint y: 276, endPoint x: 263, endPoint y: 276, distance: 117.0
click at [263, 276] on span "This is a virtual/remote project" at bounding box center [458, 271] width 433 height 15
copy span "This is a virtual/remote project"
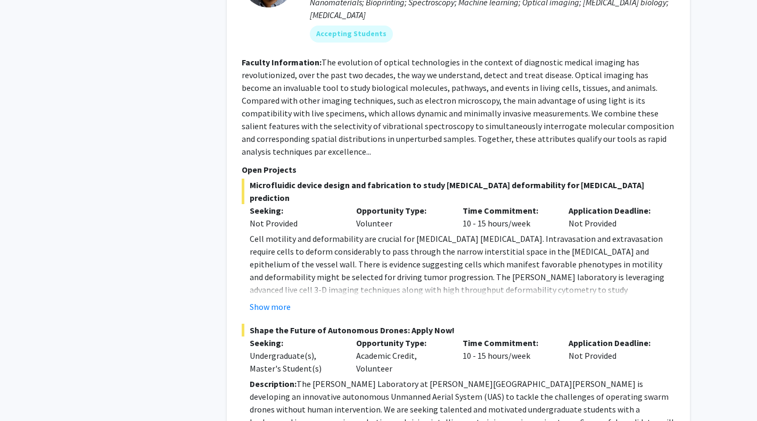
scroll to position [1013, 0]
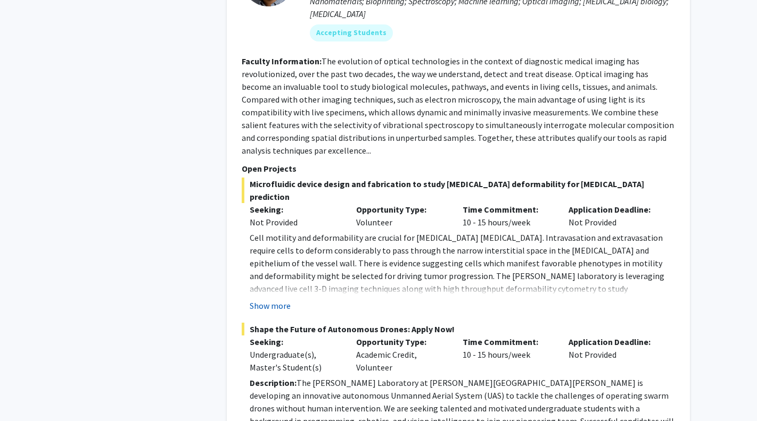
click at [271, 300] on button "Show more" at bounding box center [270, 306] width 41 height 13
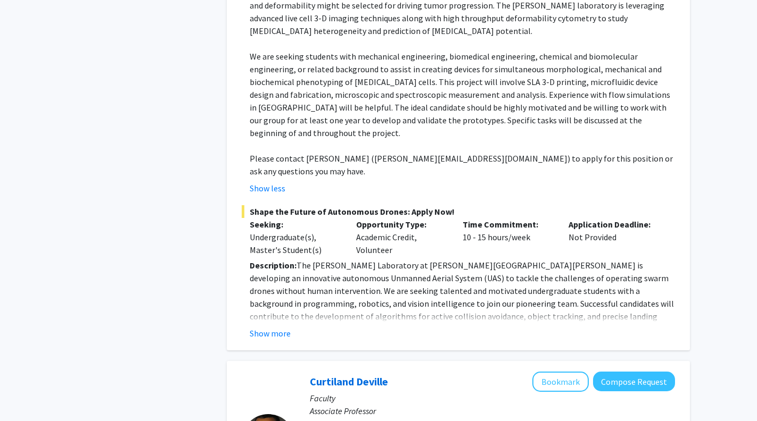
scroll to position [1295, 0]
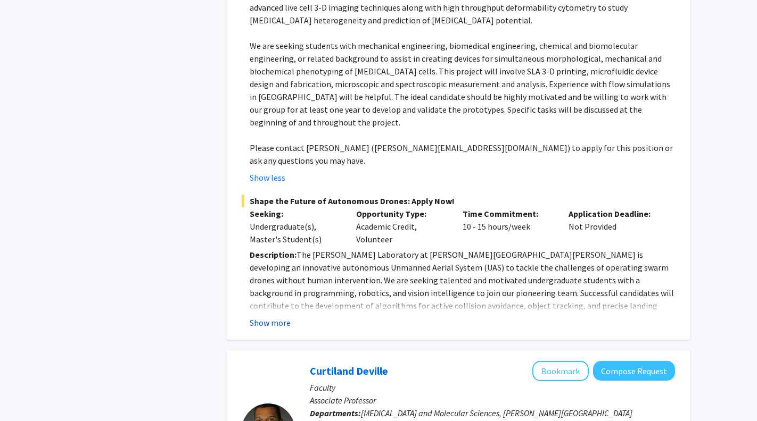
click at [275, 317] on button "Show more" at bounding box center [270, 323] width 41 height 13
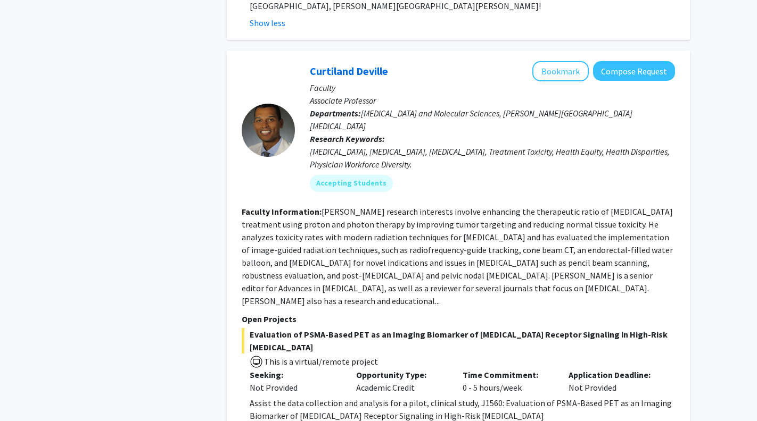
scroll to position [1942, 0]
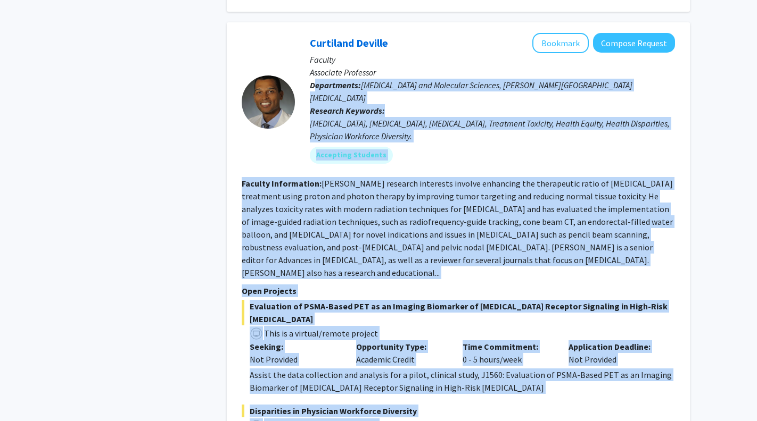
drag, startPoint x: 602, startPoint y: 378, endPoint x: 317, endPoint y: 20, distance: 457.7
click at [317, 33] on fg-search-faculty "[PERSON_NAME] Bookmark Compose Request Faculty Associate Professor Departments:…" at bounding box center [458, 253] width 433 height 441
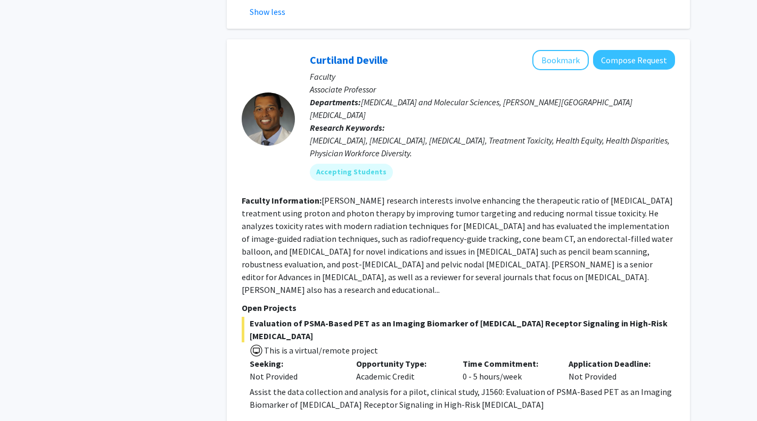
click at [317, 83] on p "Associate Professor" at bounding box center [492, 89] width 365 height 13
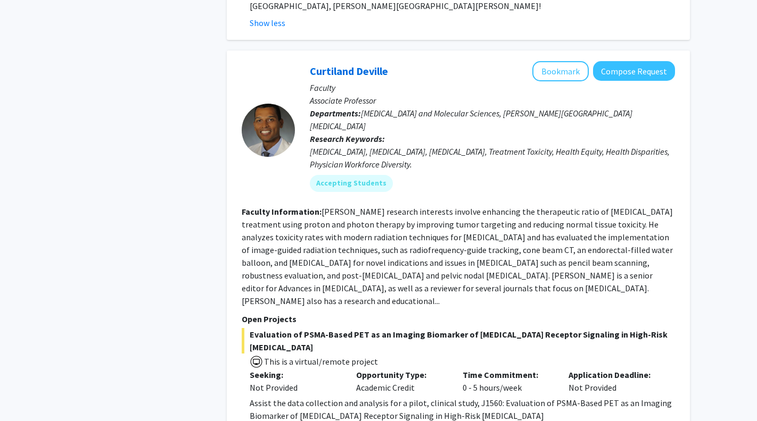
scroll to position [1911, 0]
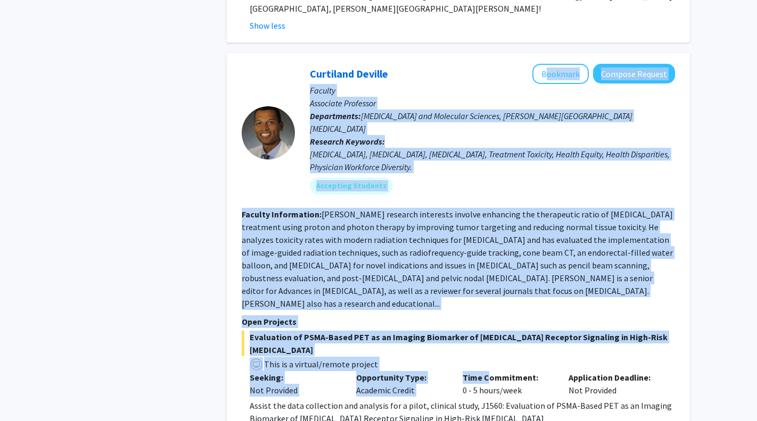
drag, startPoint x: 302, startPoint y: 10, endPoint x: 477, endPoint y: 288, distance: 328.9
click at [477, 288] on fg-search-faculty "[PERSON_NAME] Bookmark Compose Request Faculty Associate Professor Departments:…" at bounding box center [458, 284] width 433 height 441
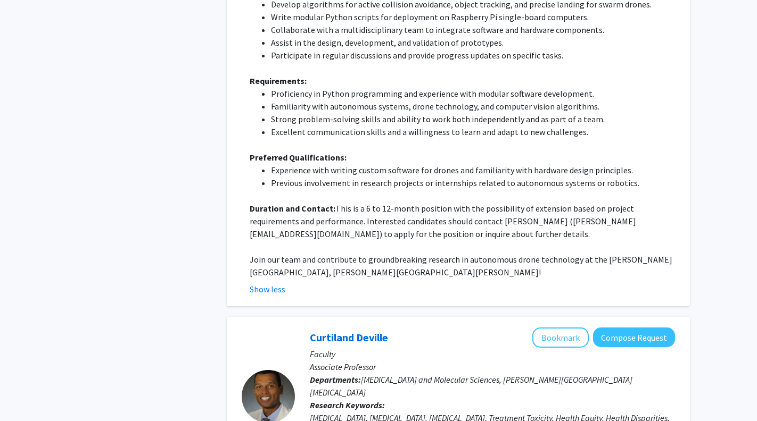
scroll to position [1571, 0]
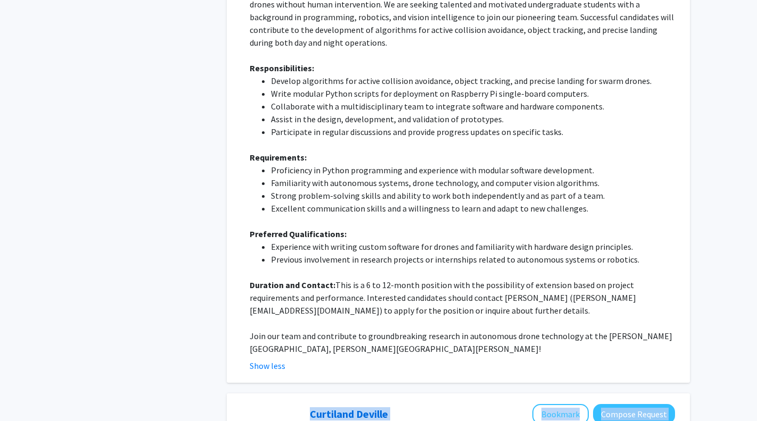
drag, startPoint x: 602, startPoint y: 387, endPoint x: 253, endPoint y: 334, distance: 353.5
copy fg-search-faculty "[PERSON_NAME] Bookmark Compose Request Faculty Associate Professor Departments:…"
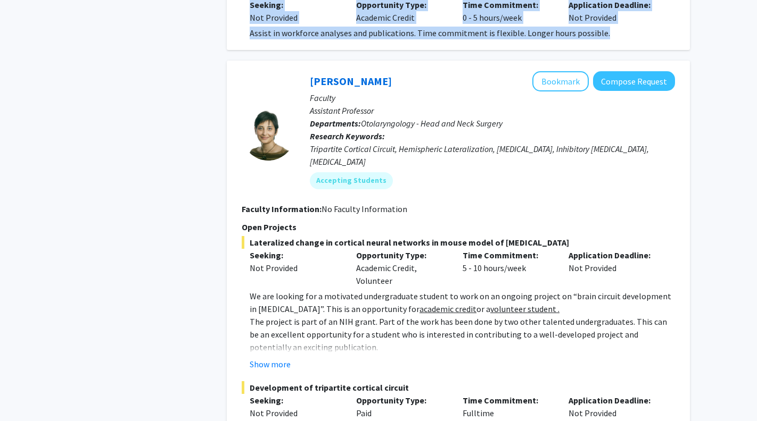
scroll to position [2385, 0]
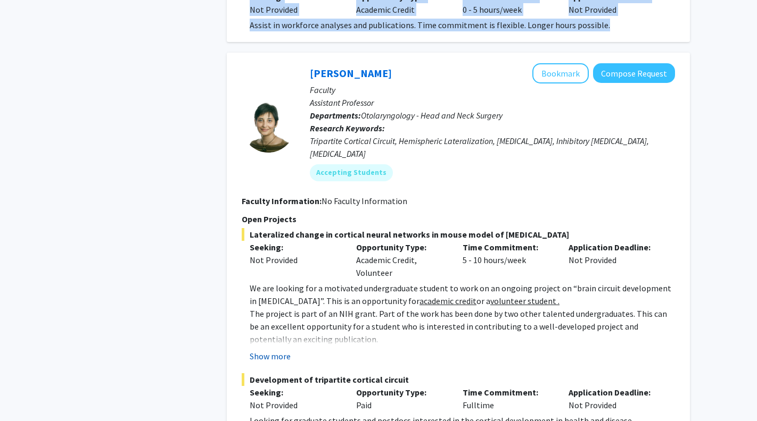
click at [277, 350] on button "Show more" at bounding box center [270, 356] width 41 height 13
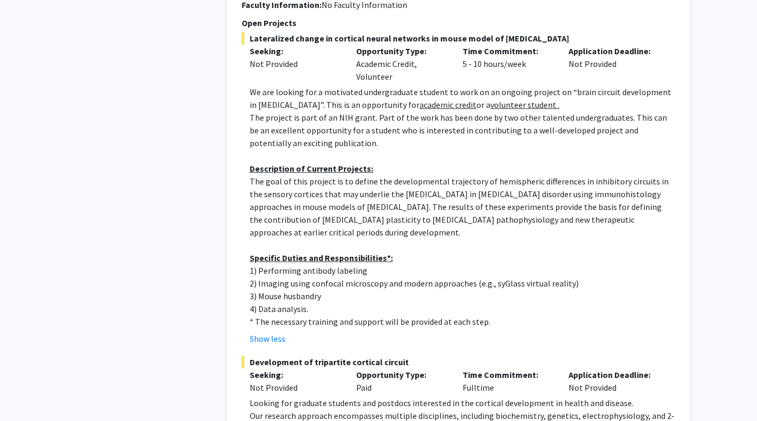
scroll to position [2588, 0]
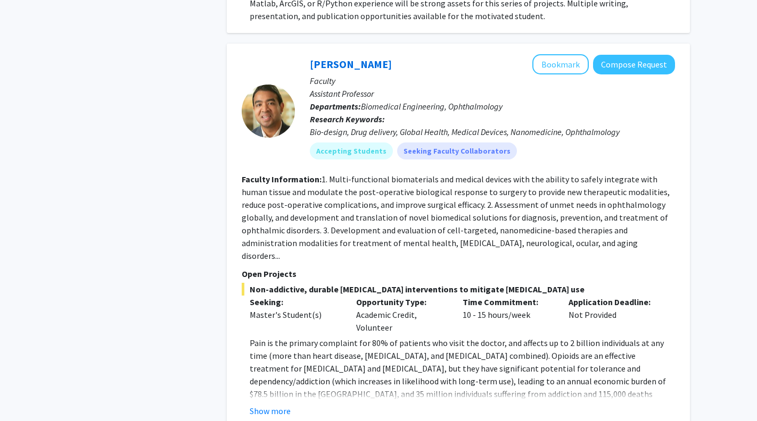
scroll to position [3465, 0]
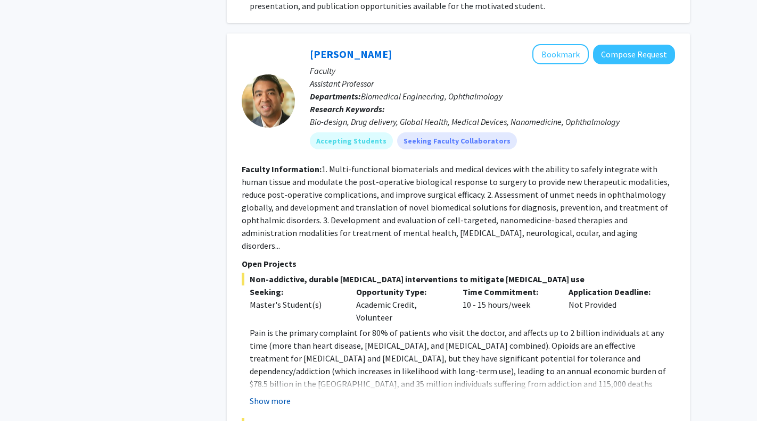
click at [281, 395] on button "Show more" at bounding box center [270, 401] width 41 height 13
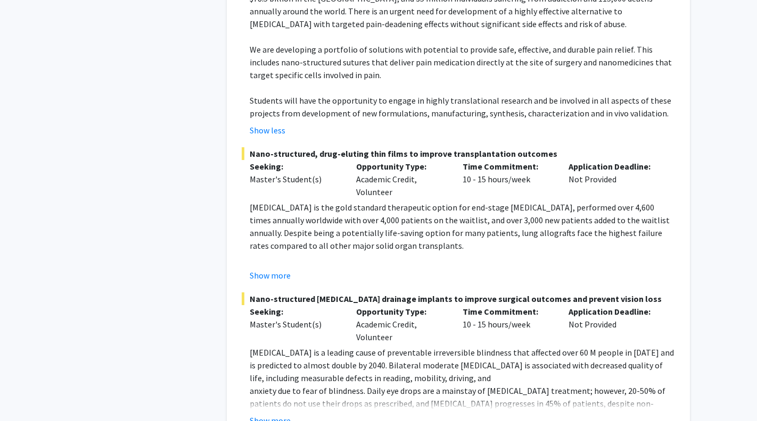
scroll to position [3855, 0]
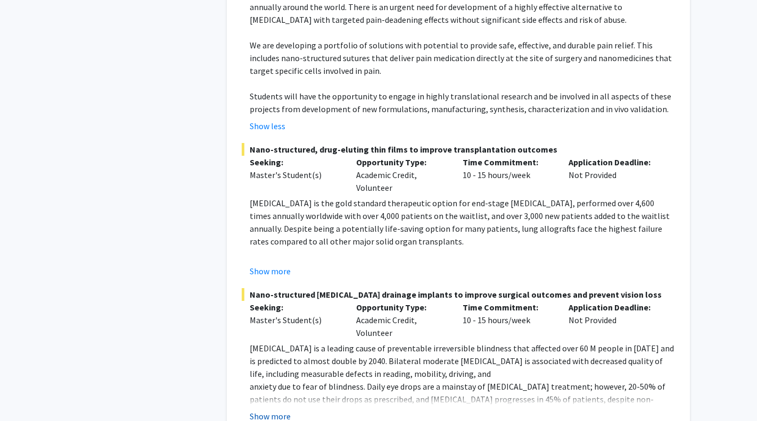
click at [269, 410] on button "Show more" at bounding box center [270, 416] width 41 height 13
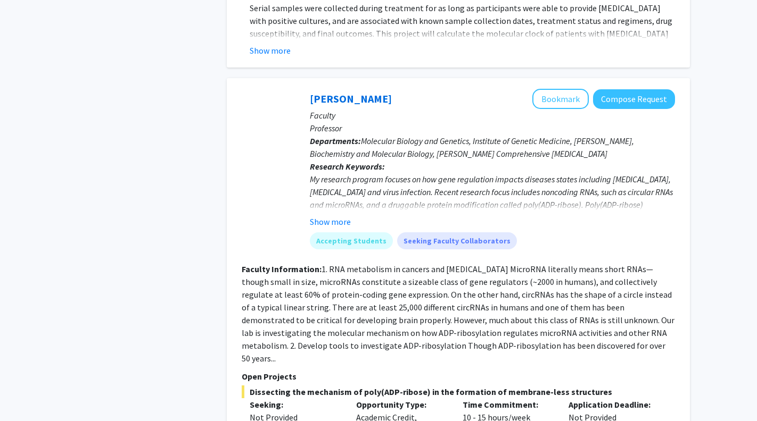
scroll to position [5593, 0]
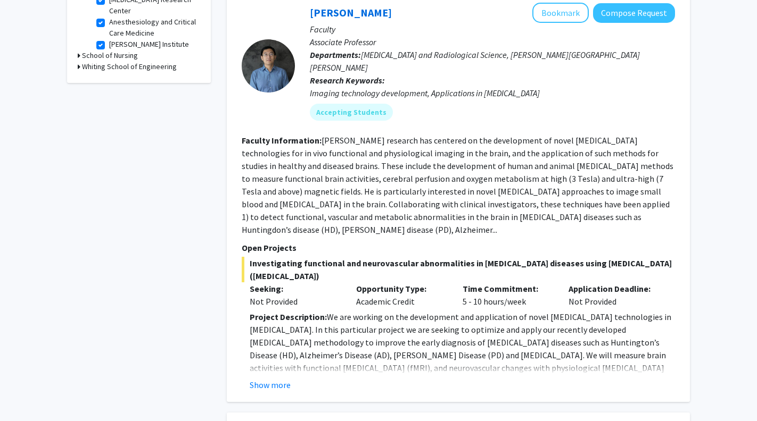
scroll to position [472, 0]
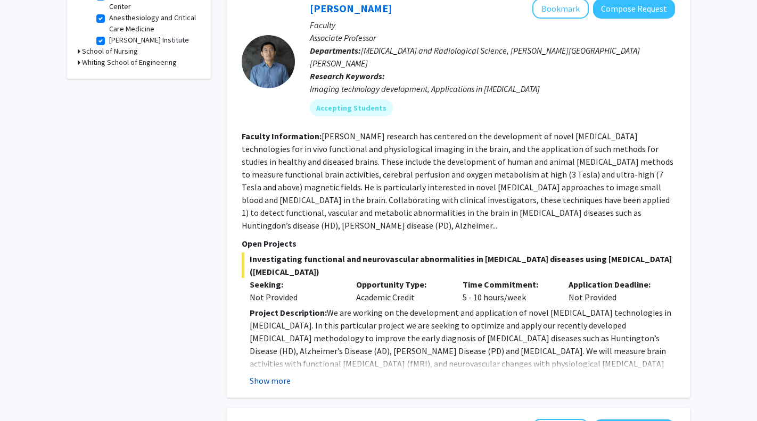
click at [275, 375] on button "Show more" at bounding box center [270, 381] width 41 height 13
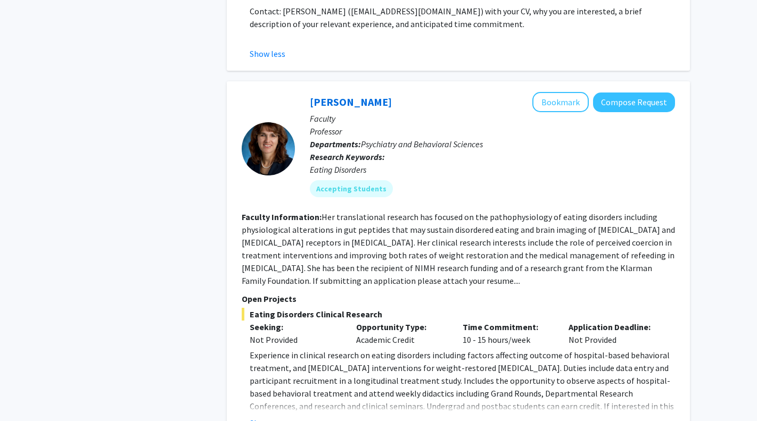
scroll to position [1126, 0]
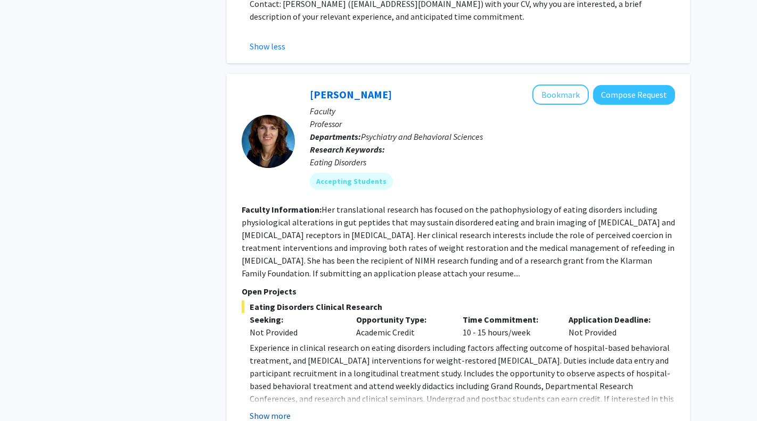
click at [273, 410] on button "Show more" at bounding box center [270, 416] width 41 height 13
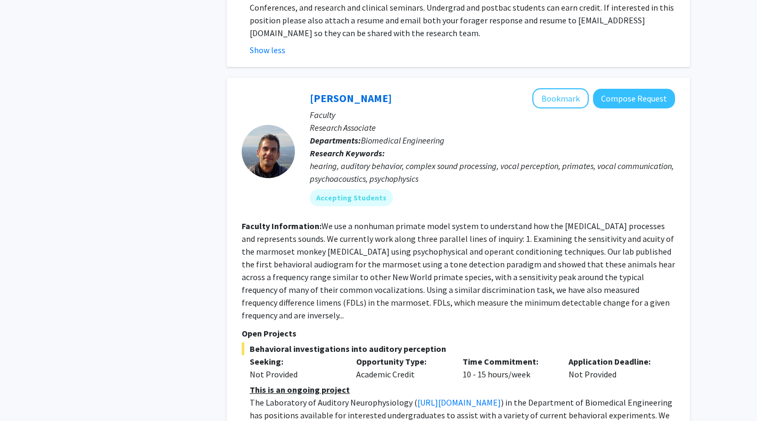
scroll to position [1522, 0]
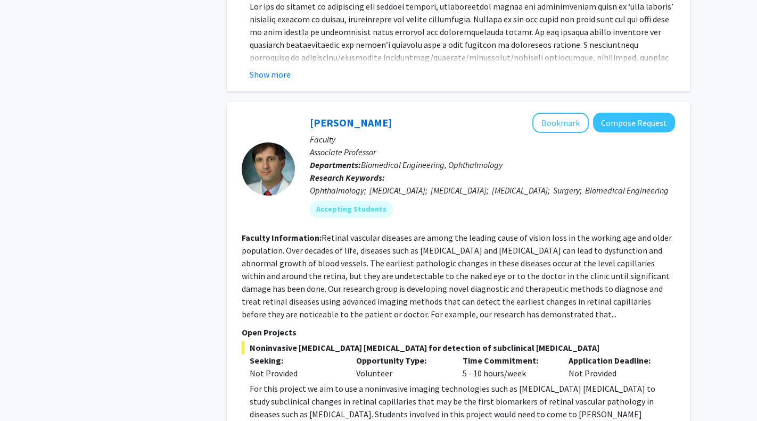
scroll to position [3323, 0]
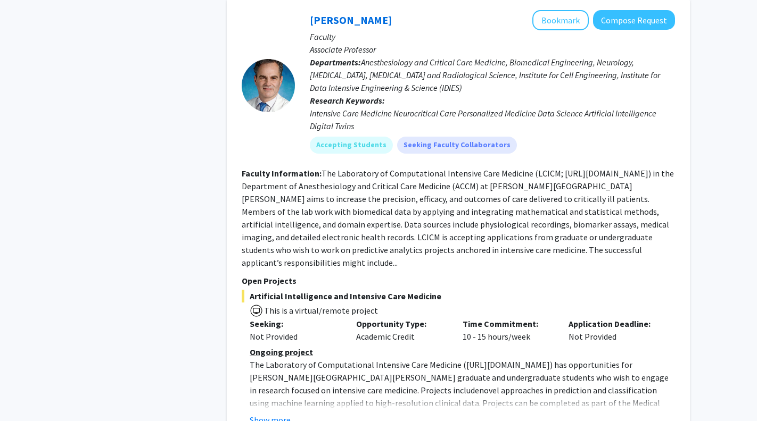
scroll to position [4313, 0]
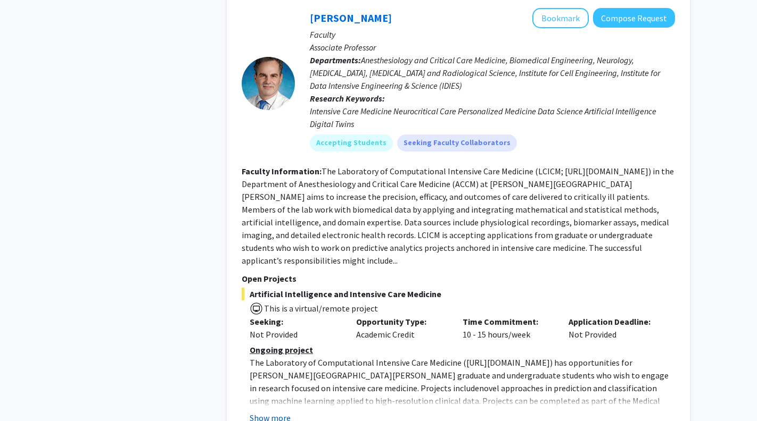
click at [268, 412] on button "Show more" at bounding box center [270, 418] width 41 height 13
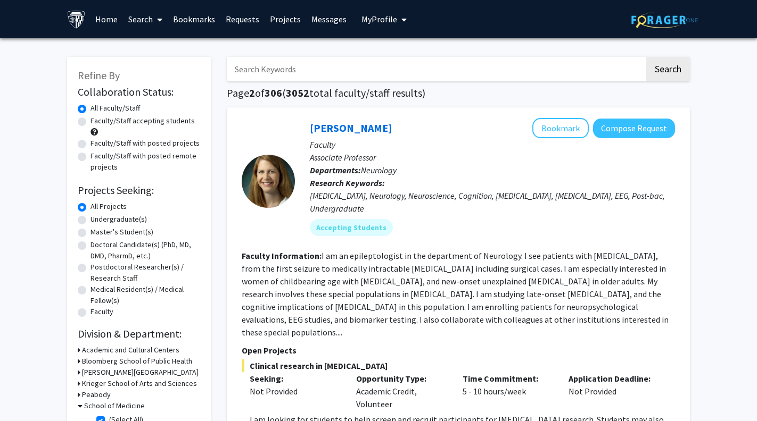
scroll to position [0, 0]
click at [306, 72] on input "Search Keywords" at bounding box center [436, 69] width 418 height 24
type input "virtual"
click at [667, 71] on button "Search" at bounding box center [668, 69] width 44 height 24
checkbox input "false"
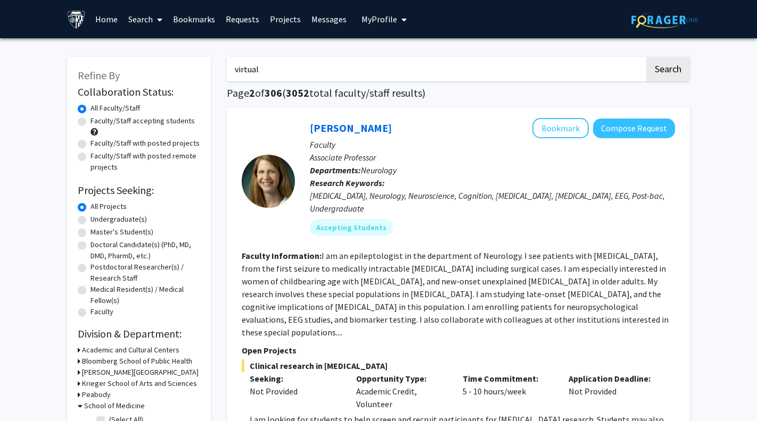
checkbox input "false"
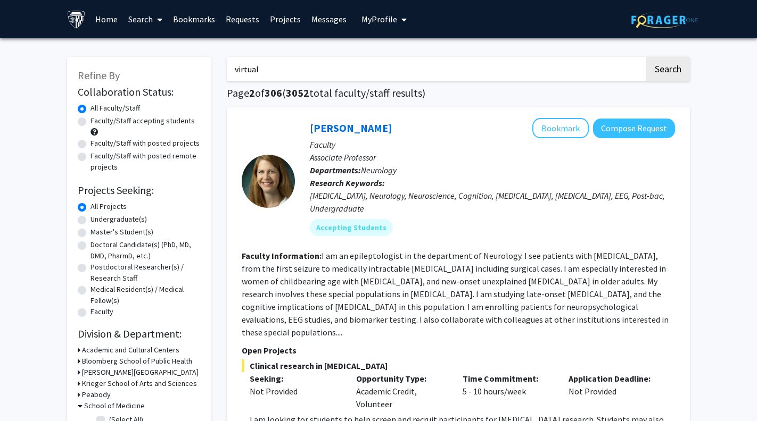
checkbox input "false"
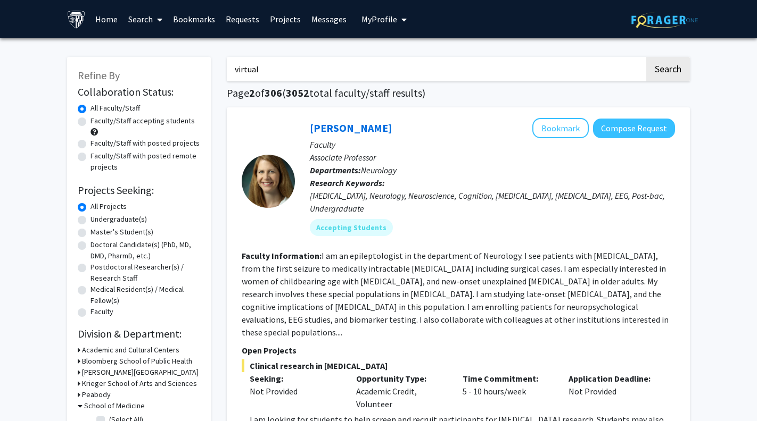
checkbox input "false"
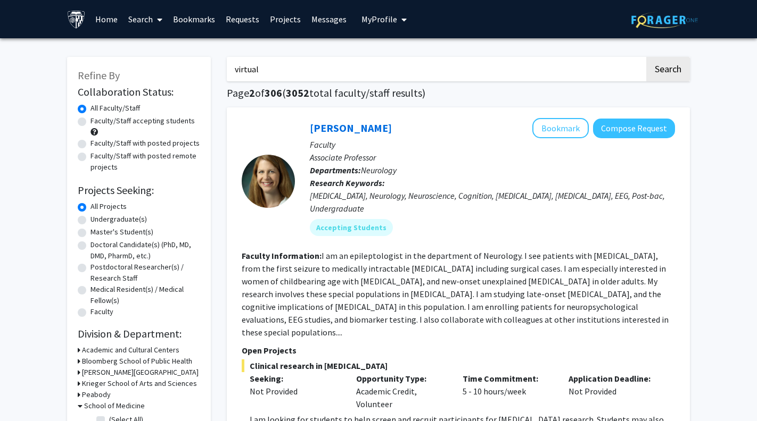
checkbox input "false"
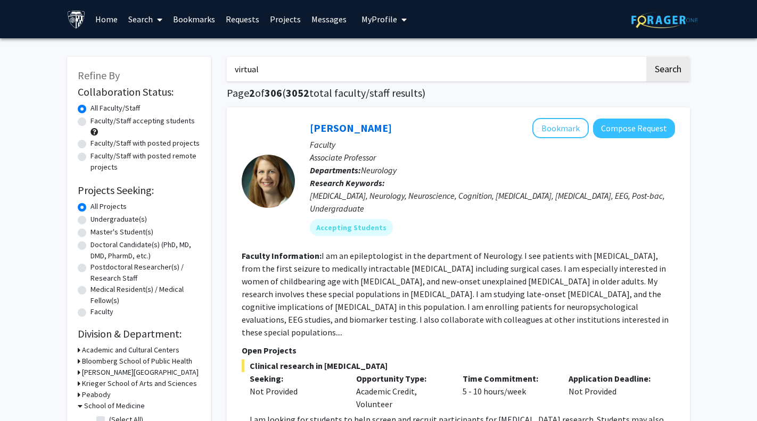
checkbox input "false"
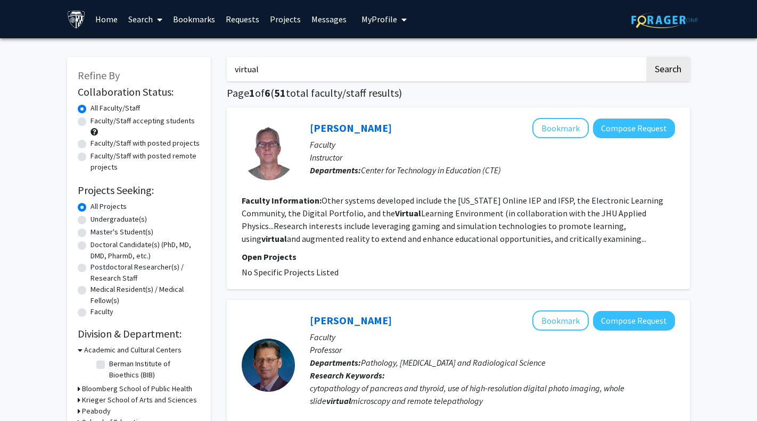
click at [90, 161] on label "Faculty/Staff with posted remote projects" at bounding box center [145, 162] width 110 height 22
click at [90, 157] on input "Faculty/Staff with posted remote projects" at bounding box center [93, 154] width 7 height 7
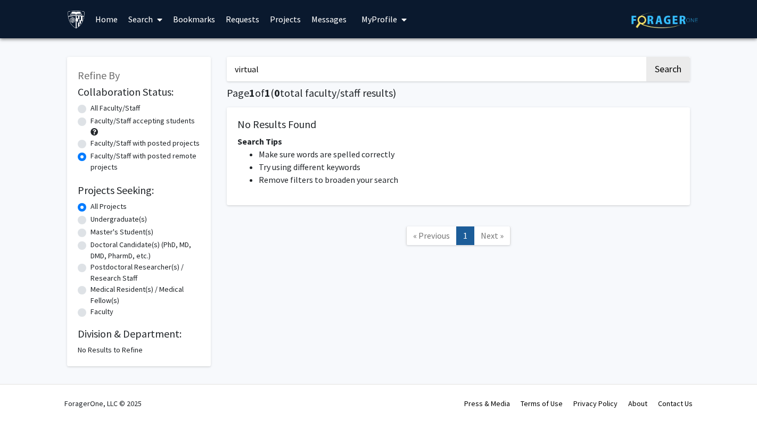
click at [294, 74] on input "virtual" at bounding box center [436, 69] width 418 height 24
click at [667, 71] on button "Search" at bounding box center [668, 69] width 44 height 24
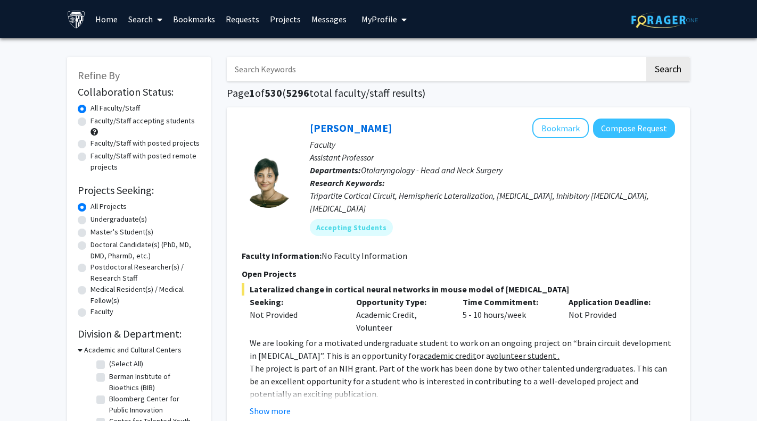
click at [90, 157] on label "Faculty/Staff with posted remote projects" at bounding box center [145, 162] width 110 height 22
click at [90, 157] on input "Faculty/Staff with posted remote projects" at bounding box center [93, 154] width 7 height 7
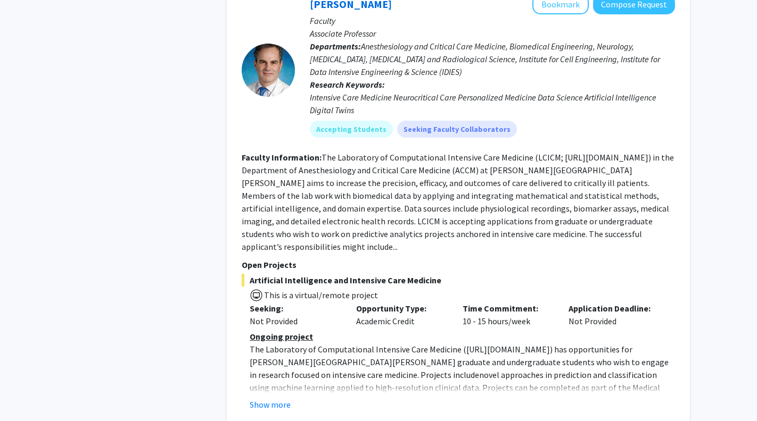
scroll to position [985, 0]
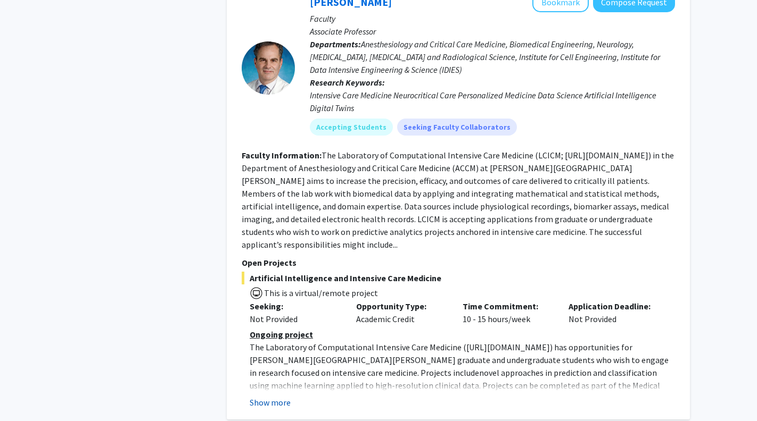
click at [269, 396] on button "Show more" at bounding box center [270, 402] width 41 height 13
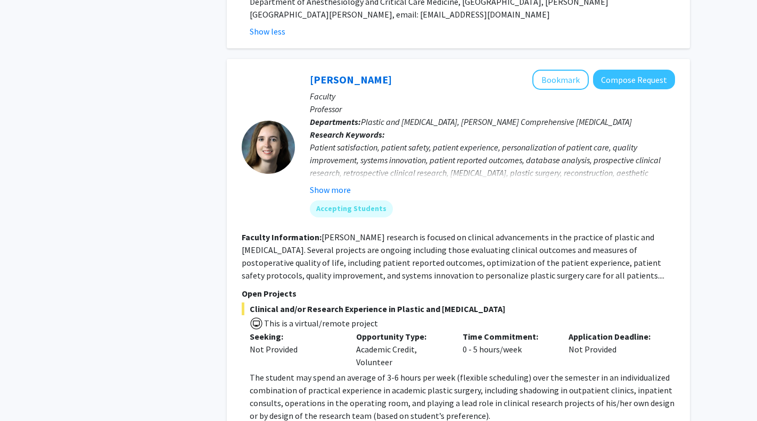
scroll to position [1432, 0]
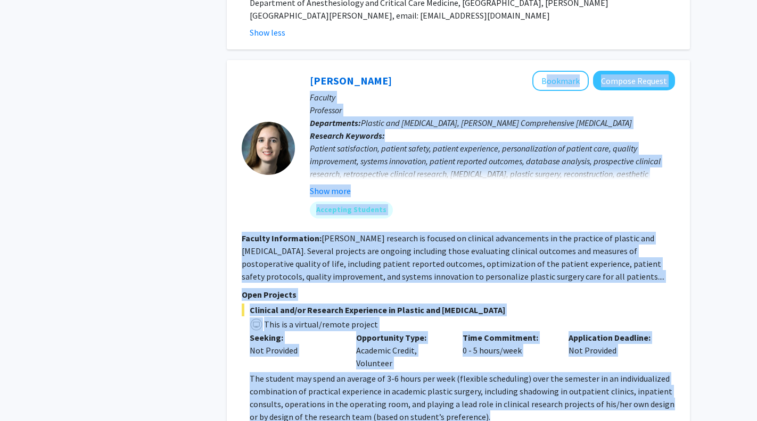
drag, startPoint x: 477, startPoint y: 371, endPoint x: 308, endPoint y: 34, distance: 377.1
click at [308, 71] on fg-search-faculty "[PERSON_NAME] Bookmark Compose Request Faculty Professor Departments: Plastic a…" at bounding box center [458, 247] width 433 height 353
copy fg-search-faculty "Loremips Dolorsi Ametcon Adipisc Elitseddo Eiusmodtemp: Incidid utl Etdoloremag…"
click at [306, 71] on div "[PERSON_NAME] Bookmark Compose Request Faculty Professor Departments: Plastic a…" at bounding box center [485, 149] width 380 height 156
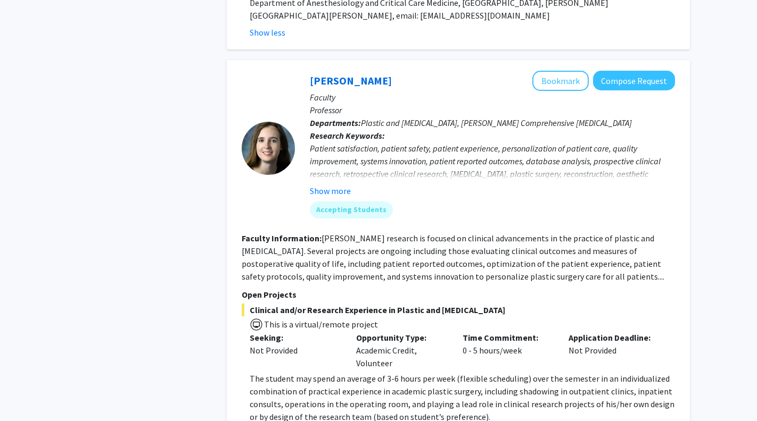
drag, startPoint x: 305, startPoint y: 29, endPoint x: 312, endPoint y: 21, distance: 10.9
click at [312, 71] on div "[PERSON_NAME] Bookmark Compose Request Faculty Professor Departments: Plastic a…" at bounding box center [485, 149] width 380 height 156
copy div "[PERSON_NAME]"
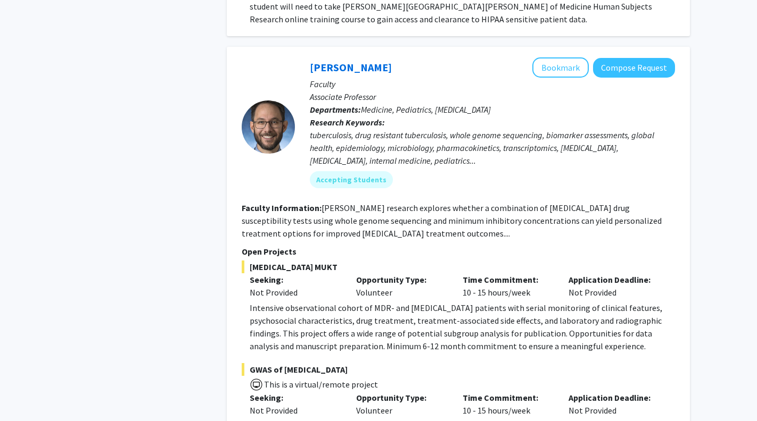
scroll to position [2276, 0]
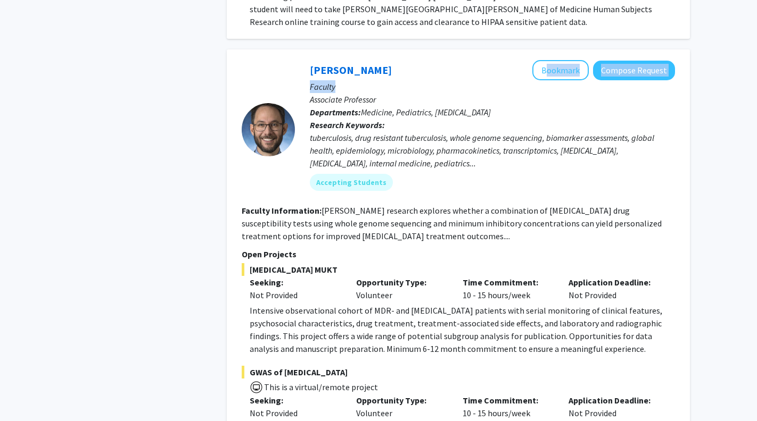
drag, startPoint x: 307, startPoint y: 21, endPoint x: 342, endPoint y: 31, distance: 36.0
click at [342, 60] on div "[PERSON_NAME] Bookmark Compose Request Faculty Associate Professor Departments:…" at bounding box center [485, 129] width 380 height 139
click at [305, 49] on div "[PERSON_NAME] Bookmark Compose Request Faculty Associate Professor Departments:…" at bounding box center [458, 345] width 463 height 593
drag, startPoint x: 305, startPoint y: 10, endPoint x: 481, endPoint y: 329, distance: 364.8
click at [481, 329] on div "[PERSON_NAME] Bookmark Compose Request Faculty Associate Professor Departments:…" at bounding box center [458, 345] width 463 height 593
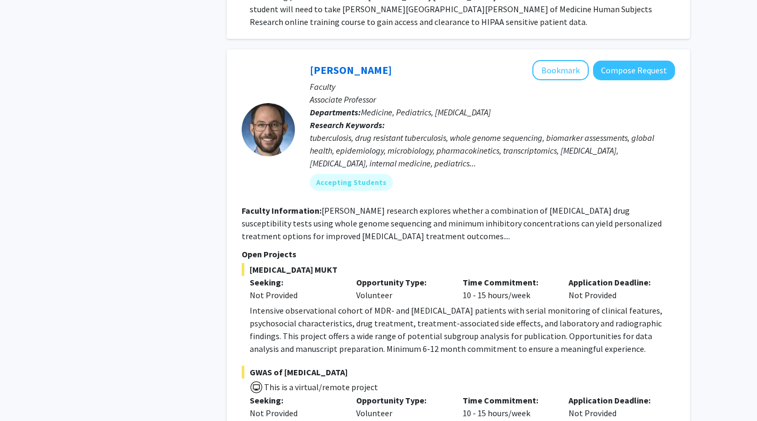
copy fg-search-faculty "Loremip Dolorsit Ametcons Adipisc Elitsed Doeiusm Temporinc Utlaboree Doloremag…"
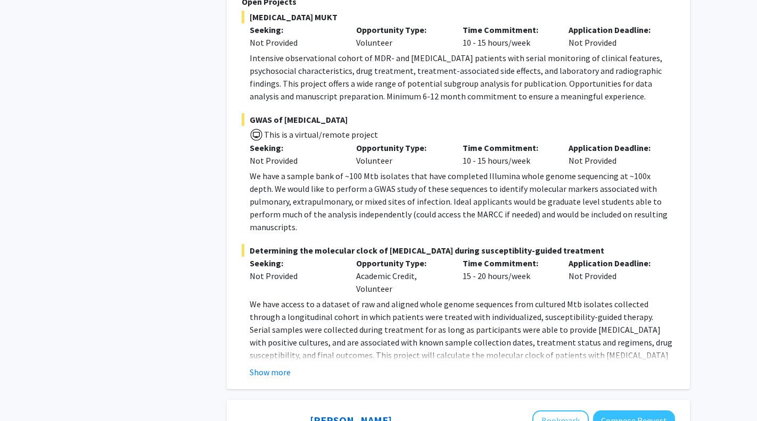
scroll to position [2528, 0]
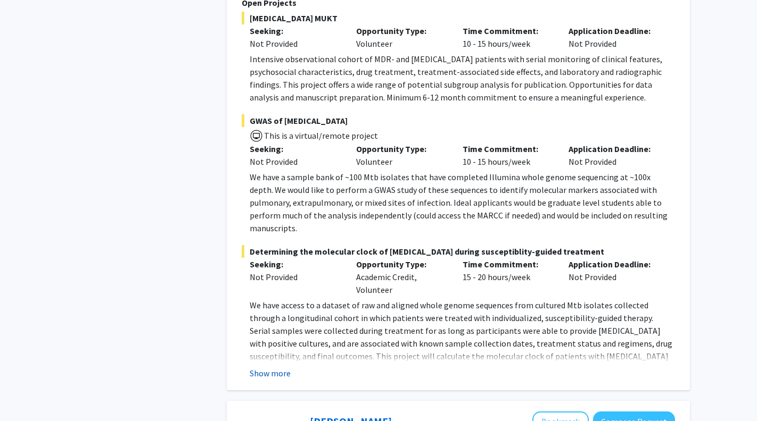
click at [271, 367] on button "Show more" at bounding box center [270, 373] width 41 height 13
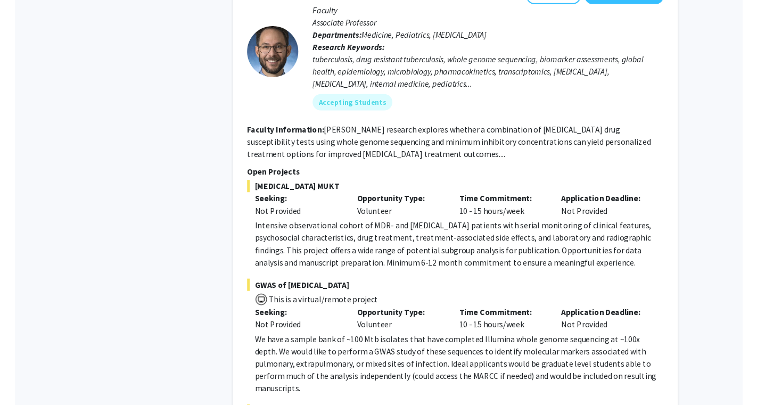
scroll to position [2393, 0]
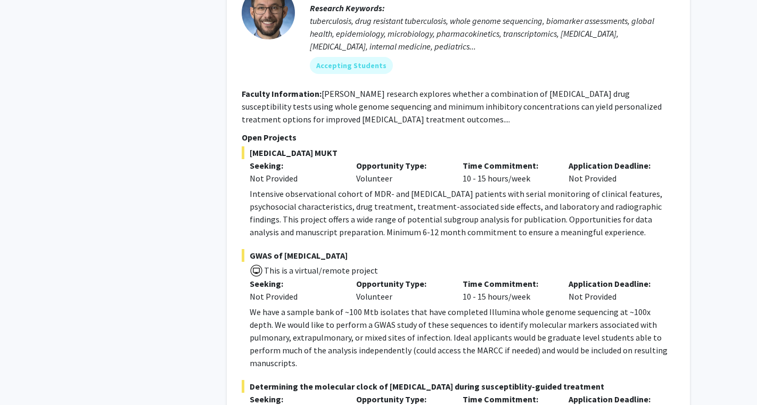
click at [268, 187] on p "Intensive observational cohort of MDR- and [MEDICAL_DATA] patients with serial …" at bounding box center [462, 212] width 425 height 51
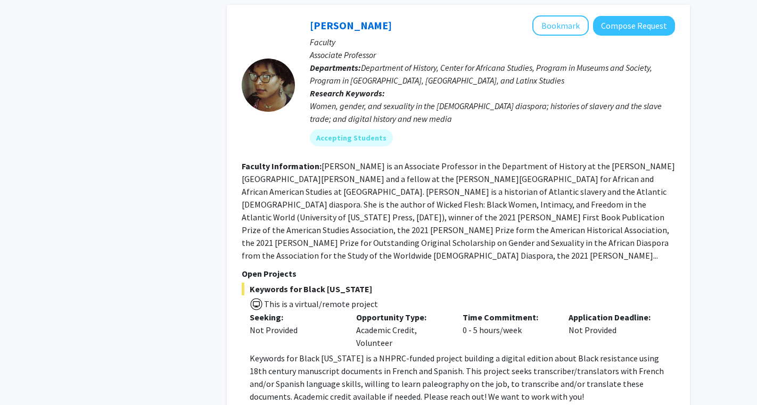
scroll to position [3896, 0]
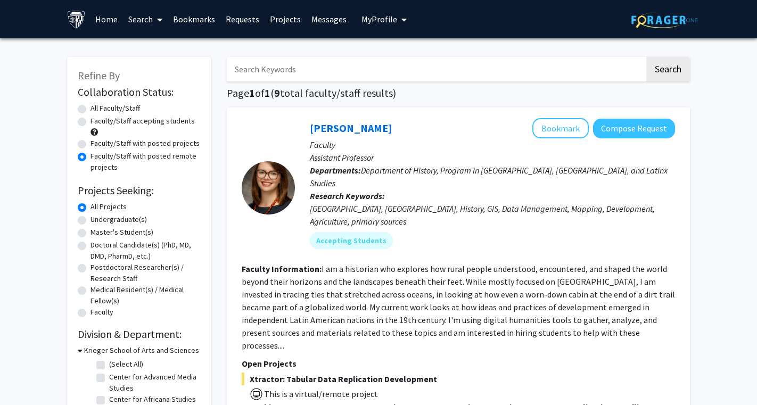
scroll to position [0, 0]
click at [90, 146] on label "Faculty/Staff with posted projects" at bounding box center [144, 143] width 109 height 11
click at [90, 145] on input "Faculty/Staff with posted projects" at bounding box center [93, 141] width 7 height 7
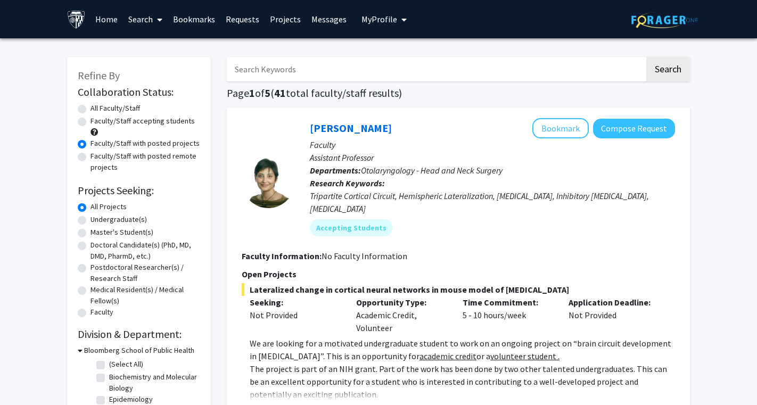
click at [299, 62] on input "Search Keywords" at bounding box center [436, 69] width 418 height 24
click at [667, 71] on button "Search" at bounding box center [668, 69] width 44 height 24
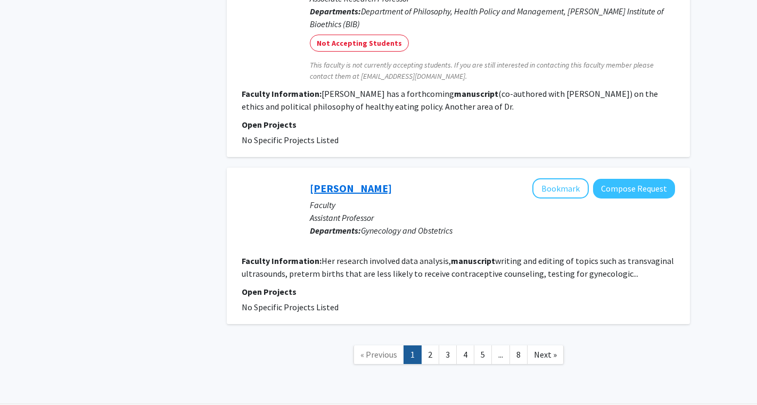
scroll to position [1649, 0]
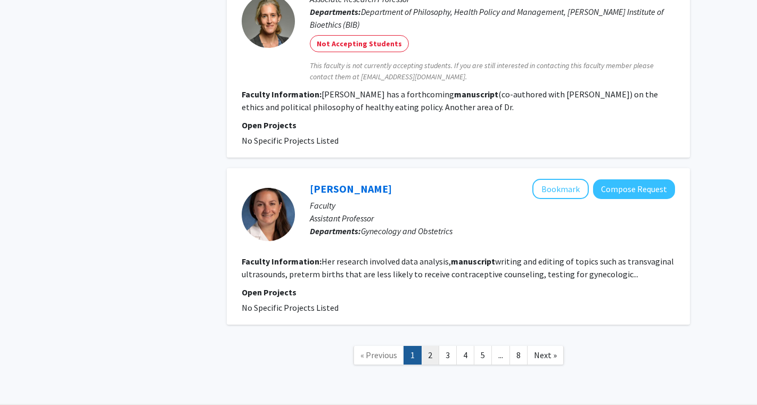
click at [429, 346] on link "2" at bounding box center [430, 355] width 18 height 19
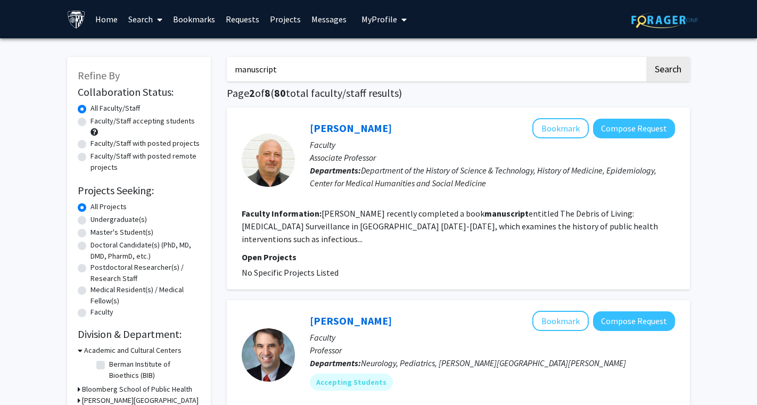
click at [90, 149] on label "Faculty/Staff with posted projects" at bounding box center [144, 143] width 109 height 11
click at [90, 145] on input "Faculty/Staff with posted projects" at bounding box center [93, 141] width 7 height 7
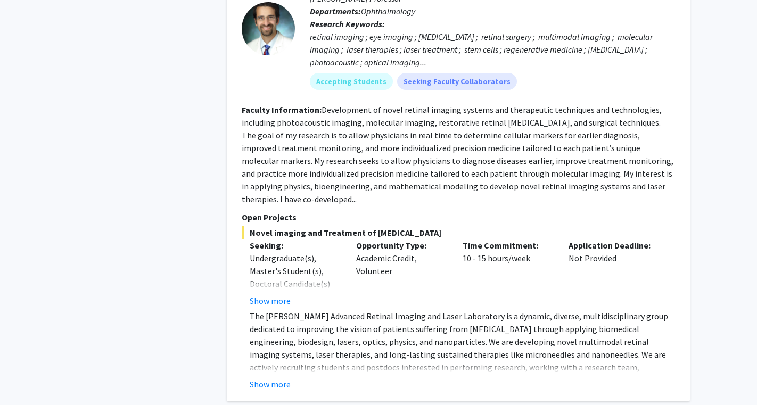
scroll to position [1191, 0]
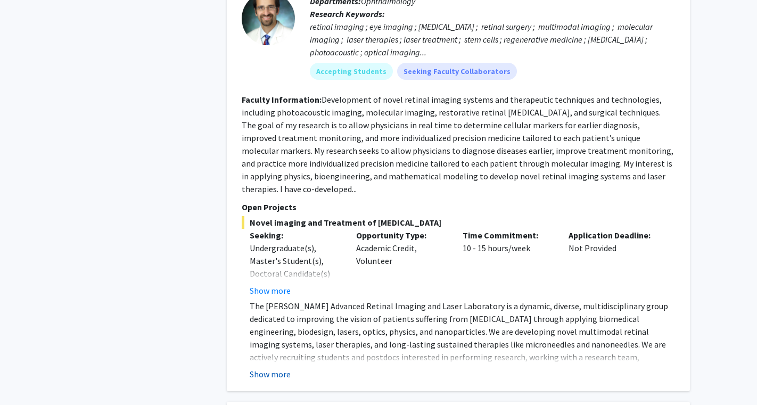
click at [283, 368] on button "Show more" at bounding box center [270, 374] width 41 height 13
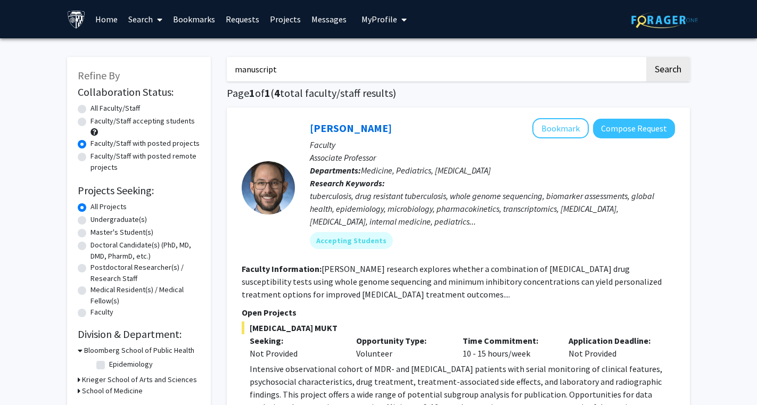
scroll to position [0, 0]
click at [90, 112] on label "All Faculty/Staff" at bounding box center [114, 108] width 49 height 11
click at [90, 110] on input "All Faculty/Staff" at bounding box center [93, 106] width 7 height 7
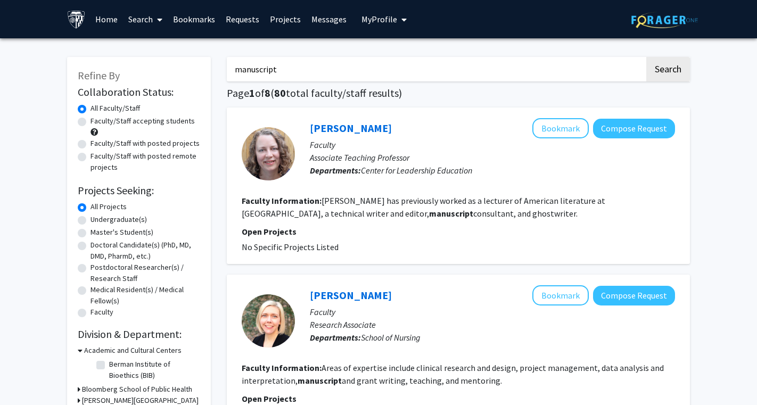
click at [312, 76] on input "manuscript" at bounding box center [436, 69] width 418 height 24
click at [667, 71] on button "Search" at bounding box center [668, 69] width 44 height 24
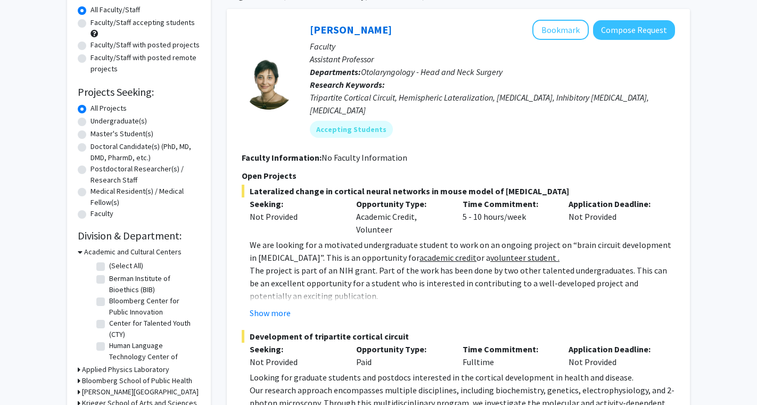
scroll to position [99, 0]
drag, startPoint x: 381, startPoint y: 30, endPoint x: 311, endPoint y: 31, distance: 70.2
click at [311, 31] on div "[PERSON_NAME] Bookmark Compose Request" at bounding box center [492, 29] width 365 height 20
copy div "[PERSON_NAME]"
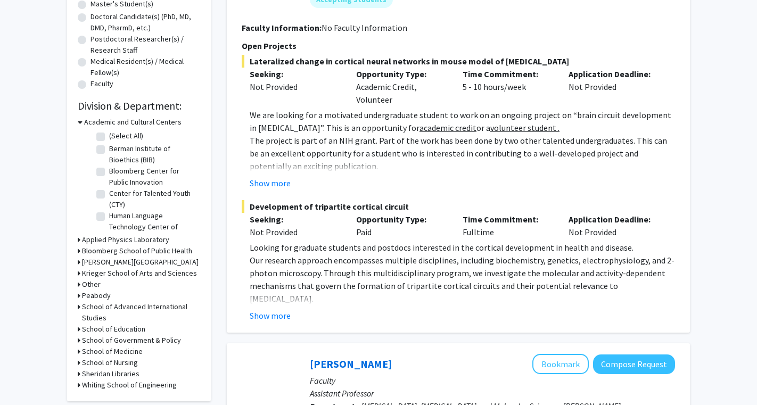
scroll to position [240, 0]
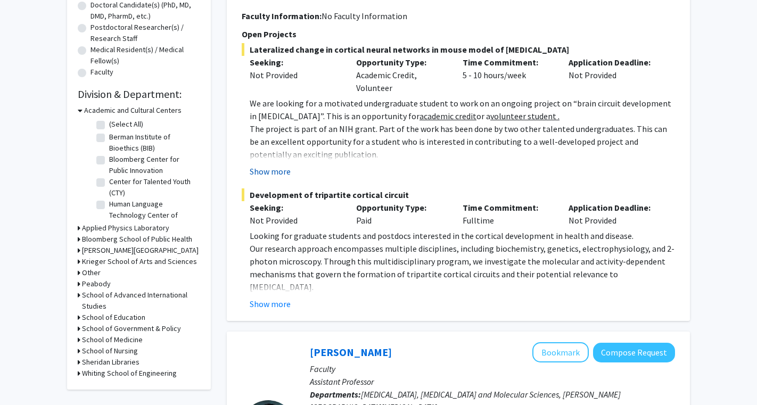
click at [280, 165] on button "Show more" at bounding box center [270, 171] width 41 height 13
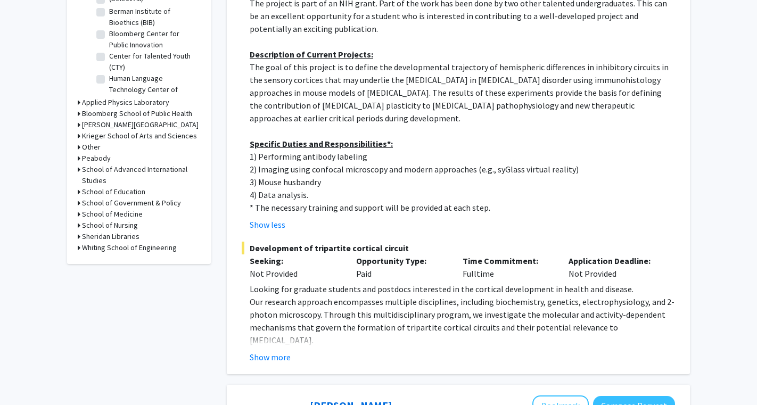
scroll to position [370, 0]
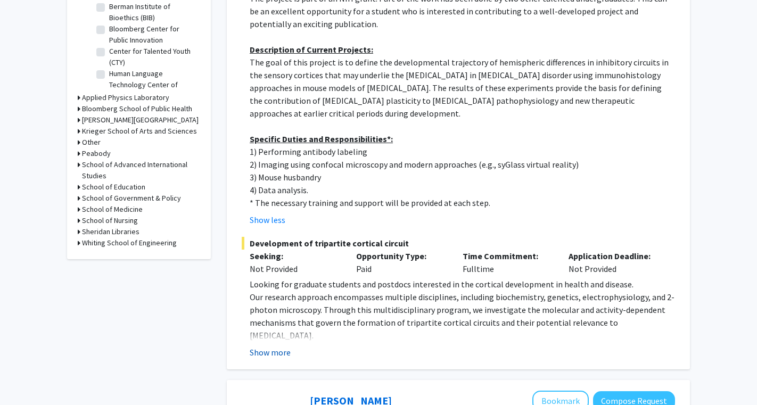
click at [269, 346] on button "Show more" at bounding box center [270, 352] width 41 height 13
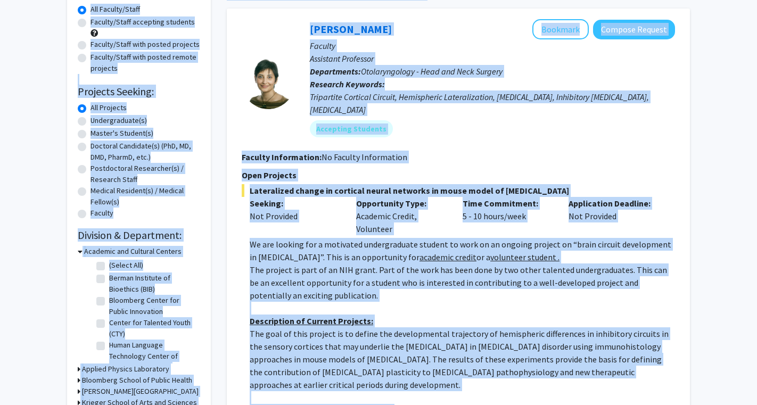
scroll to position [0, 0]
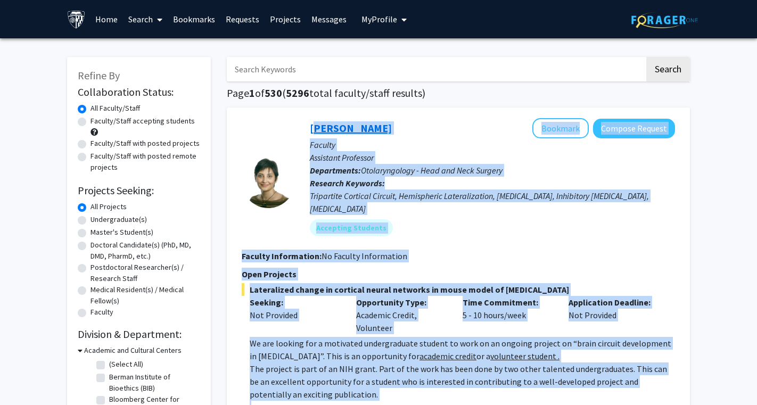
drag, startPoint x: 547, startPoint y: 239, endPoint x: 312, endPoint y: 129, distance: 260.4
copy fg-search-faculty "Lore Ipsumdo Sitametc Adipisc Elitsed Doeiusm Temporinc Utlaboree Doloremagna: …"
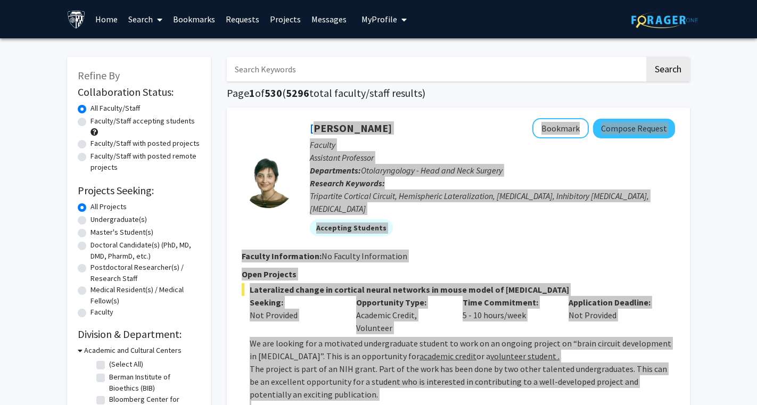
click at [346, 362] on p "The project is part of an NIH grant. Part of the work has been done by two othe…" at bounding box center [462, 381] width 425 height 38
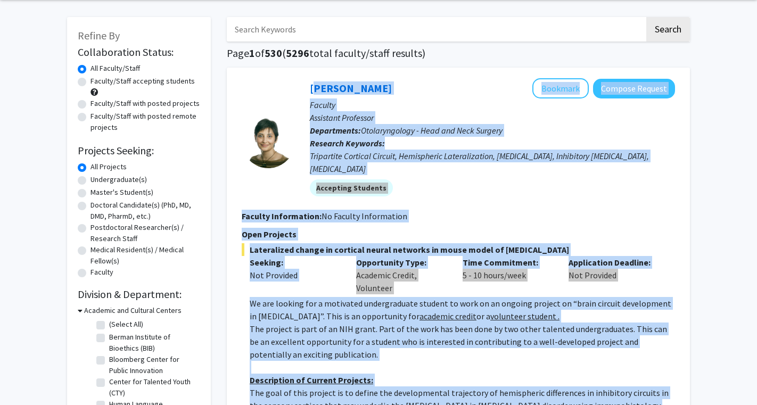
scroll to position [42, 0]
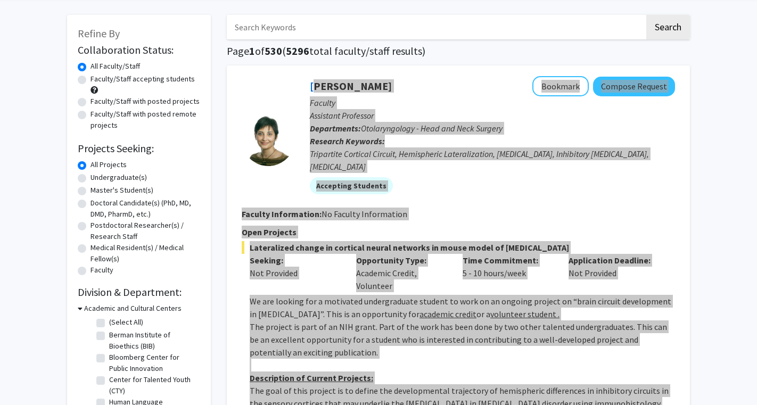
drag, startPoint x: 753, startPoint y: 288, endPoint x: 352, endPoint y: 333, distance: 403.6
click at [352, 333] on p "The project is part of an NIH grant. Part of the work has been done by two othe…" at bounding box center [462, 339] width 425 height 38
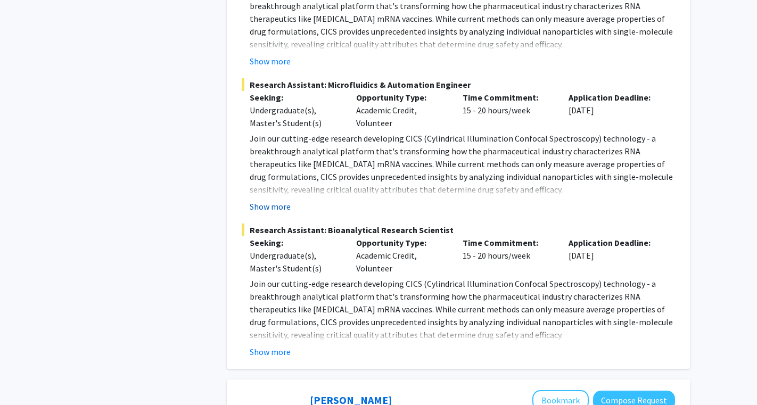
scroll to position [1666, 0]
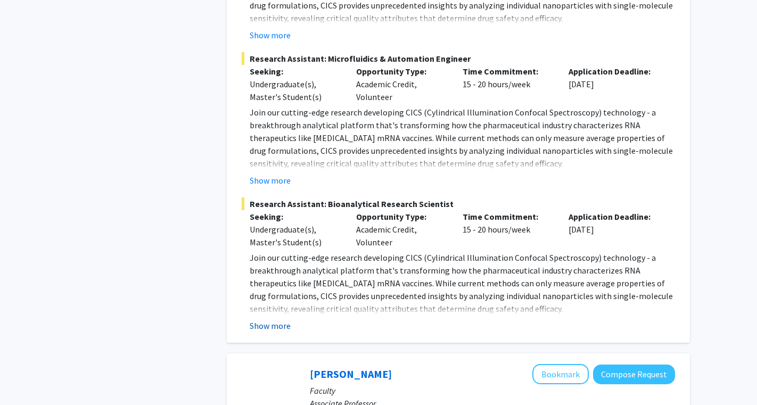
click at [274, 319] on button "Show more" at bounding box center [270, 325] width 41 height 13
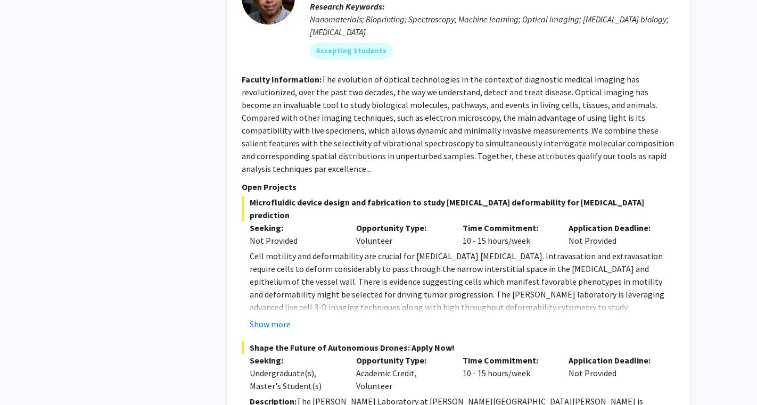
scroll to position [3128, 0]
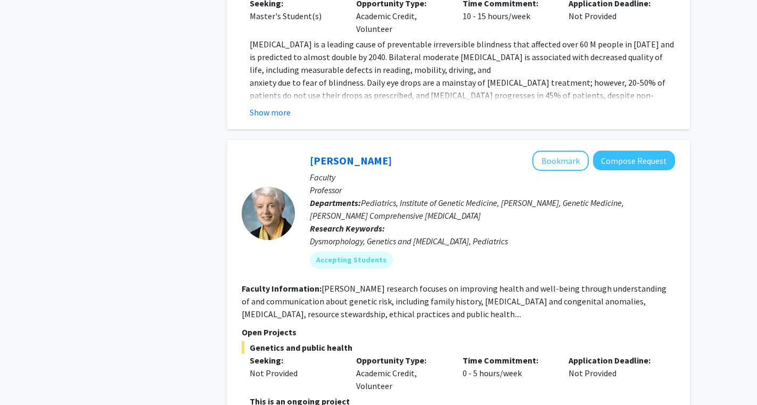
scroll to position [6011, 0]
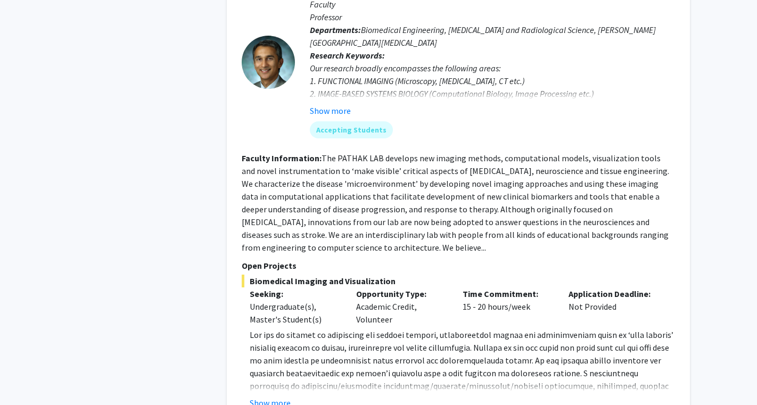
scroll to position [889, 0]
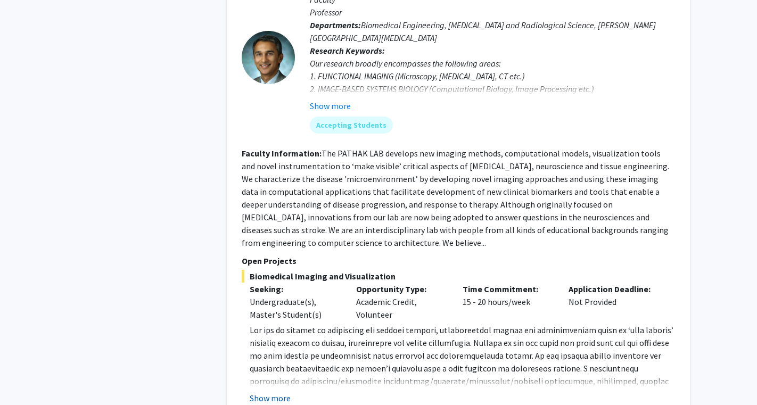
click at [267, 392] on button "Show more" at bounding box center [270, 398] width 41 height 13
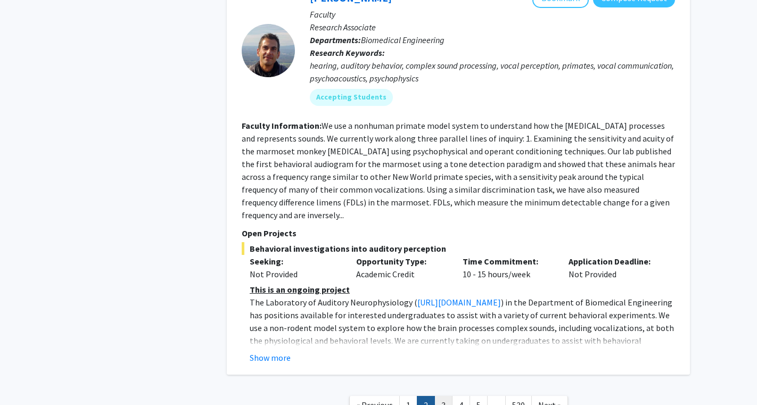
scroll to position [3971, 0]
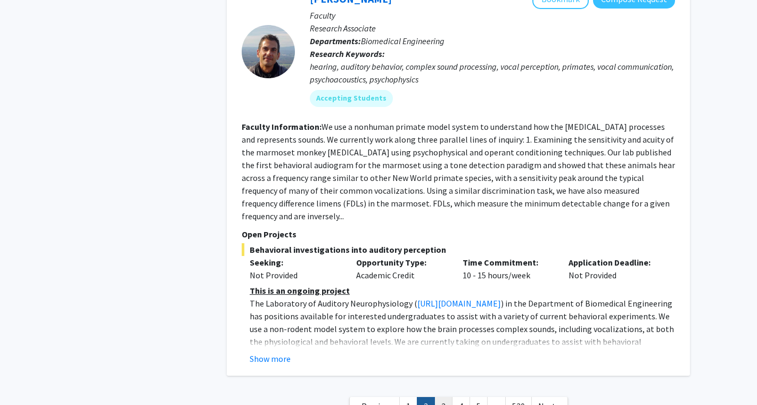
click at [442, 397] on link "3" at bounding box center [443, 406] width 18 height 19
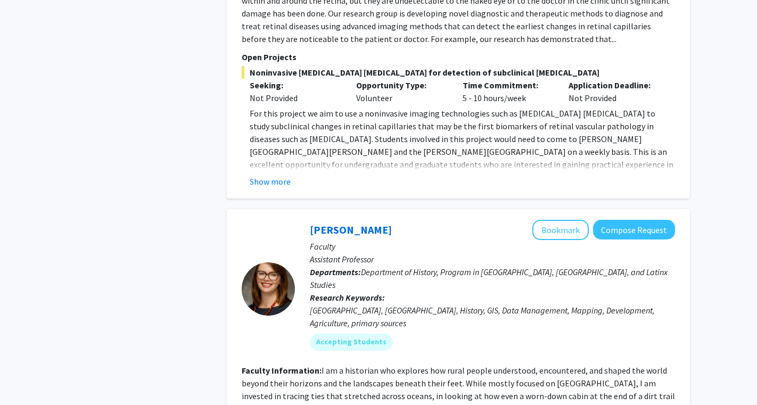
scroll to position [975, 0]
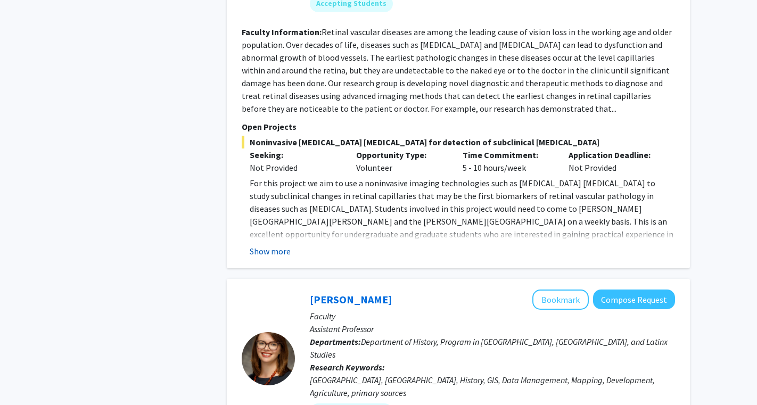
click at [271, 257] on button "Show more" at bounding box center [270, 251] width 41 height 13
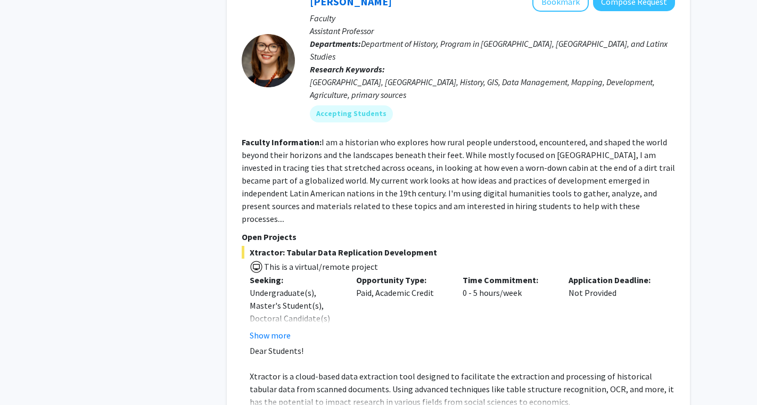
scroll to position [1371, 0]
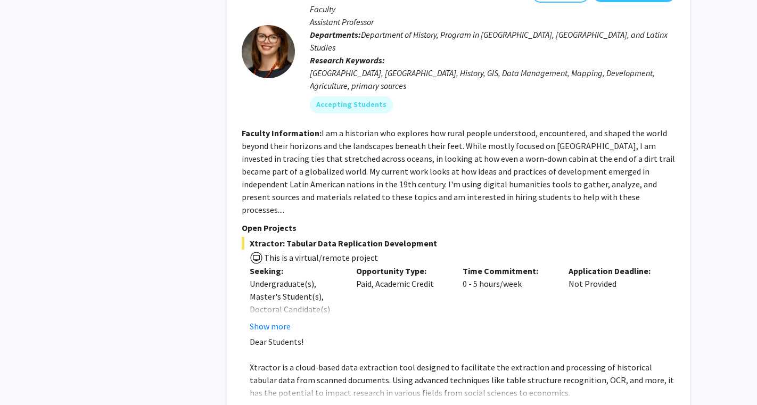
click at [278, 403] on button "Show more" at bounding box center [270, 409] width 41 height 13
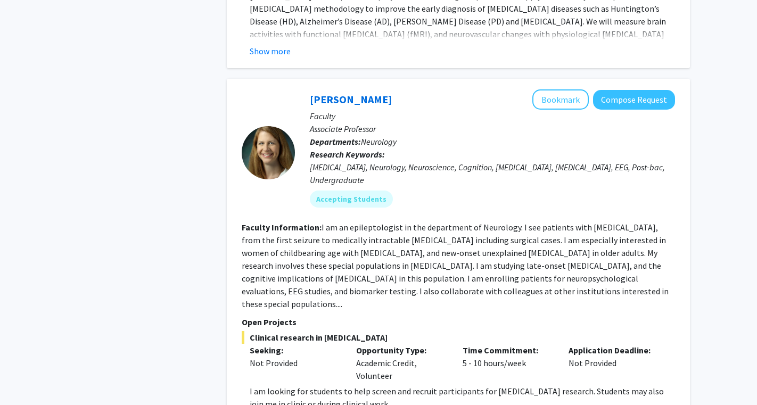
scroll to position [2454, 0]
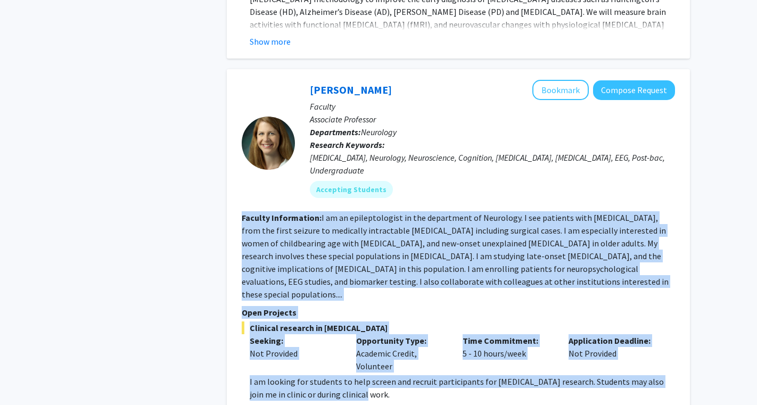
drag, startPoint x: 355, startPoint y: 335, endPoint x: 235, endPoint y: 163, distance: 209.7
click at [235, 163] on div "[PERSON_NAME] Bookmark Compose Request Faculty Associate Professor Departments:…" at bounding box center [458, 240] width 463 height 342
copy fg-search-faculty "Faculty Information: I am an epileptologist in the department of Neurology. I s…"
click at [622, 80] on button "Compose Request" at bounding box center [634, 90] width 82 height 20
